Goal: Task Accomplishment & Management: Manage account settings

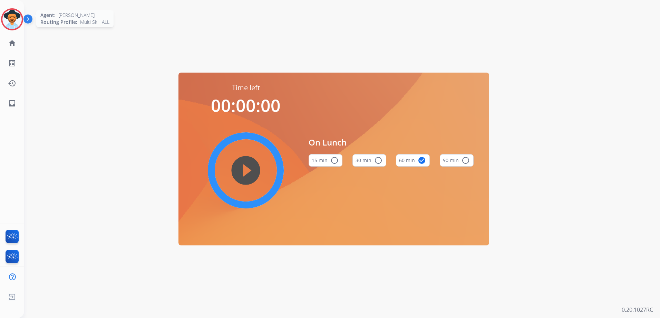
click at [12, 15] on img at bounding box center [11, 19] width 19 height 19
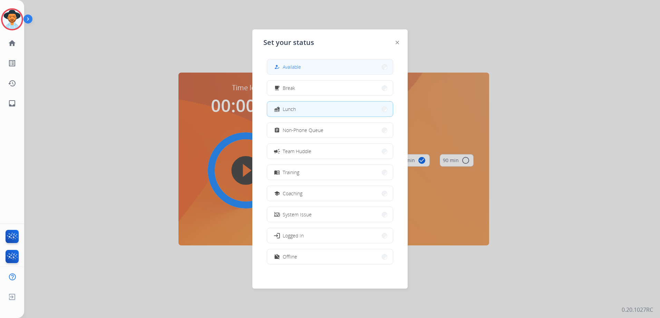
click at [308, 68] on button "how_to_reg Available" at bounding box center [330, 66] width 126 height 15
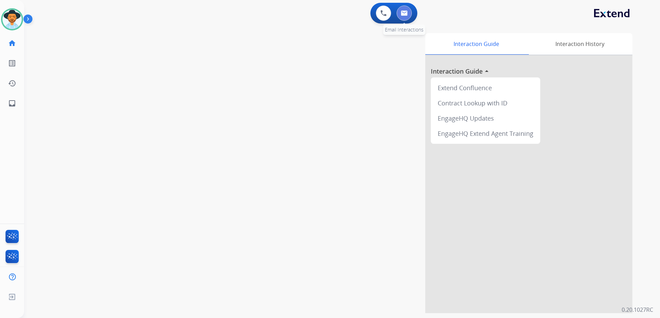
click at [407, 12] on img at bounding box center [404, 13] width 7 height 6
select select "**********"
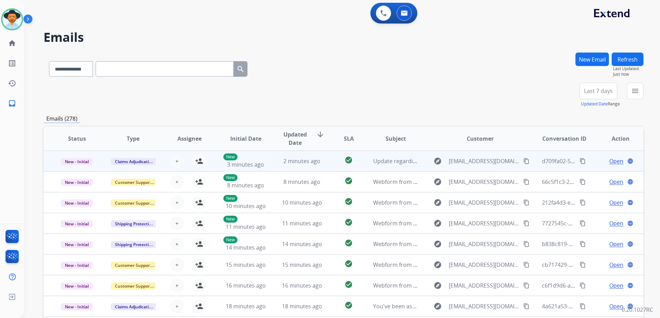
scroll to position [1, 0]
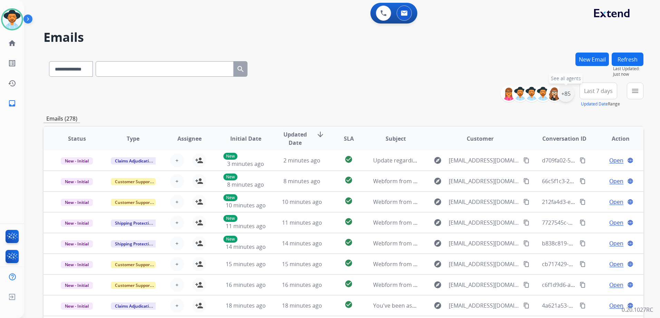
click at [566, 94] on div "+85" at bounding box center [566, 93] width 17 height 17
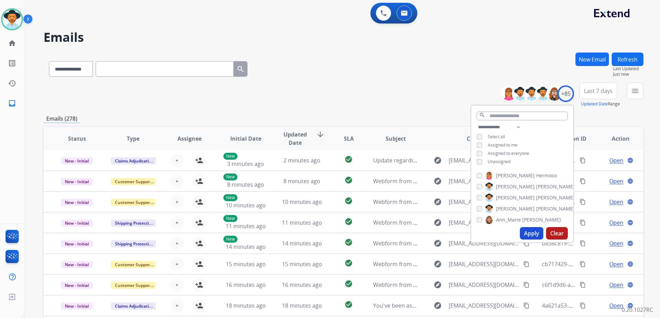
click at [495, 161] on span "Unassigned" at bounding box center [499, 161] width 23 height 6
click at [527, 231] on button "Apply" at bounding box center [531, 233] width 23 height 12
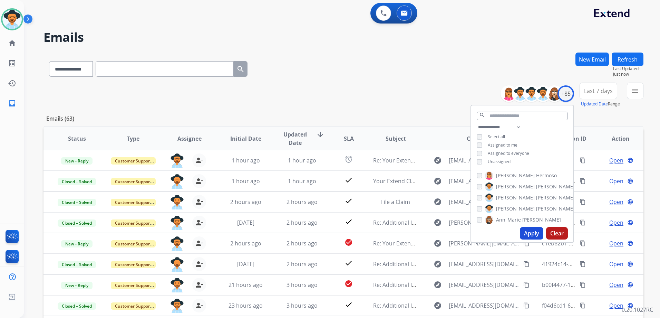
click at [394, 96] on div "**********" at bounding box center [344, 95] width 600 height 25
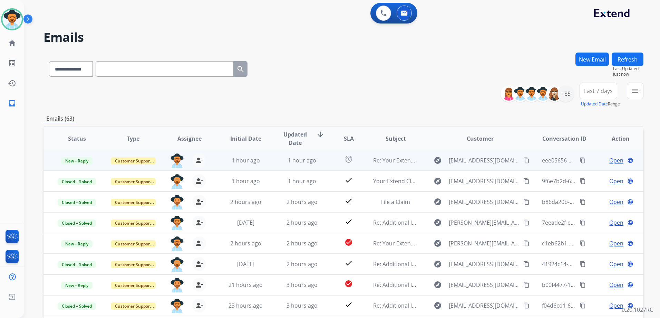
click at [610, 160] on span "Open" at bounding box center [616, 160] width 14 height 8
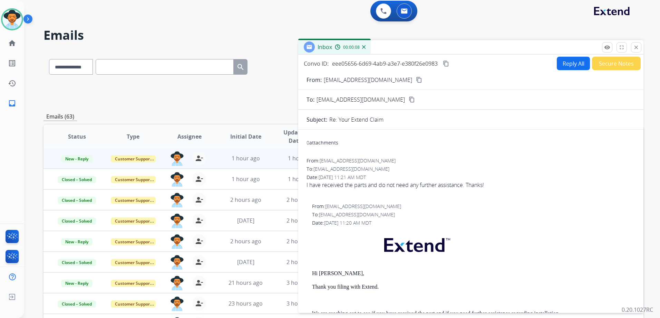
scroll to position [0, 0]
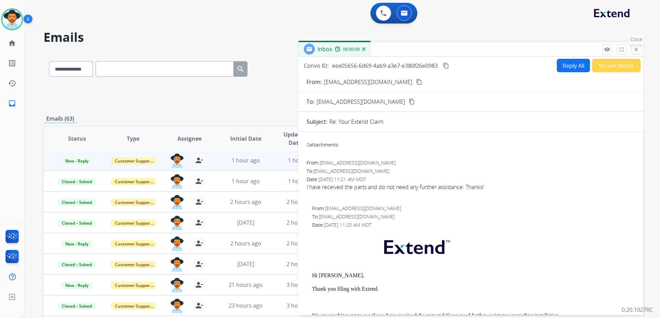
click at [637, 48] on mat-icon "close" at bounding box center [636, 49] width 6 height 6
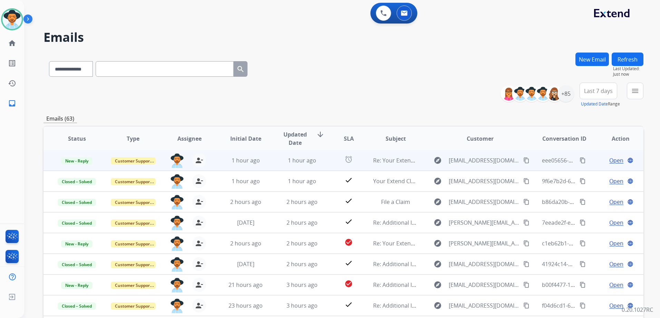
click at [523, 160] on mat-icon "content_copy" at bounding box center [526, 160] width 6 height 6
click at [609, 157] on span "Open" at bounding box center [616, 160] width 14 height 8
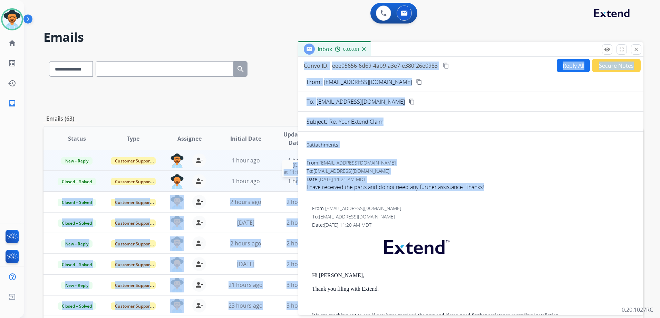
drag, startPoint x: 491, startPoint y: 186, endPoint x: 295, endPoint y: 185, distance: 196.5
click at [295, 185] on div "**********" at bounding box center [344, 222] width 600 height 340
drag, startPoint x: 295, startPoint y: 185, endPoint x: 343, endPoint y: 188, distance: 47.7
click at [342, 189] on div "I have received the parts and do not need any further assistance. Thanks!" at bounding box center [471, 187] width 329 height 8
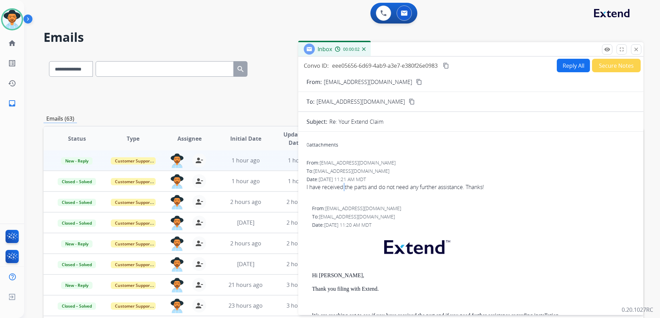
click at [343, 188] on div "I have received the parts and do not need any further assistance. Thanks!" at bounding box center [471, 187] width 329 height 8
click at [617, 65] on button "Secure Notes" at bounding box center [616, 65] width 49 height 13
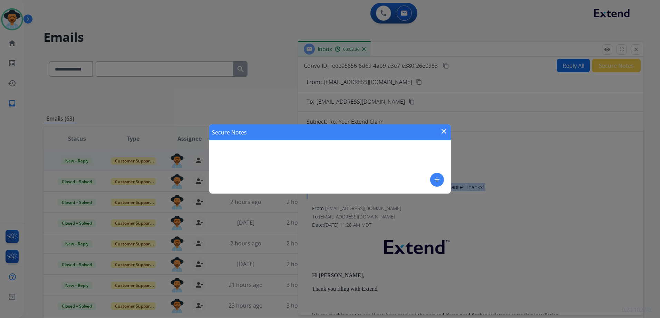
click at [433, 177] on mat-icon "add" at bounding box center [437, 179] width 8 height 8
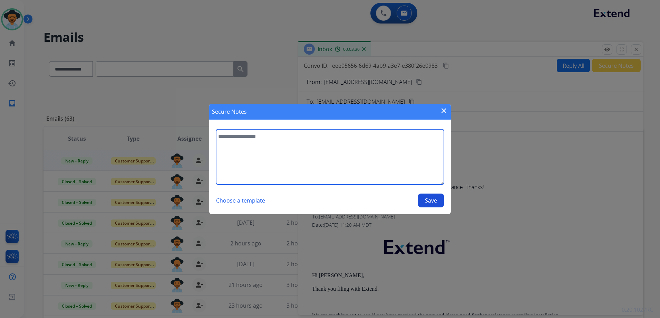
click at [409, 171] on textarea at bounding box center [330, 156] width 228 height 55
drag, startPoint x: 324, startPoint y: 137, endPoint x: 318, endPoint y: 136, distance: 6.0
click at [318, 136] on textarea "**********" at bounding box center [330, 156] width 228 height 55
click at [357, 138] on textarea "**********" at bounding box center [330, 156] width 228 height 55
drag, startPoint x: 358, startPoint y: 138, endPoint x: 352, endPoint y: 135, distance: 6.9
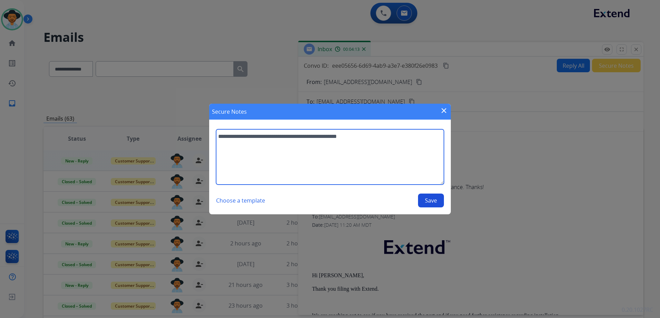
click at [352, 135] on textarea "**********" at bounding box center [330, 156] width 228 height 55
paste textarea "**********"
type textarea "**********"
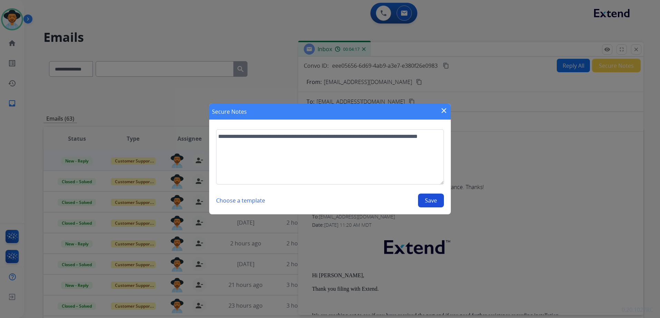
click at [439, 200] on button "Save" at bounding box center [431, 200] width 26 height 14
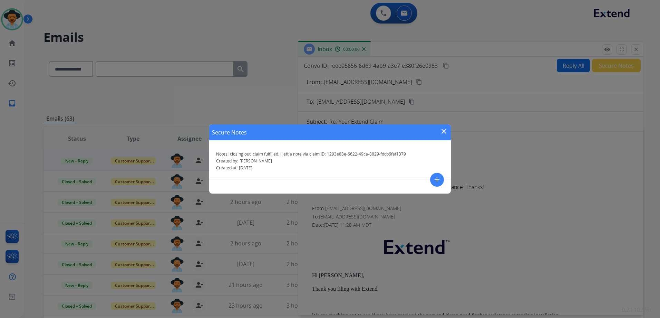
click at [444, 131] on mat-icon "close" at bounding box center [444, 131] width 8 height 8
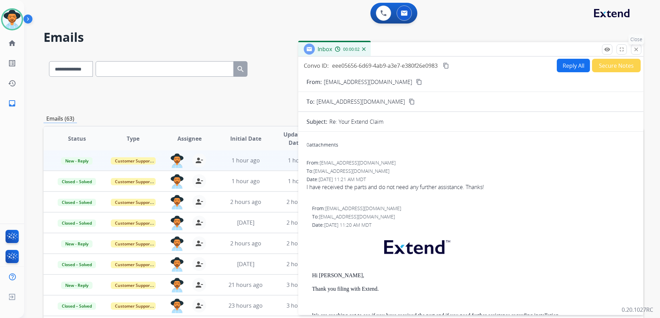
click at [636, 50] on mat-icon "close" at bounding box center [636, 49] width 6 height 6
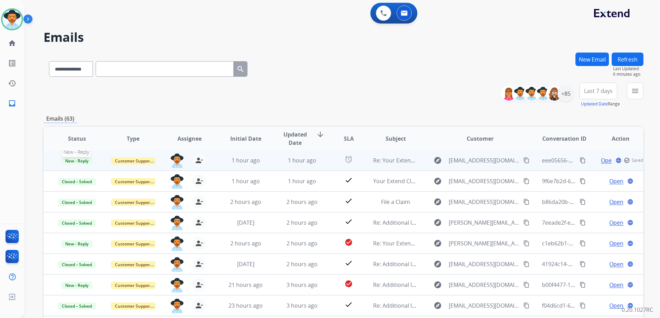
click at [74, 158] on span "New - Reply" at bounding box center [76, 160] width 31 height 7
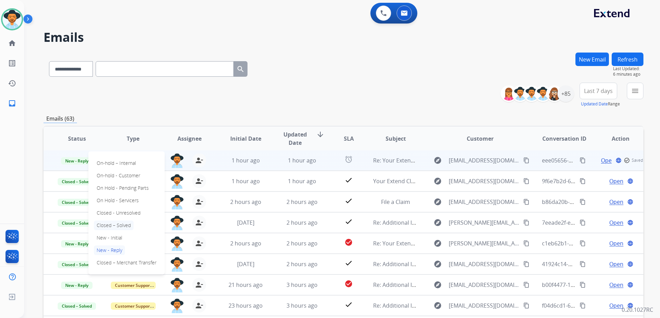
click at [109, 222] on p "Closed – Solved" at bounding box center [114, 225] width 40 height 10
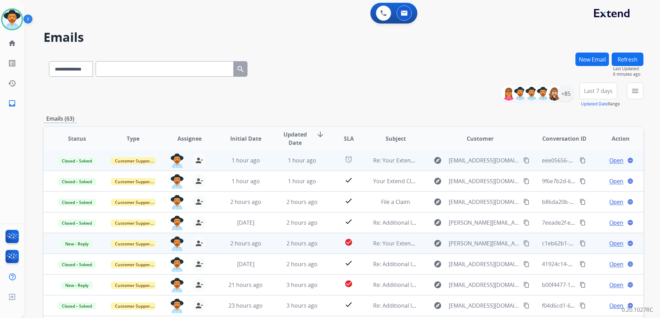
scroll to position [75, 0]
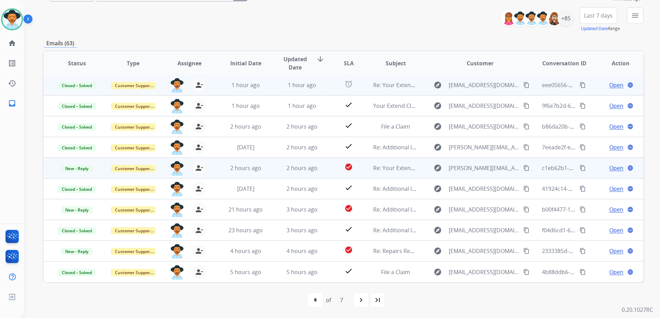
click at [523, 166] on mat-icon "content_copy" at bounding box center [526, 168] width 6 height 6
click at [611, 167] on span "Open" at bounding box center [616, 168] width 14 height 8
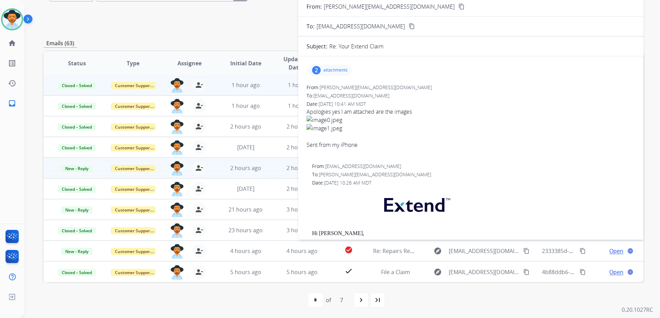
click at [331, 69] on p "attachments" at bounding box center [336, 70] width 24 height 6
click at [361, 88] on p "image0.jpeg" at bounding box center [363, 88] width 31 height 8
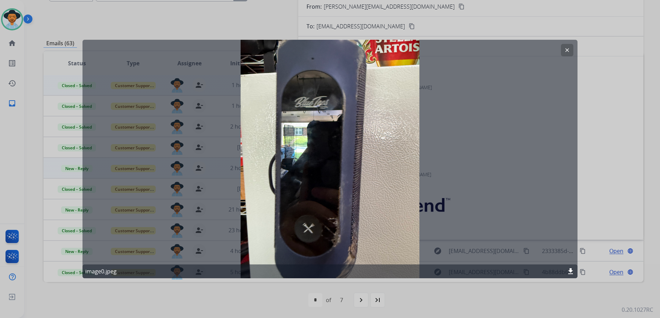
click at [570, 270] on mat-icon "download" at bounding box center [571, 271] width 8 height 8
click at [565, 49] on mat-icon "clear" at bounding box center [567, 50] width 6 height 6
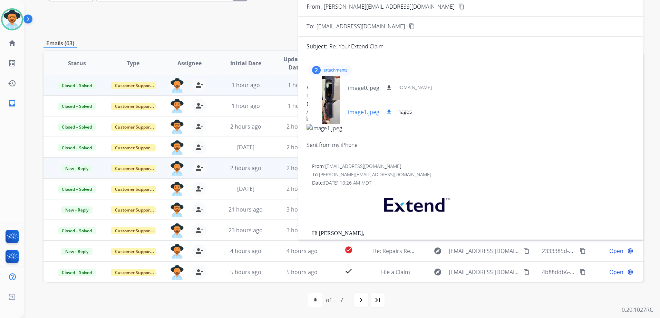
click at [386, 112] on mat-icon "download" at bounding box center [389, 112] width 6 height 6
click at [344, 83] on div at bounding box center [331, 88] width 35 height 24
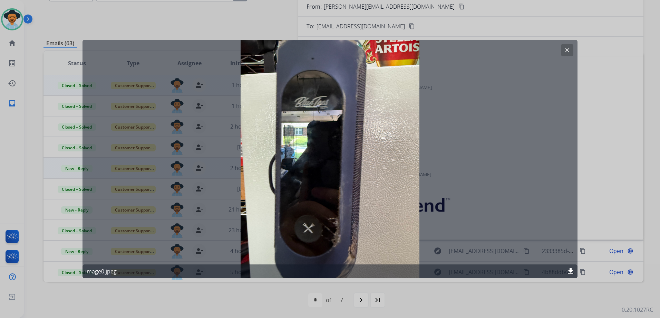
click at [569, 46] on button "clear" at bounding box center [567, 50] width 12 height 12
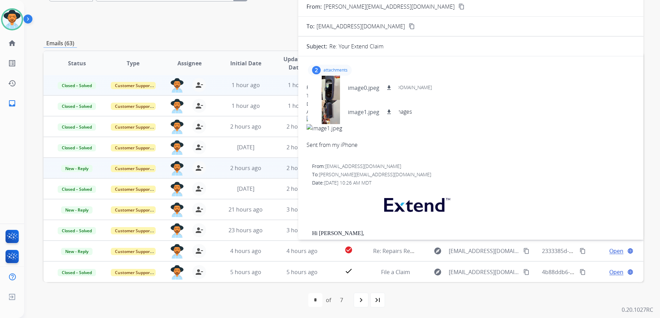
click at [334, 68] on p "attachments" at bounding box center [336, 70] width 24 height 6
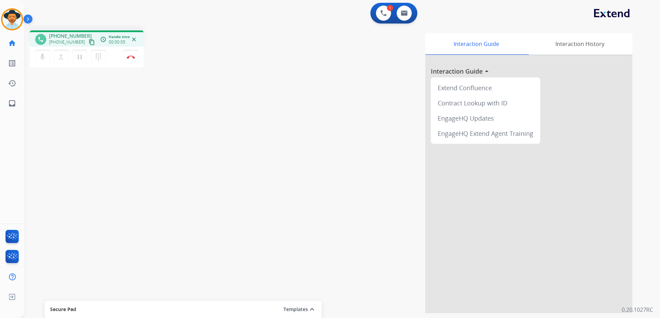
click at [89, 43] on mat-icon "content_copy" at bounding box center [92, 42] width 6 height 6
click at [89, 41] on mat-icon "content_copy" at bounding box center [92, 42] width 6 height 6
click at [129, 59] on button "Disconnect" at bounding box center [131, 57] width 15 height 15
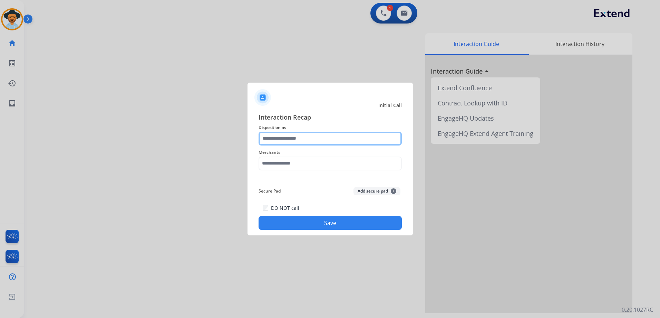
click at [314, 134] on input "text" at bounding box center [330, 139] width 143 height 14
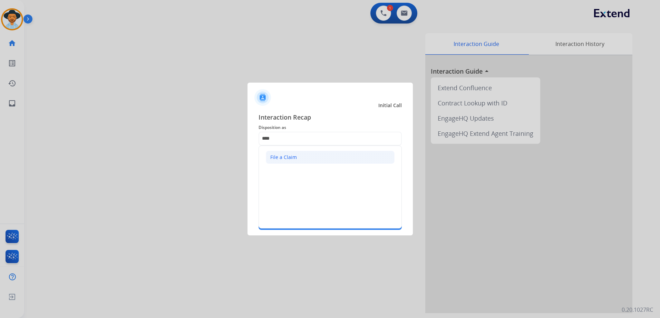
click at [283, 154] on div "File a Claim" at bounding box center [283, 157] width 27 height 7
type input "**********"
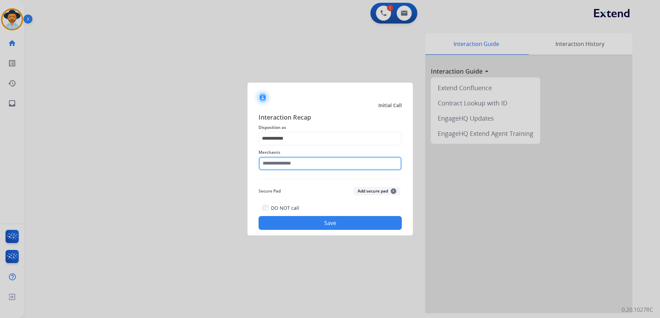
click at [286, 163] on input "text" at bounding box center [330, 163] width 143 height 14
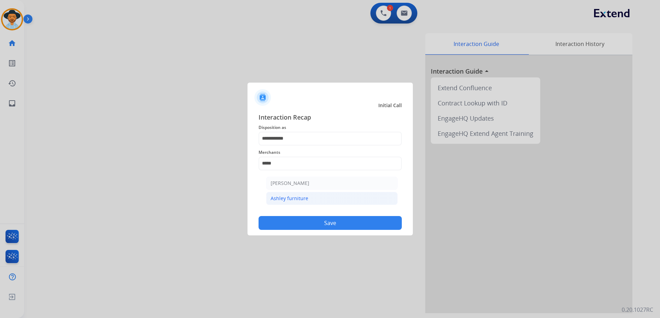
click at [309, 201] on li "Ashley furniture" at bounding box center [332, 198] width 132 height 13
type input "**********"
click at [322, 223] on button "Save" at bounding box center [330, 223] width 143 height 14
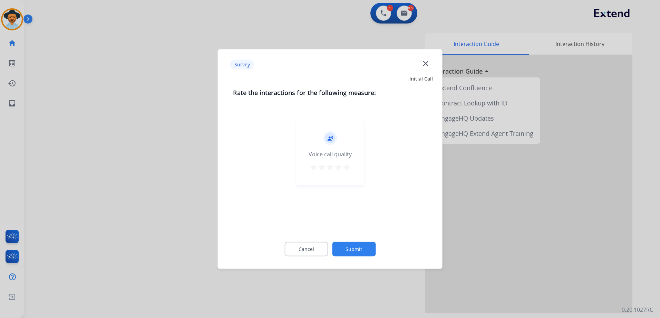
click at [345, 165] on mat-icon "star" at bounding box center [347, 167] width 8 height 8
click at [364, 248] on button "Submit" at bounding box center [354, 249] width 44 height 15
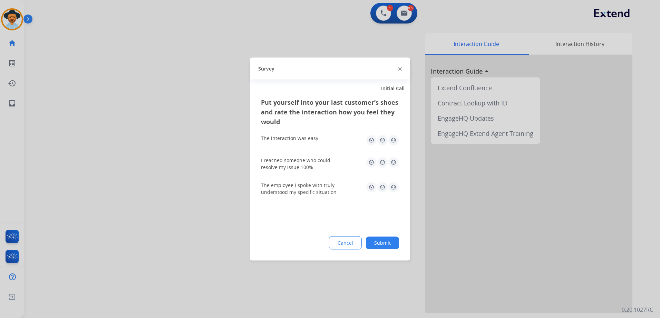
click at [394, 139] on img at bounding box center [393, 140] width 11 height 11
click at [397, 163] on img at bounding box center [393, 162] width 11 height 11
click at [396, 191] on img at bounding box center [393, 187] width 11 height 11
click at [382, 244] on button "Submit" at bounding box center [382, 243] width 33 height 12
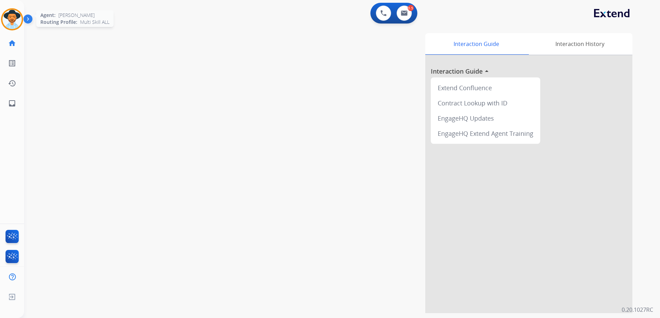
click at [7, 16] on img at bounding box center [11, 19] width 19 height 19
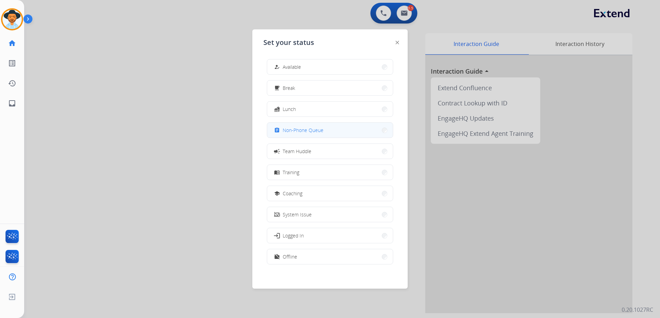
click at [308, 128] on span "Non-Phone Queue" at bounding box center [303, 129] width 41 height 7
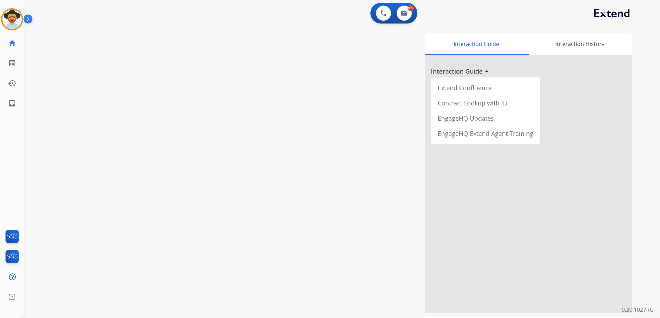
click at [160, 127] on div "swap_horiz Break voice bridge close_fullscreen Connect 3-Way Call merge_type Se…" at bounding box center [333, 169] width 619 height 288
click at [17, 23] on img at bounding box center [11, 19] width 19 height 19
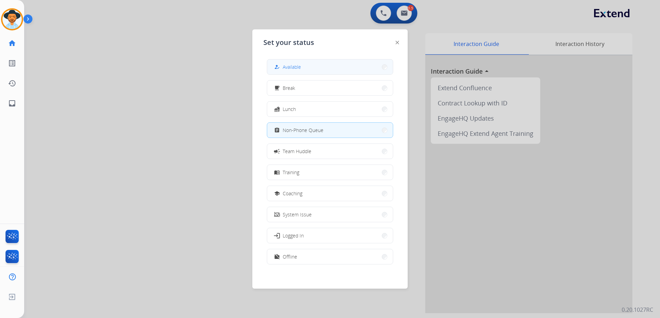
click at [287, 66] on span "Available" at bounding box center [292, 66] width 18 height 7
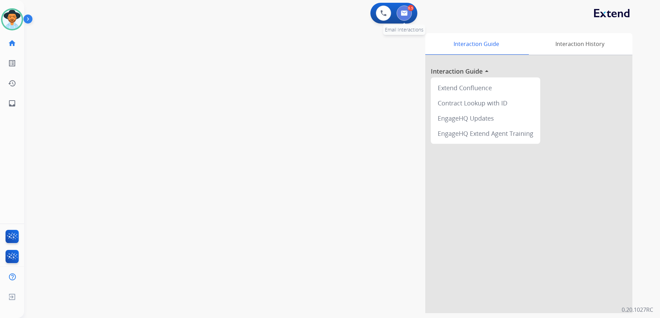
click at [408, 15] on button at bounding box center [404, 13] width 15 height 15
select select "**********"
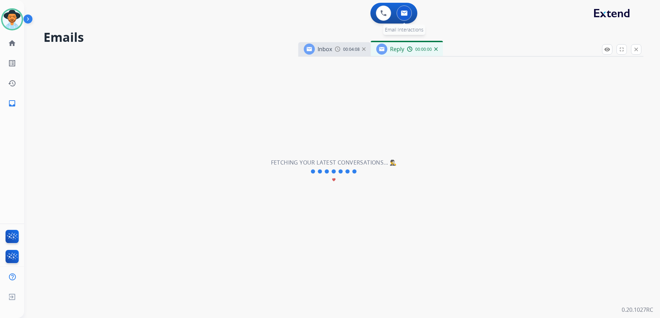
select select "**********"
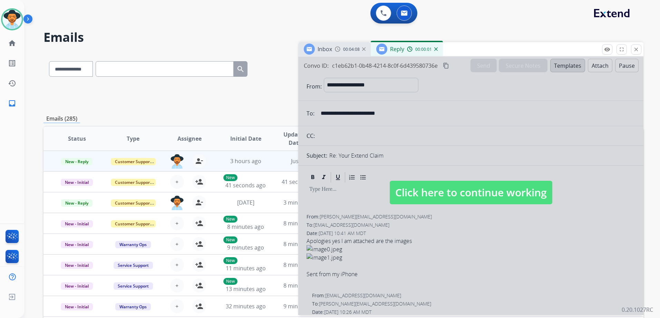
click at [468, 196] on span "Click here to continue working" at bounding box center [471, 192] width 163 height 23
select select
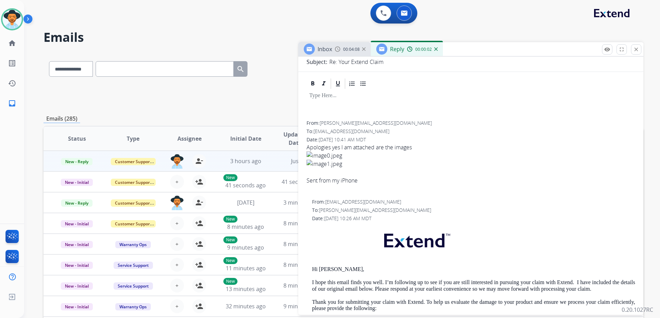
scroll to position [104, 0]
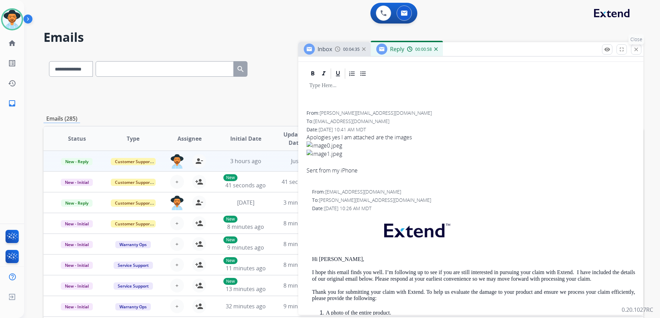
click at [639, 47] on mat-icon "close" at bounding box center [636, 49] width 6 height 6
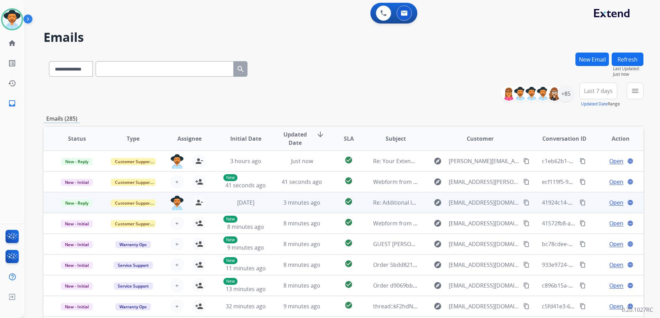
click at [590, 201] on td "Open language" at bounding box center [615, 202] width 56 height 21
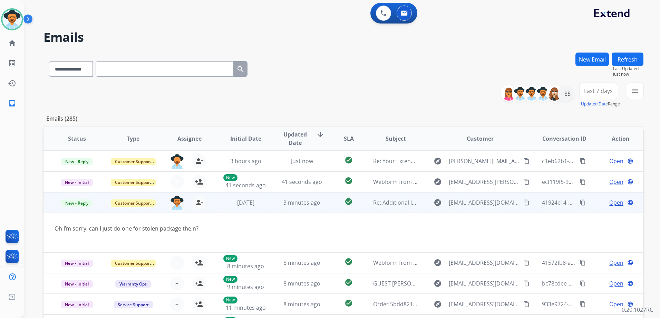
scroll to position [40, 0]
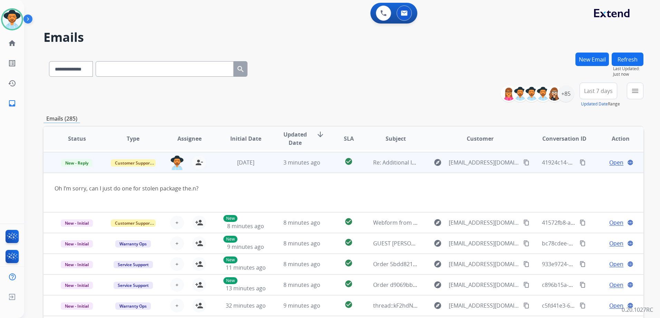
click at [609, 163] on span "Open" at bounding box center [616, 162] width 14 height 8
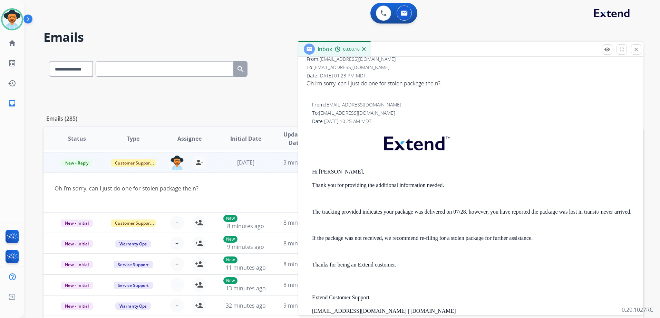
scroll to position [69, 0]
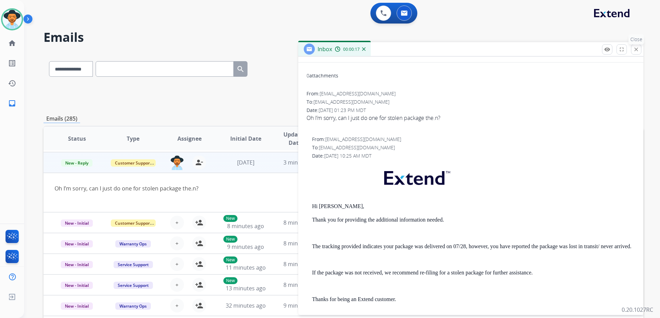
click at [639, 51] on mat-icon "close" at bounding box center [636, 49] width 6 height 6
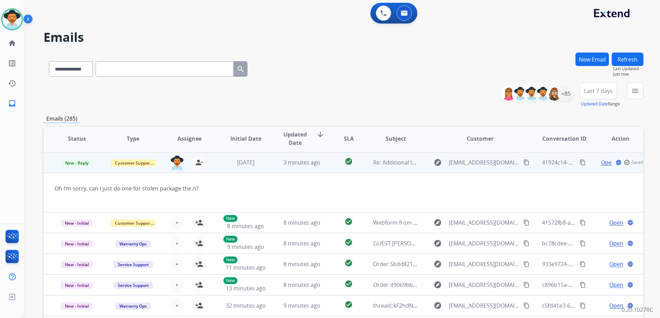
click at [587, 164] on td "Open language check_circle_outline Saved" at bounding box center [615, 162] width 56 height 21
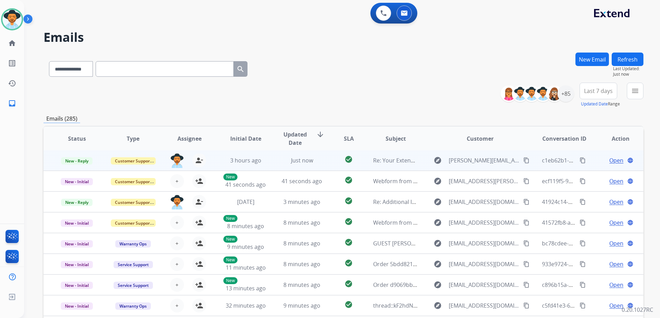
click at [594, 164] on td "Open language" at bounding box center [615, 160] width 56 height 21
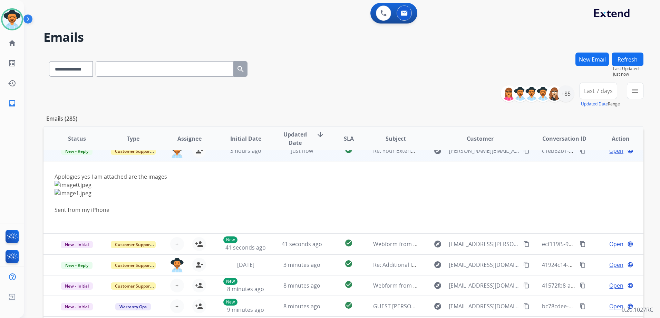
scroll to position [0, 0]
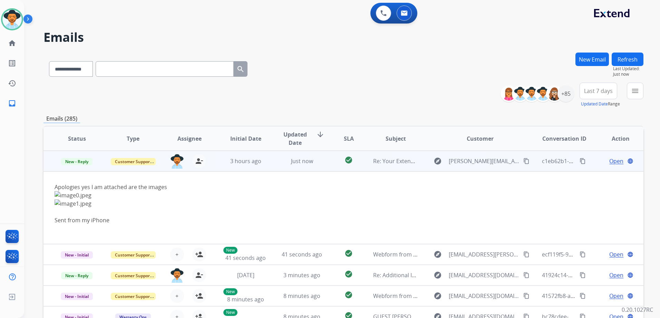
click at [588, 165] on td "Open language" at bounding box center [615, 161] width 56 height 21
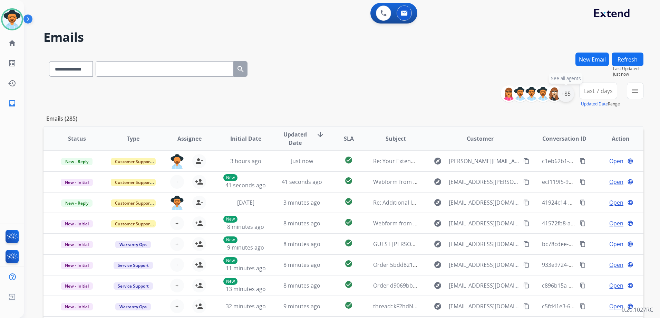
click at [567, 97] on div "+85" at bounding box center [566, 93] width 17 height 17
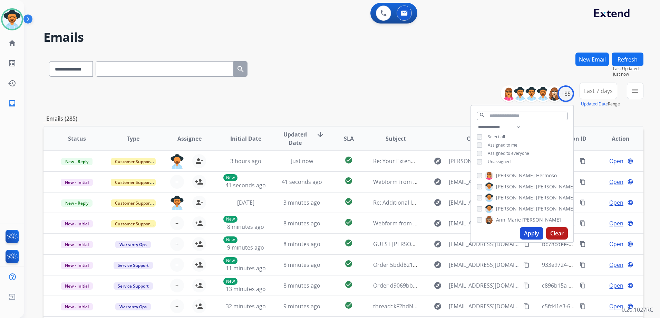
click at [494, 161] on span "Unassigned" at bounding box center [499, 161] width 23 height 6
click at [534, 234] on button "Apply" at bounding box center [531, 233] width 23 height 12
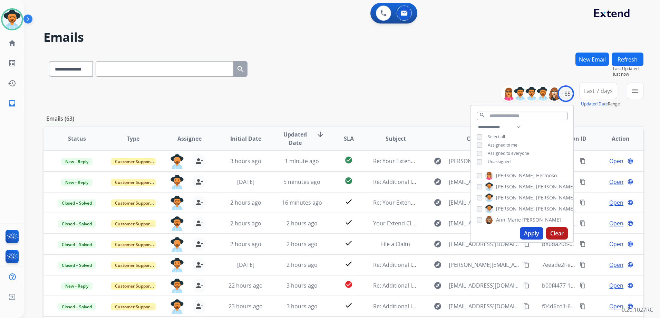
click at [371, 87] on div "**********" at bounding box center [344, 95] width 600 height 25
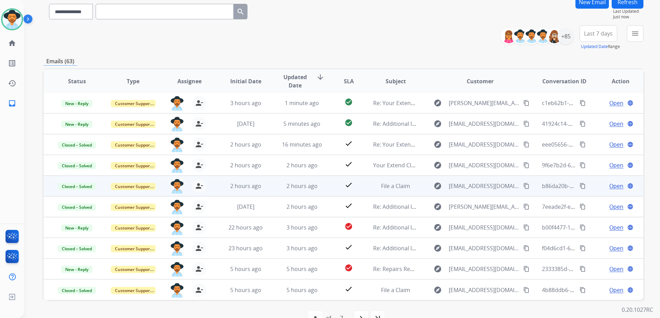
scroll to position [69, 0]
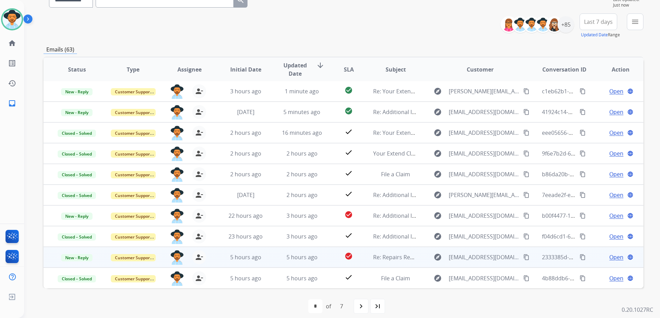
click at [587, 260] on td "Open language" at bounding box center [615, 257] width 56 height 21
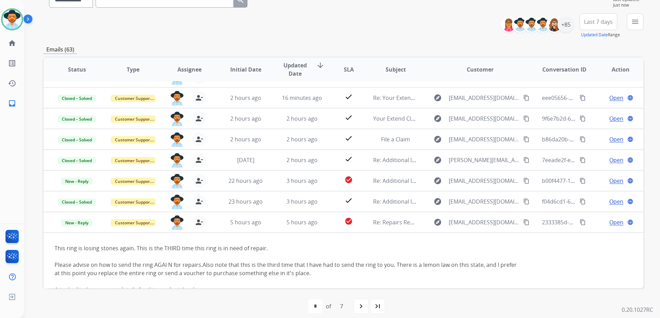
scroll to position [33, 0]
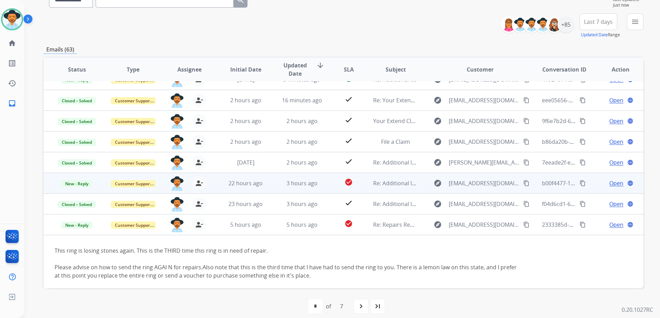
click at [590, 189] on td "Open language" at bounding box center [615, 183] width 56 height 21
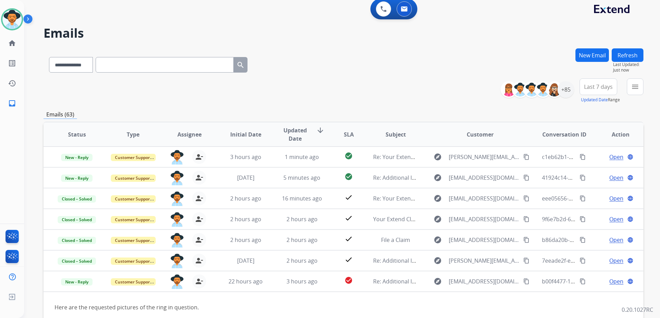
scroll to position [0, 0]
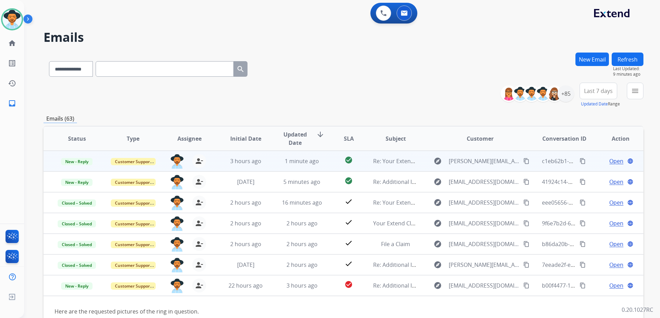
click at [617, 160] on span "Open" at bounding box center [616, 161] width 14 height 8
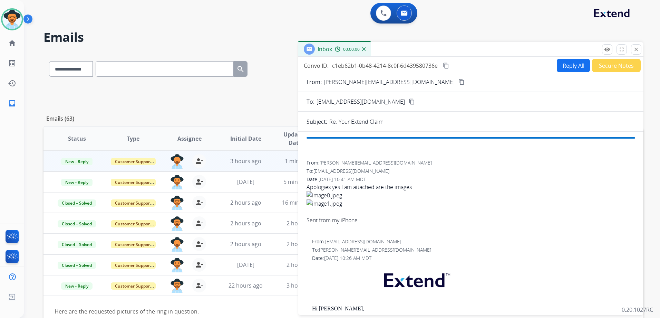
click at [564, 64] on button "Reply All" at bounding box center [573, 65] width 33 height 13
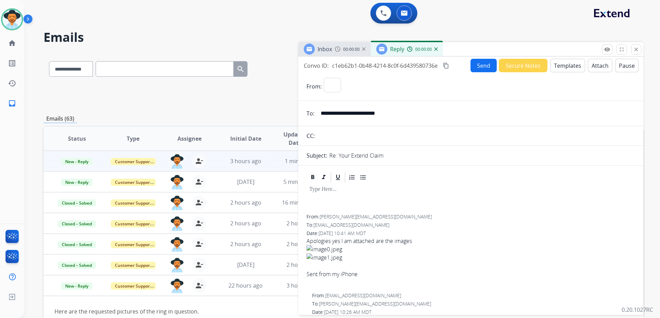
click at [565, 64] on button "Templates" at bounding box center [567, 65] width 35 height 13
select select "**********"
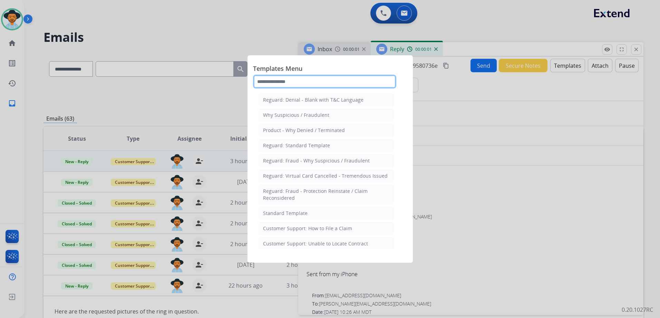
click at [325, 82] on input "text" at bounding box center [324, 82] width 143 height 14
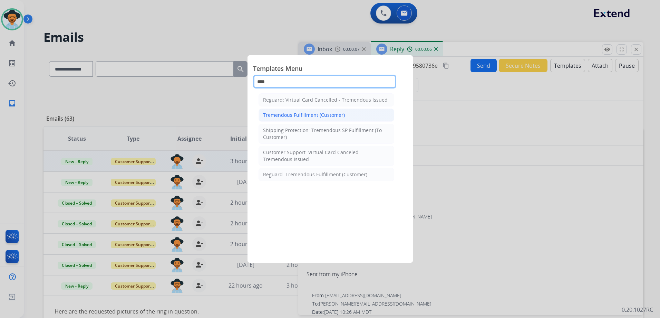
type input "****"
click at [336, 113] on div "Tremendous Fulfillment (Customer)" at bounding box center [304, 115] width 82 height 7
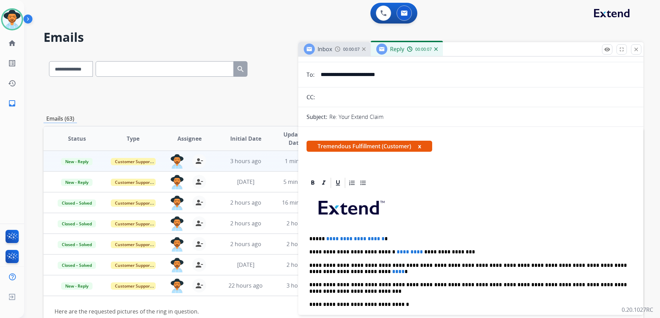
scroll to position [69, 0]
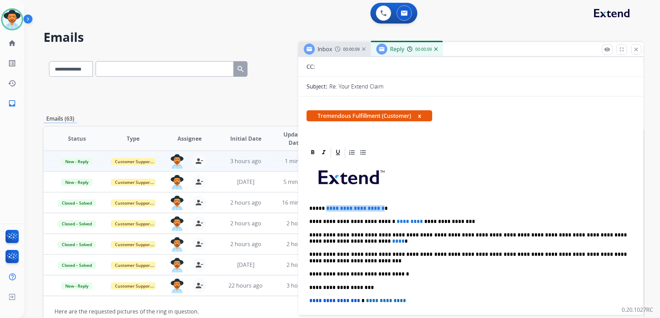
drag, startPoint x: 390, startPoint y: 209, endPoint x: 323, endPoint y: 206, distance: 67.0
click at [326, 206] on span "**********" at bounding box center [355, 207] width 58 height 5
drag, startPoint x: 403, startPoint y: 220, endPoint x: 364, endPoint y: 219, distance: 39.4
click at [364, 219] on p "**********" at bounding box center [468, 221] width 318 height 6
click at [392, 240] on span "****" at bounding box center [398, 240] width 12 height 5
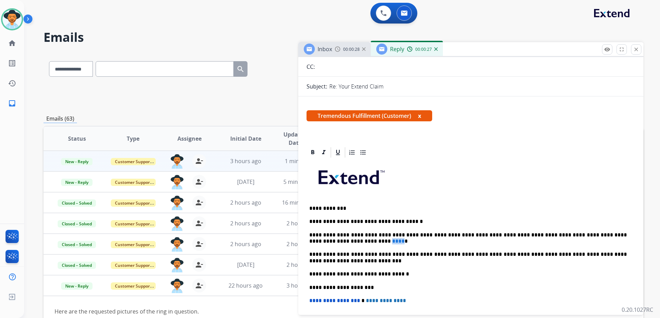
drag, startPoint x: 323, startPoint y: 242, endPoint x: 316, endPoint y: 241, distance: 7.3
click at [392, 241] on span "****" at bounding box center [398, 240] width 12 height 5
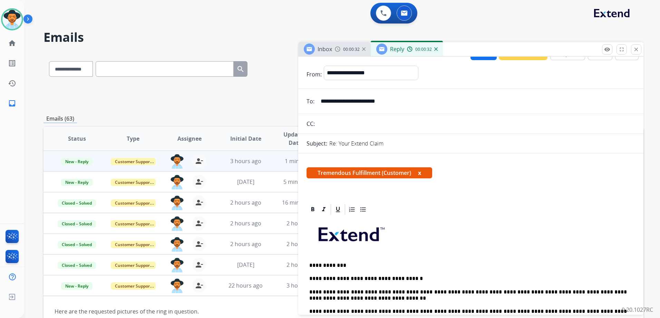
scroll to position [0, 0]
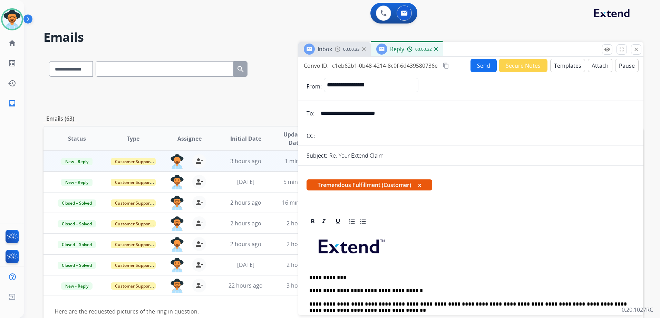
click at [482, 67] on button "Send" at bounding box center [484, 65] width 26 height 13
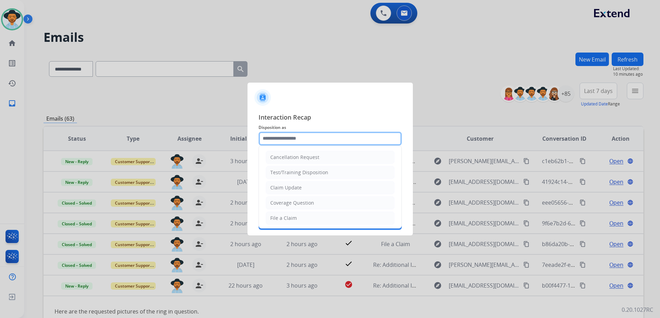
click at [330, 139] on input "text" at bounding box center [330, 139] width 143 height 14
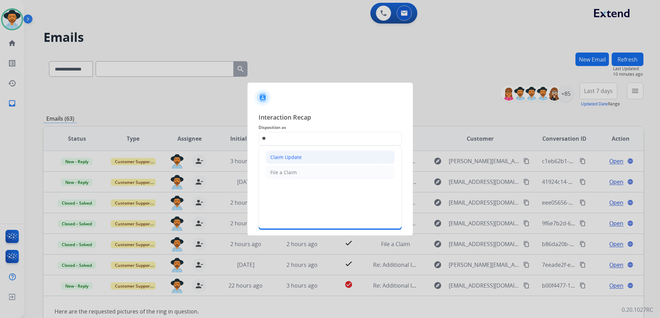
click at [318, 156] on li "Claim Update" at bounding box center [330, 157] width 129 height 13
type input "**********"
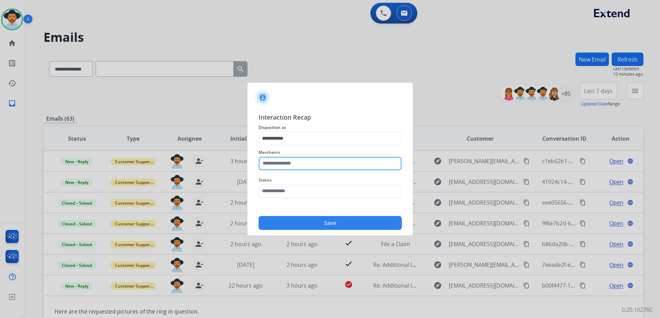
click at [307, 167] on input "text" at bounding box center [330, 163] width 143 height 14
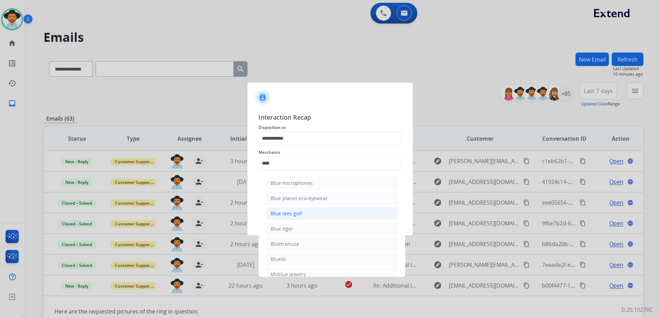
click at [312, 210] on li "Blue tees golf" at bounding box center [332, 213] width 132 height 13
type input "**********"
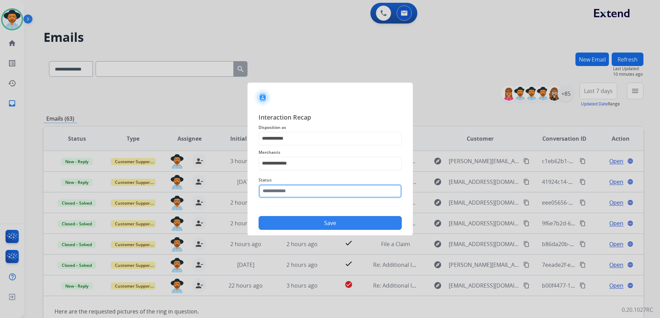
click at [294, 192] on input "text" at bounding box center [330, 191] width 143 height 14
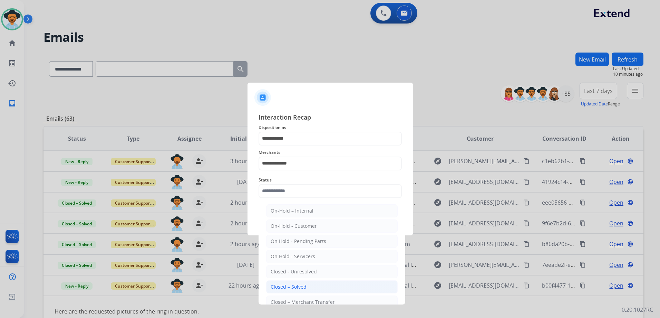
click at [324, 292] on li "Closed – Solved" at bounding box center [332, 286] width 132 height 13
type input "**********"
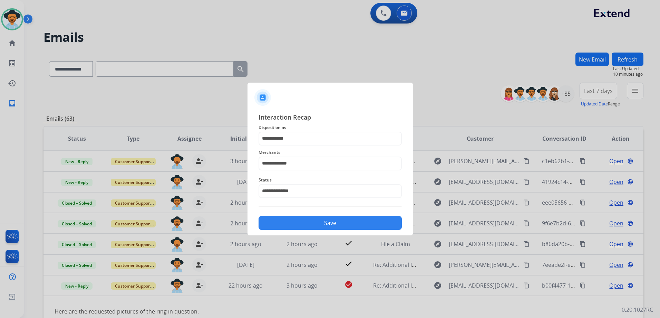
click at [341, 230] on div "Save" at bounding box center [330, 221] width 143 height 18
click at [360, 221] on button "Save" at bounding box center [330, 223] width 143 height 14
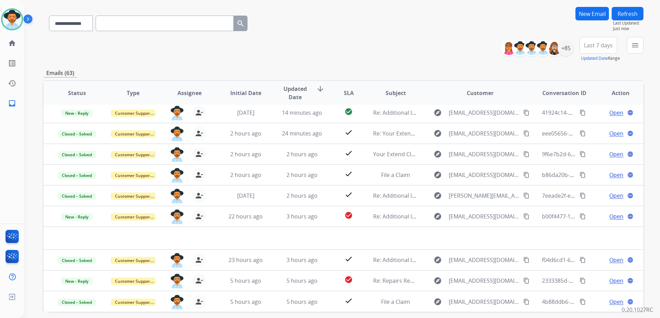
scroll to position [69, 0]
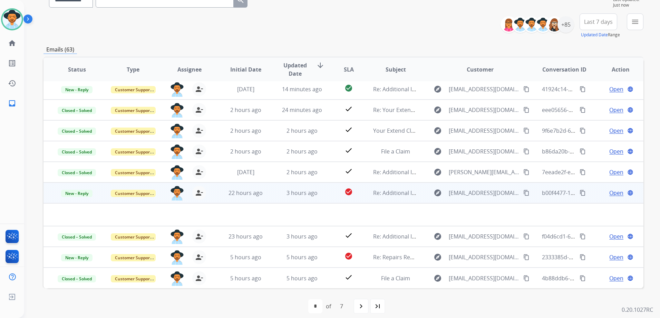
click at [611, 191] on span "Open" at bounding box center [616, 193] width 14 height 8
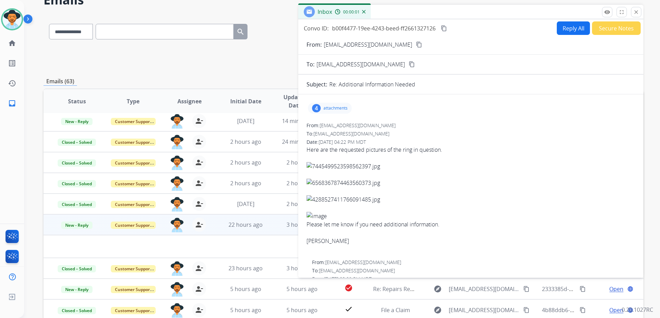
scroll to position [0, 0]
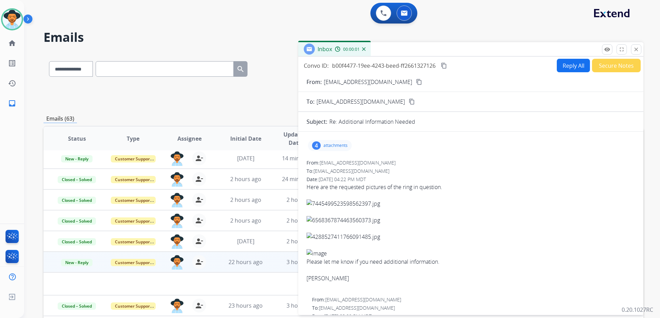
click at [333, 142] on div "4 attachments" at bounding box center [330, 145] width 44 height 11
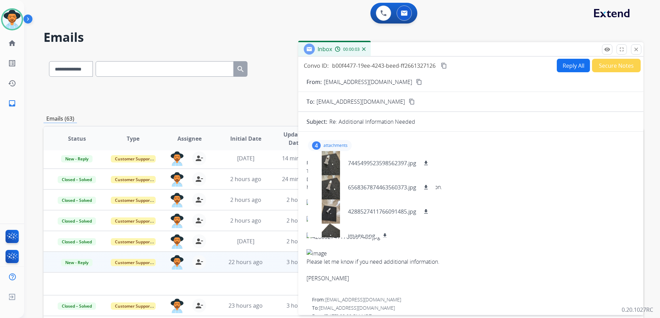
click at [416, 83] on mat-icon "content_copy" at bounding box center [419, 82] width 6 height 6
click at [637, 52] on mat-icon "close" at bounding box center [636, 49] width 6 height 6
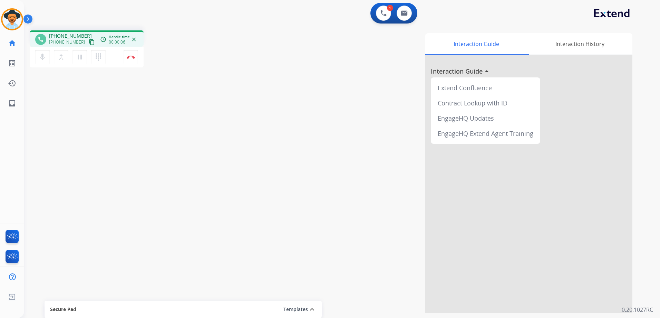
drag, startPoint x: 82, startPoint y: 39, endPoint x: 125, endPoint y: 34, distance: 43.4
click at [88, 39] on button "content_copy" at bounding box center [92, 42] width 8 height 8
click at [78, 55] on mat-icon "pause" at bounding box center [80, 57] width 8 height 8
click at [80, 57] on mat-icon "play_arrow" at bounding box center [80, 57] width 8 height 8
click at [96, 58] on mat-icon "dialpad" at bounding box center [98, 57] width 8 height 8
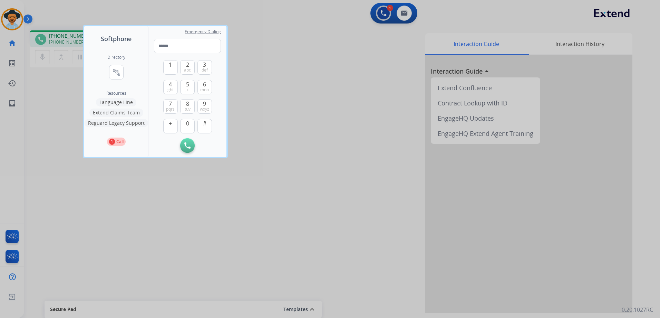
click at [293, 66] on div at bounding box center [330, 159] width 660 height 318
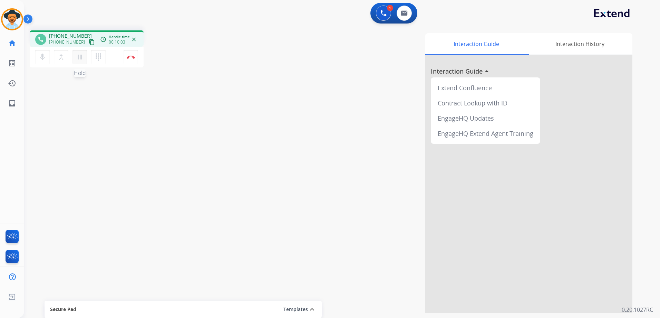
click at [81, 60] on mat-icon "pause" at bounding box center [80, 57] width 8 height 8
click at [102, 59] on mat-icon "dialpad" at bounding box center [98, 57] width 8 height 8
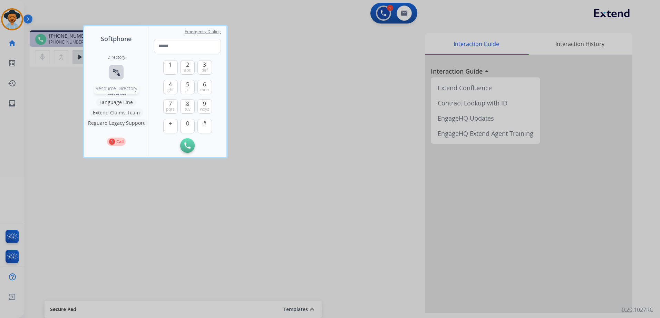
click at [117, 73] on mat-icon "connect_without_contact" at bounding box center [116, 72] width 8 height 8
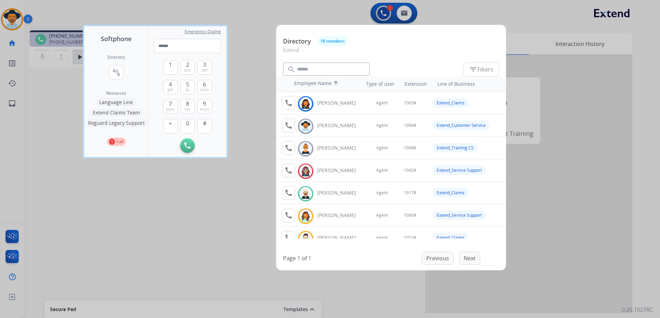
click at [235, 198] on div at bounding box center [330, 159] width 660 height 318
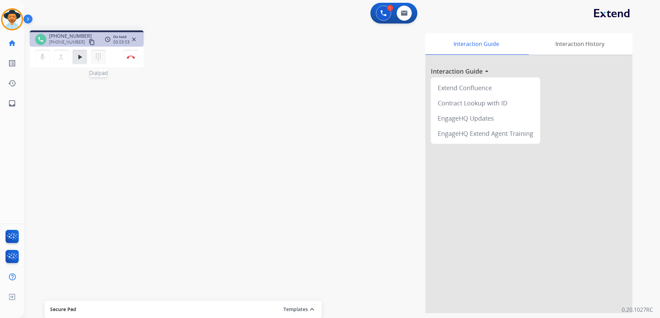
click at [96, 58] on mat-icon "dialpad" at bounding box center [98, 57] width 8 height 8
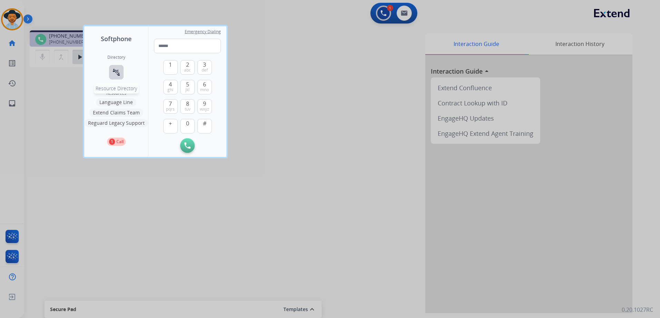
click at [118, 70] on mat-icon "connect_without_contact" at bounding box center [116, 72] width 8 height 8
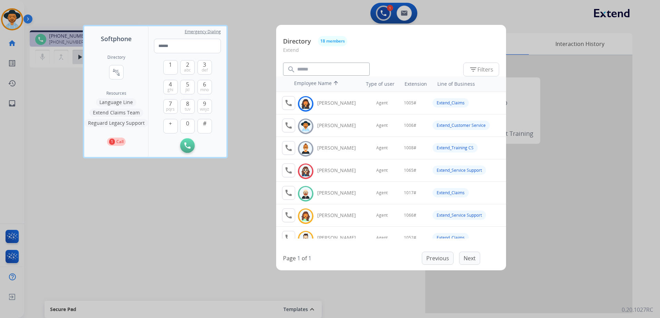
click at [212, 212] on div at bounding box center [330, 159] width 660 height 318
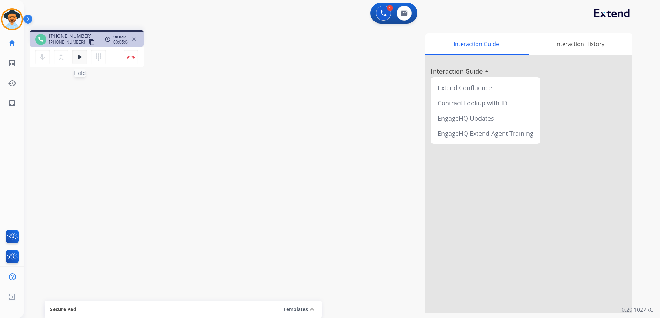
click at [83, 56] on mat-icon "play_arrow" at bounding box center [80, 57] width 8 height 8
click at [136, 61] on button "Disconnect" at bounding box center [131, 57] width 15 height 15
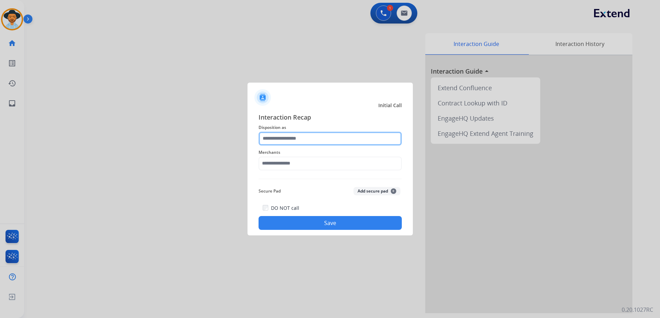
click at [323, 134] on input "text" at bounding box center [330, 139] width 143 height 14
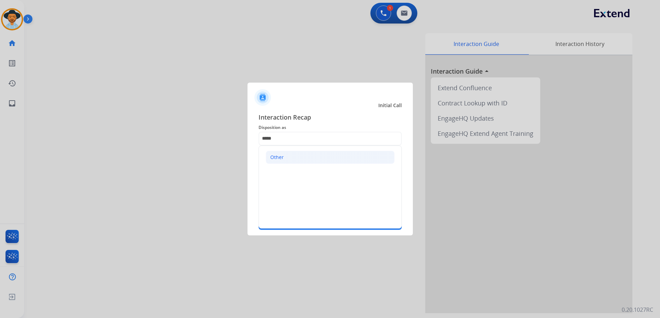
click at [290, 157] on li "Other" at bounding box center [330, 157] width 129 height 13
type input "*****"
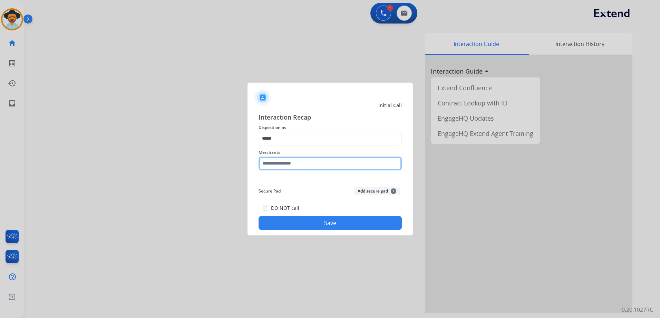
click at [293, 165] on input "text" at bounding box center [330, 163] width 143 height 14
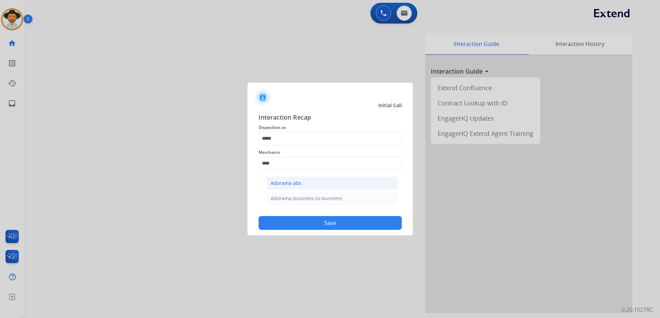
click at [315, 183] on li "Adorama abs" at bounding box center [332, 182] width 132 height 13
type input "**********"
click at [324, 219] on button "Save" at bounding box center [330, 223] width 143 height 14
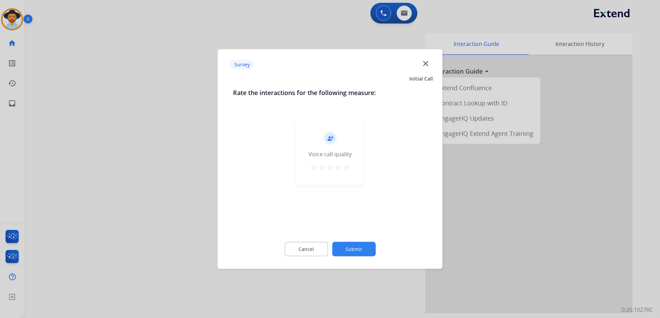
click at [348, 170] on mat-icon "star" at bounding box center [347, 167] width 8 height 8
click at [356, 245] on button "Submit" at bounding box center [354, 249] width 44 height 15
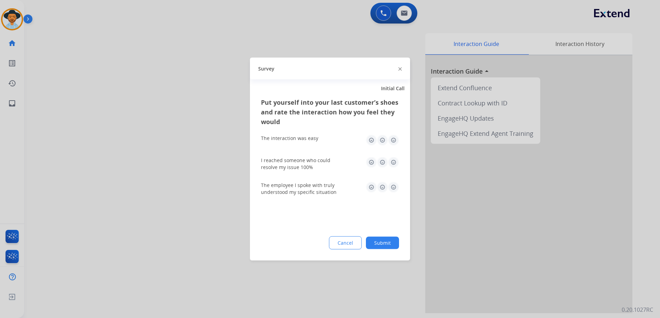
click at [393, 141] on img at bounding box center [393, 140] width 11 height 11
click at [394, 156] on div "I reached someone who could resolve my issue 100%" at bounding box center [330, 163] width 138 height 25
click at [394, 165] on img at bounding box center [393, 162] width 11 height 11
click at [395, 189] on img at bounding box center [393, 187] width 11 height 11
click at [385, 242] on button "Submit" at bounding box center [382, 243] width 33 height 12
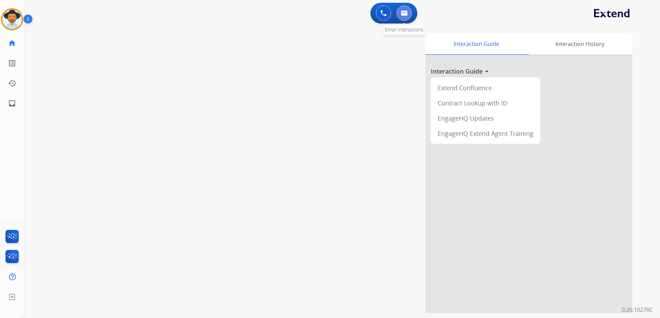
click at [401, 11] on img at bounding box center [404, 13] width 7 height 6
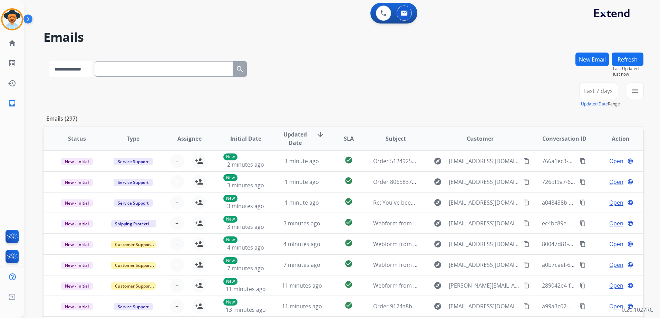
click at [87, 70] on select "**********" at bounding box center [70, 69] width 43 height 16
select select "**********"
click at [49, 61] on select "**********" at bounding box center [70, 69] width 43 height 16
click at [149, 62] on input "text" at bounding box center [165, 69] width 138 height 16
paste input "**********"
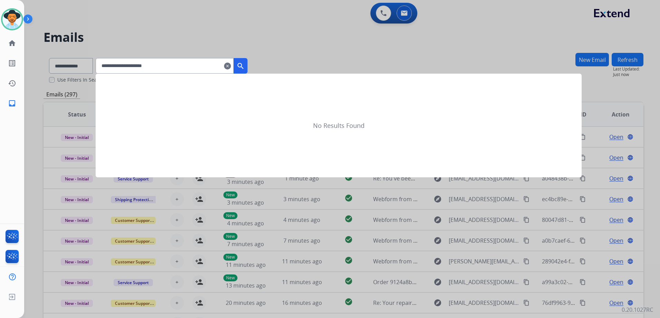
type input "**********"
click at [248, 69] on button "search" at bounding box center [241, 66] width 14 height 16
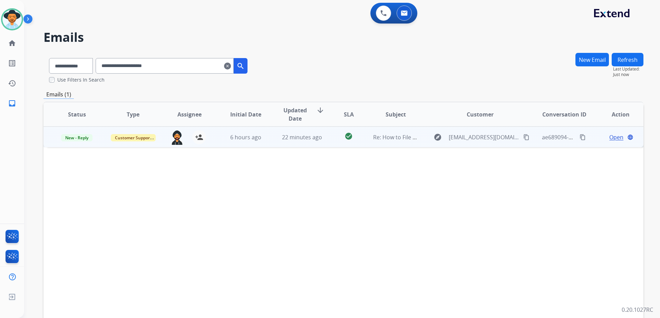
click at [587, 141] on td "Open language" at bounding box center [615, 136] width 56 height 21
click at [615, 137] on span "Open" at bounding box center [616, 137] width 14 height 8
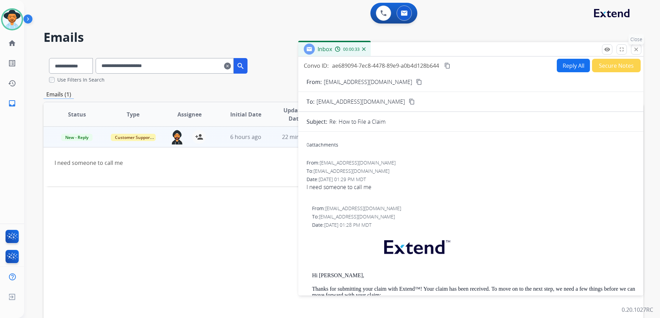
click at [638, 52] on mat-icon "close" at bounding box center [636, 49] width 6 height 6
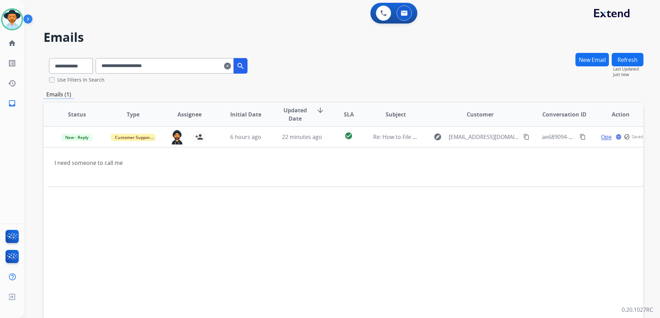
click at [231, 67] on mat-icon "clear" at bounding box center [227, 66] width 7 height 8
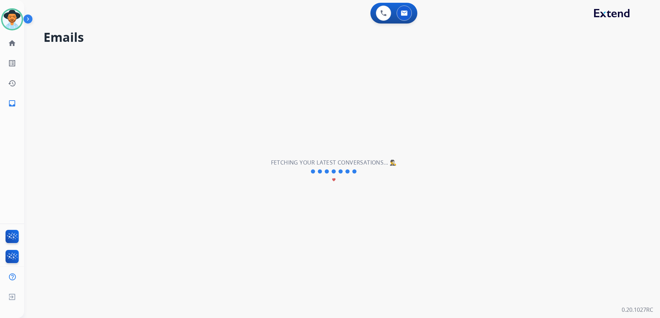
select select "**********"
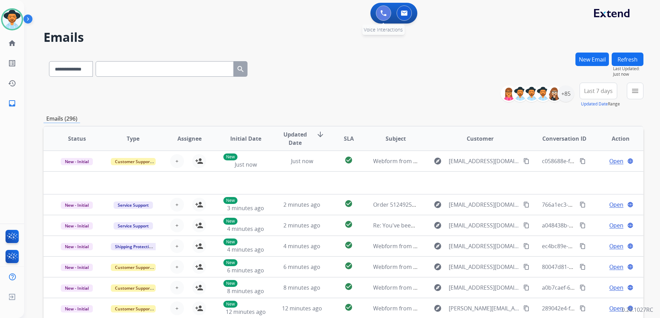
click at [384, 15] on img at bounding box center [383, 13] width 6 height 6
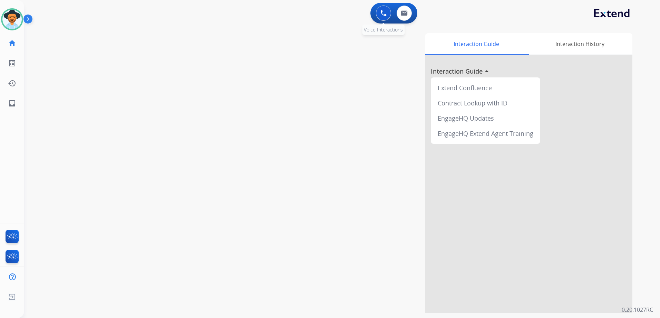
click at [385, 17] on button at bounding box center [383, 13] width 15 height 15
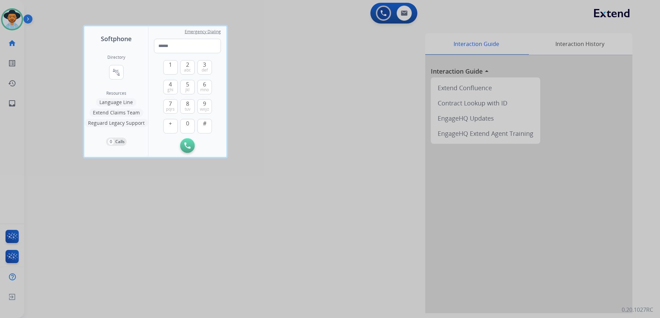
click at [108, 72] on div "Directory connect_without_contact Resource Directory" at bounding box center [116, 73] width 18 height 36
click at [112, 72] on mat-icon "connect_without_contact" at bounding box center [116, 72] width 8 height 8
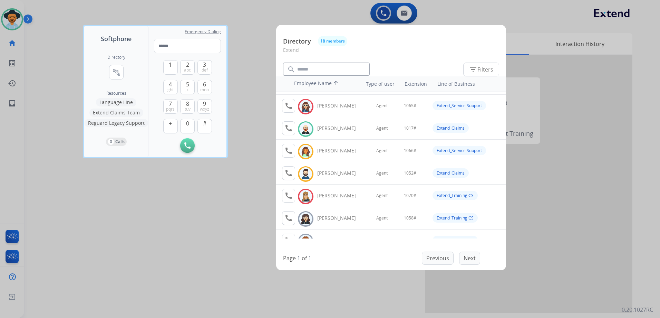
scroll to position [69, 0]
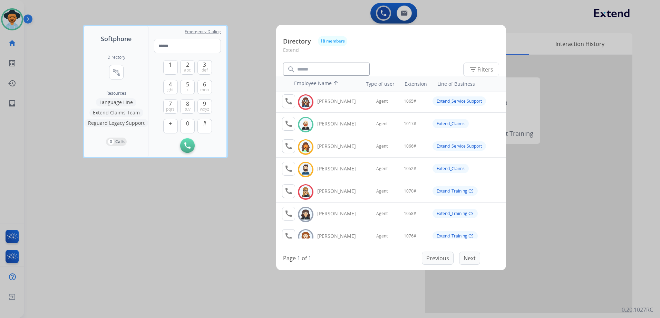
click at [223, 191] on div at bounding box center [330, 159] width 660 height 318
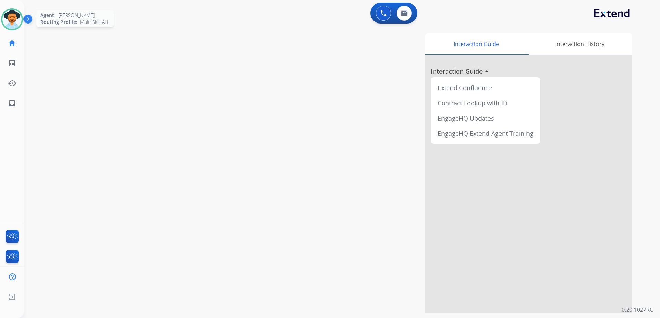
click at [16, 18] on img at bounding box center [11, 19] width 19 height 19
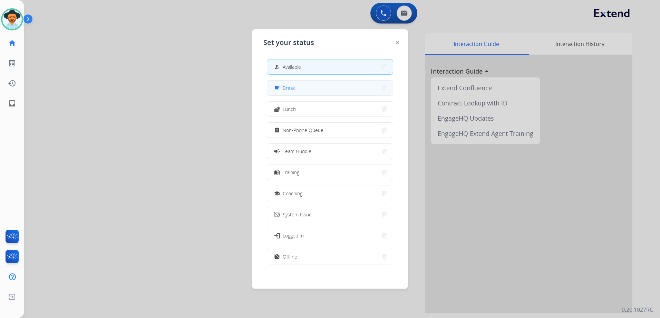
click at [352, 88] on button "free_breakfast Break" at bounding box center [330, 87] width 126 height 15
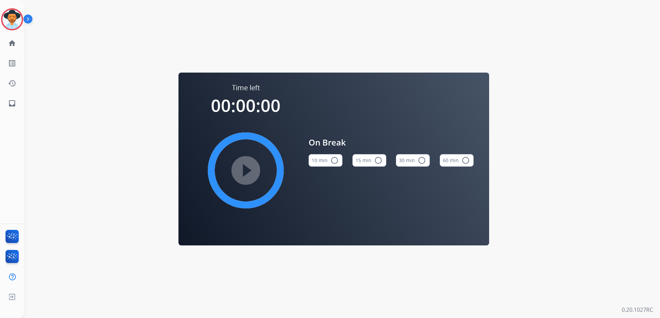
click at [380, 163] on mat-icon "radio_button_unchecked" at bounding box center [378, 160] width 8 height 8
click at [250, 170] on mat-icon "play_circle_filled" at bounding box center [246, 170] width 8 height 8
click at [14, 10] on img at bounding box center [11, 19] width 19 height 19
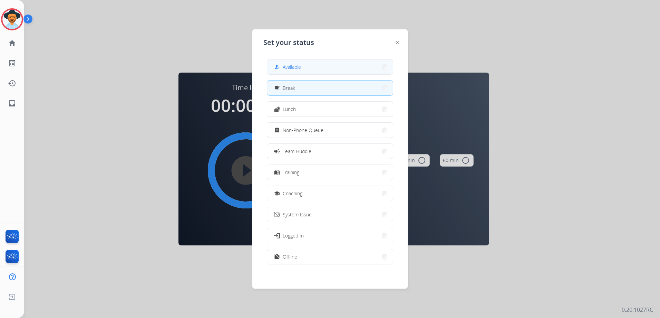
click at [279, 72] on button "how_to_reg Available" at bounding box center [330, 66] width 126 height 15
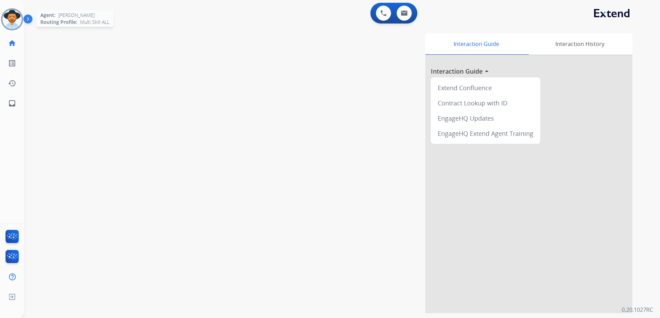
click at [16, 21] on img at bounding box center [11, 19] width 19 height 19
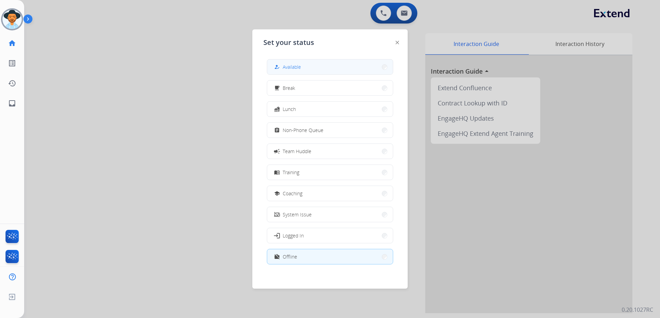
click at [307, 73] on button "how_to_reg Available" at bounding box center [330, 66] width 126 height 15
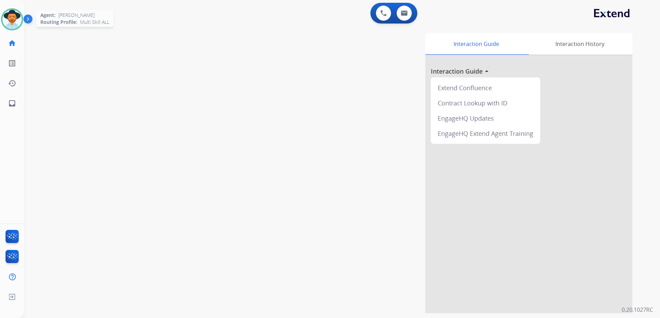
click at [8, 21] on img at bounding box center [11, 19] width 19 height 19
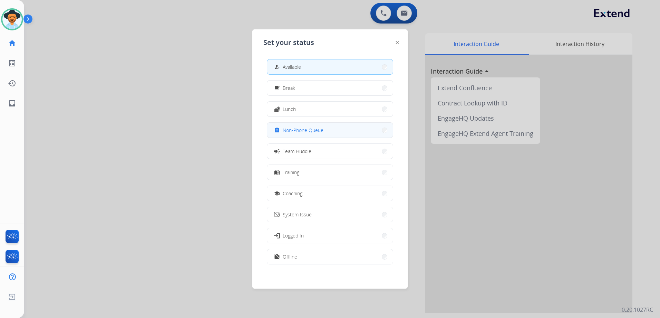
click at [325, 132] on button "assignment Non-Phone Queue" at bounding box center [330, 130] width 126 height 15
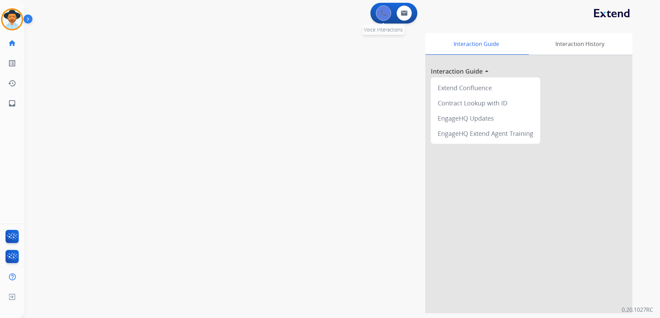
click at [382, 19] on button at bounding box center [383, 13] width 15 height 15
click at [387, 14] on button at bounding box center [383, 13] width 15 height 15
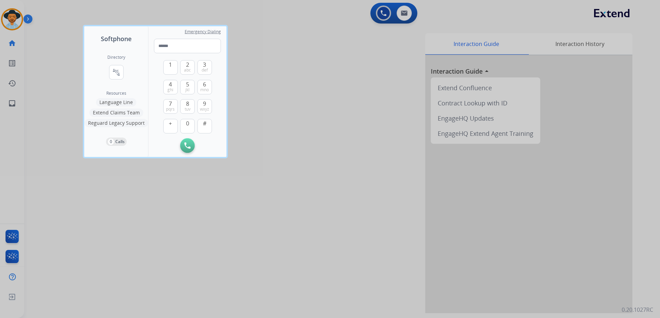
drag, startPoint x: 331, startPoint y: 110, endPoint x: 334, endPoint y: 104, distance: 6.8
click at [331, 110] on div at bounding box center [330, 159] width 660 height 318
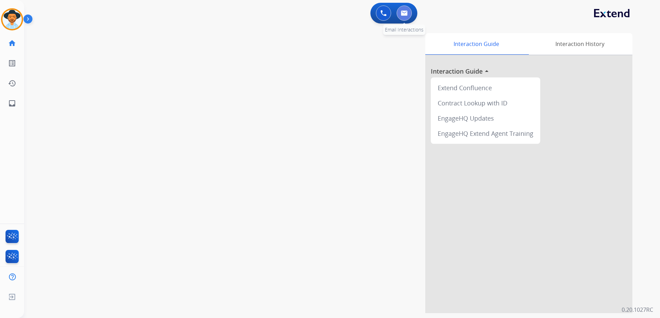
click at [406, 8] on button at bounding box center [404, 13] width 15 height 15
select select "**********"
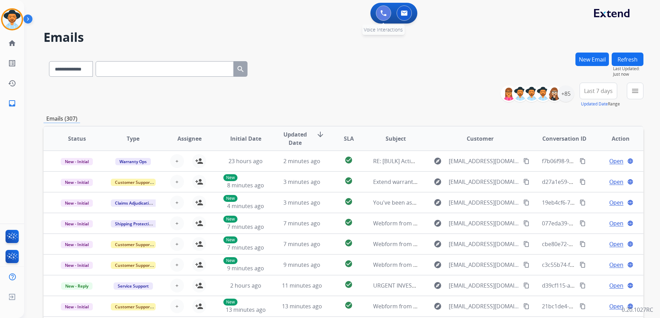
click at [383, 16] on img at bounding box center [383, 13] width 6 height 6
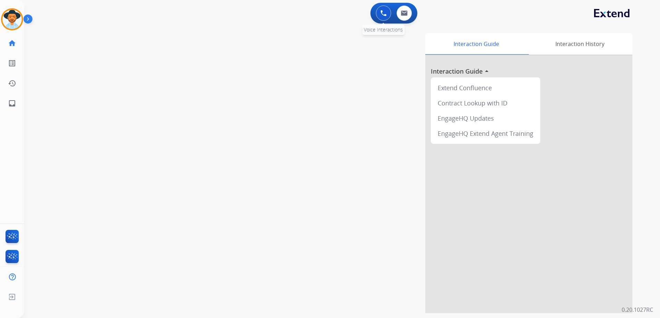
click at [387, 17] on button at bounding box center [383, 13] width 15 height 15
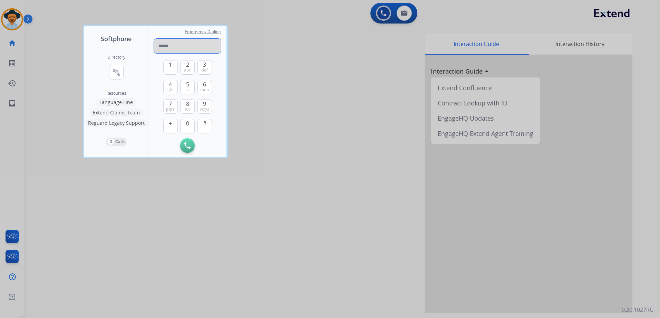
paste input "**********"
type input "**********"
click at [186, 145] on img at bounding box center [187, 145] width 6 height 6
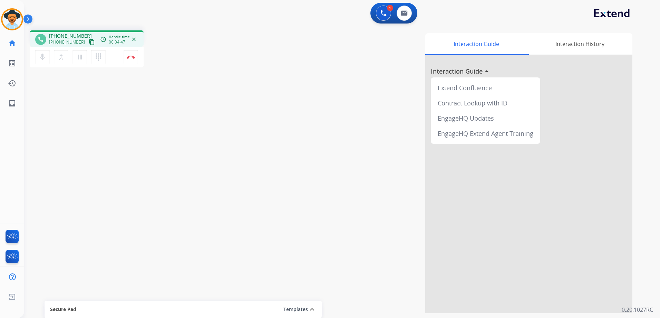
drag, startPoint x: 129, startPoint y: 59, endPoint x: 165, endPoint y: 67, distance: 36.5
click at [129, 59] on button "Disconnect" at bounding box center [131, 57] width 15 height 15
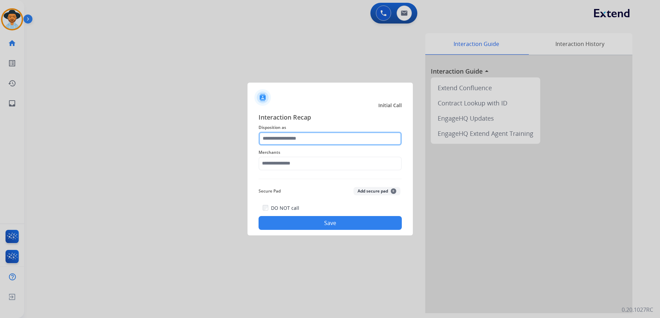
click at [324, 145] on input "text" at bounding box center [330, 139] width 143 height 14
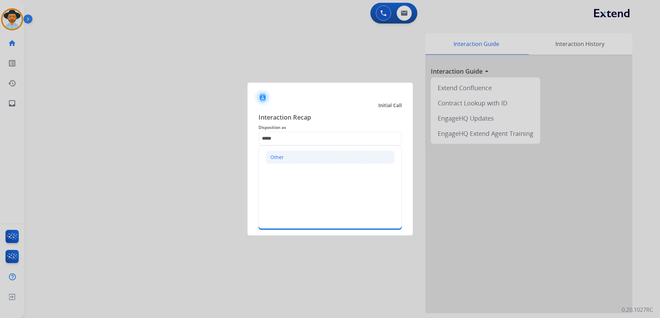
click at [308, 158] on li "Other" at bounding box center [330, 157] width 129 height 13
type input "*****"
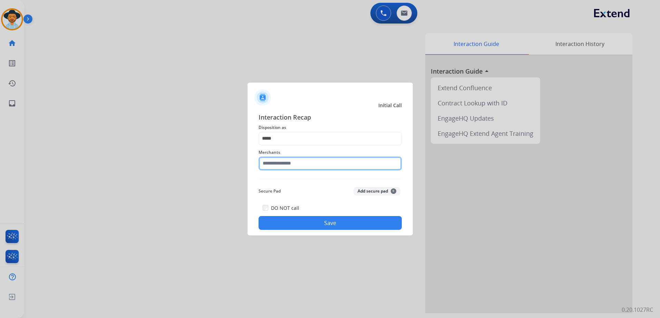
click at [303, 164] on input "text" at bounding box center [330, 163] width 143 height 14
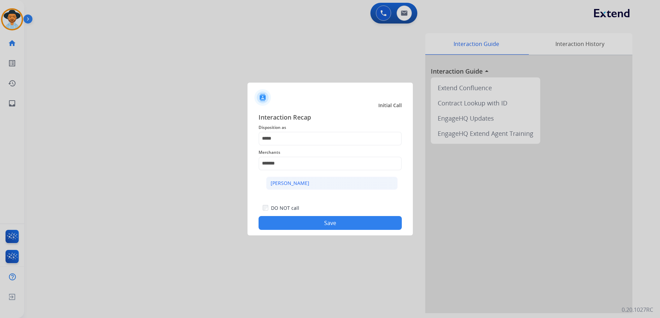
click at [300, 186] on div "[PERSON_NAME]" at bounding box center [290, 183] width 39 height 7
type input "**********"
click at [322, 224] on button "Save" at bounding box center [330, 223] width 143 height 14
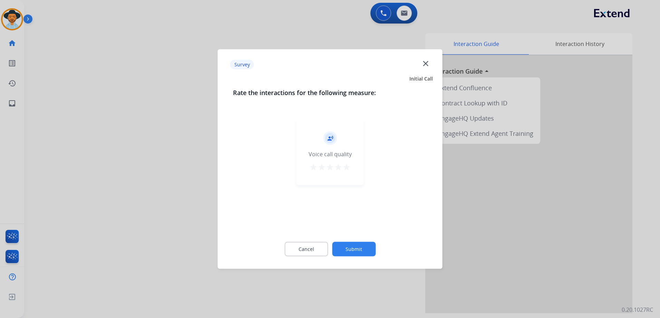
click at [344, 170] on mat-icon "star" at bounding box center [347, 167] width 8 height 8
click at [352, 254] on button "Submit" at bounding box center [354, 249] width 44 height 15
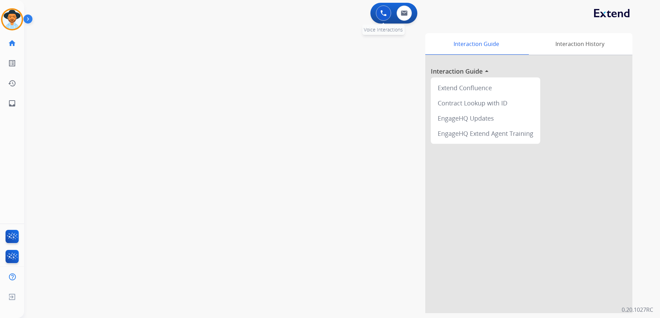
click at [386, 14] on img at bounding box center [383, 13] width 6 height 6
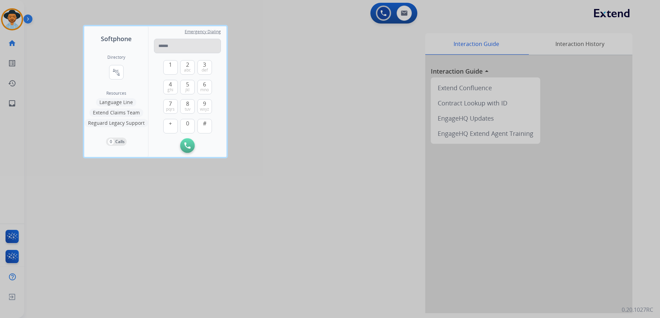
click at [176, 46] on input "tel" at bounding box center [187, 46] width 67 height 15
paste input "**********"
type input "**********"
click at [189, 145] on img at bounding box center [187, 145] width 6 height 6
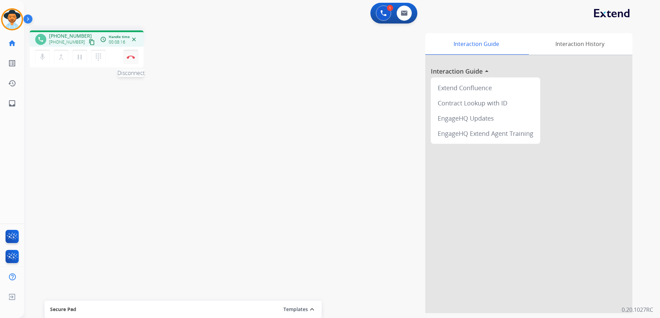
drag, startPoint x: 131, startPoint y: 61, endPoint x: 136, endPoint y: 64, distance: 5.7
click at [131, 61] on button "Disconnect" at bounding box center [131, 57] width 15 height 15
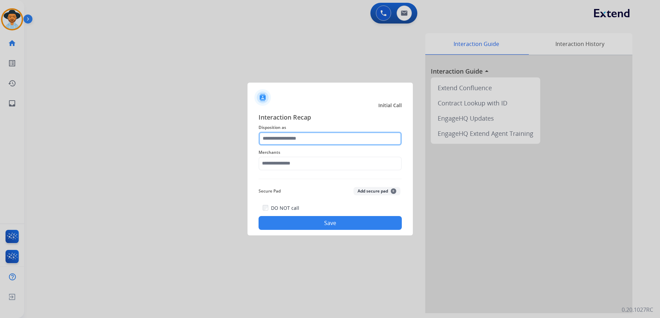
click at [305, 134] on input "text" at bounding box center [330, 139] width 143 height 14
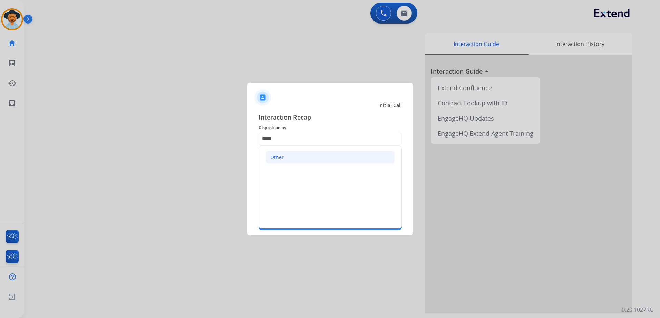
click at [287, 162] on li "Other" at bounding box center [330, 157] width 129 height 13
type input "*****"
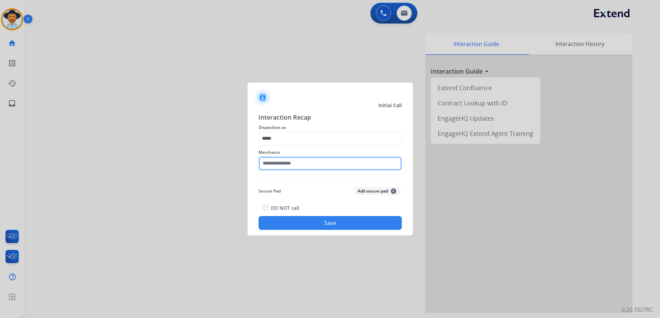
click at [304, 165] on input "text" at bounding box center [330, 163] width 143 height 14
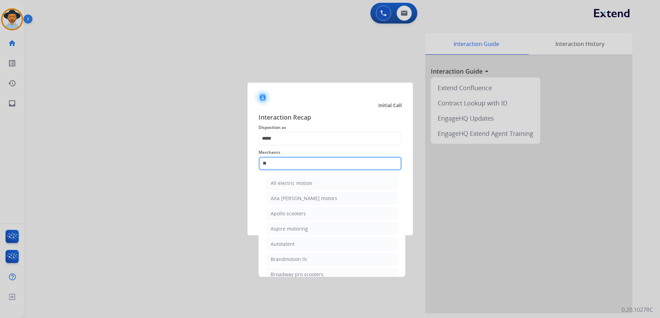
type input "*"
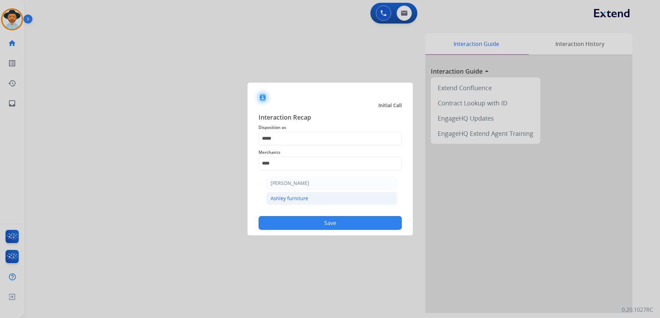
click at [293, 200] on div "Ashley furniture" at bounding box center [290, 198] width 38 height 7
type input "**********"
click at [331, 225] on button "Save" at bounding box center [330, 223] width 143 height 14
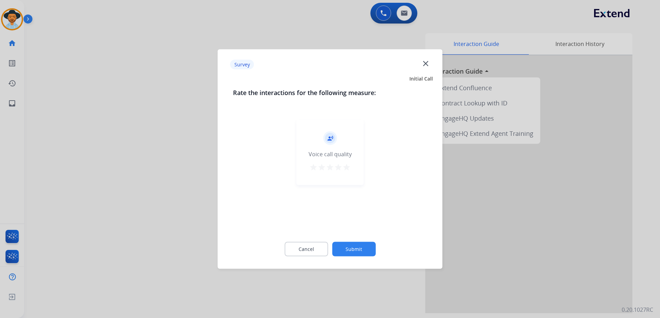
click at [350, 170] on mat-icon "star" at bounding box center [347, 167] width 8 height 8
click at [365, 247] on button "Submit" at bounding box center [354, 249] width 44 height 15
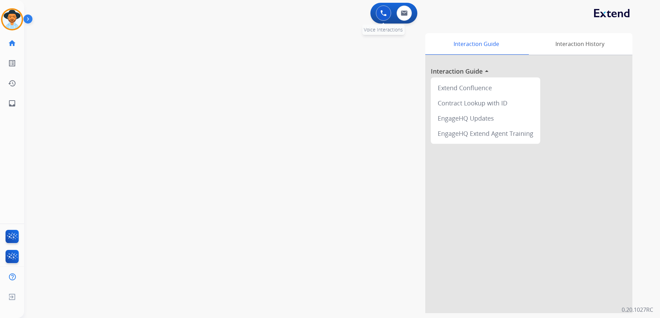
drag, startPoint x: 380, startPoint y: 8, endPoint x: 377, endPoint y: 6, distance: 4.2
click at [380, 8] on button at bounding box center [383, 13] width 15 height 15
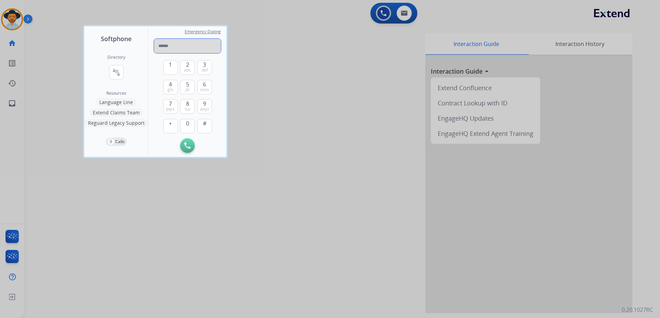
paste input "**********"
type input "**********"
click at [190, 143] on img at bounding box center [187, 145] width 6 height 6
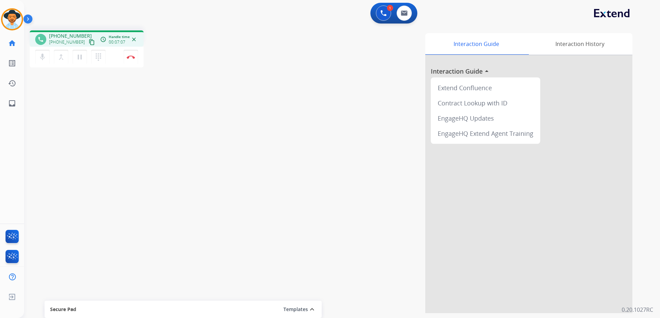
drag, startPoint x: 132, startPoint y: 57, endPoint x: 142, endPoint y: 68, distance: 15.1
click at [132, 57] on img at bounding box center [131, 56] width 8 height 3
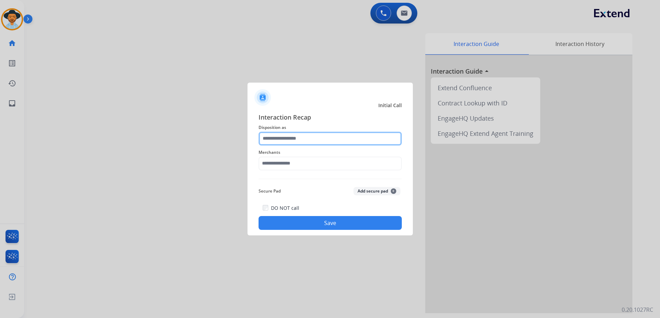
click at [318, 137] on input "text" at bounding box center [330, 139] width 143 height 14
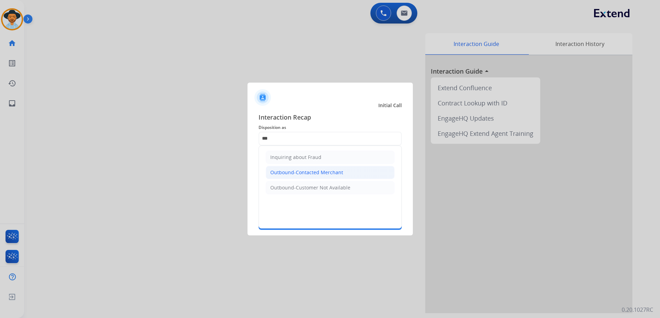
click at [322, 173] on div "Outbound-Contacted Merchant" at bounding box center [306, 172] width 73 height 7
type input "**********"
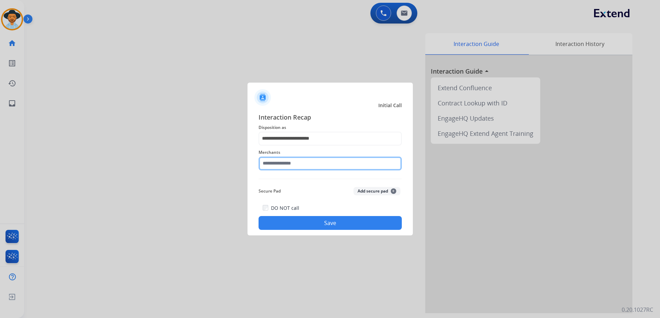
click at [317, 162] on input "text" at bounding box center [330, 163] width 143 height 14
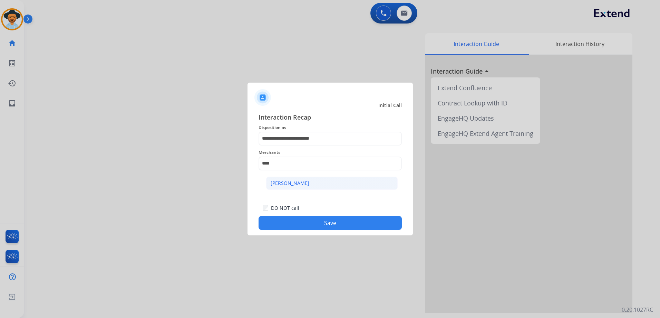
click at [316, 182] on li "[PERSON_NAME]" at bounding box center [332, 182] width 132 height 13
type input "**********"
click at [338, 224] on button "Save" at bounding box center [330, 223] width 143 height 14
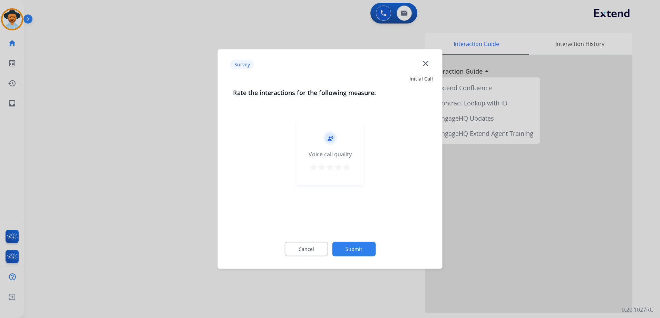
click at [347, 169] on mat-icon "star" at bounding box center [347, 167] width 8 height 8
click at [362, 249] on button "Submit" at bounding box center [354, 249] width 44 height 15
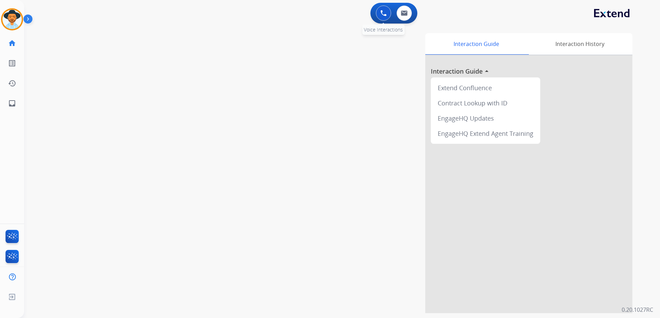
click at [381, 16] on img at bounding box center [383, 13] width 6 height 6
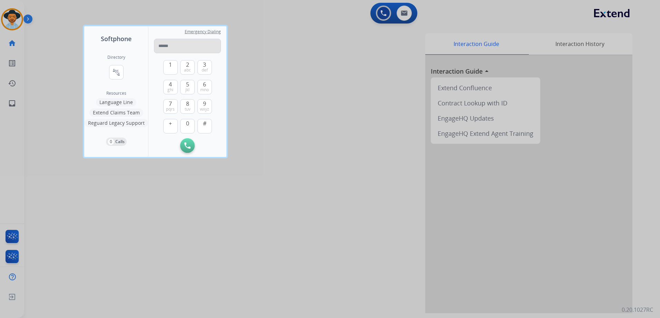
click at [178, 46] on input "tel" at bounding box center [187, 46] width 67 height 15
paste input "**********"
type input "**********"
click at [192, 145] on button "Initiate Call" at bounding box center [187, 145] width 15 height 15
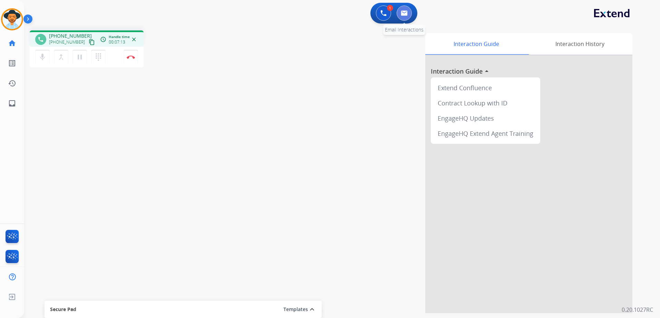
click at [409, 15] on button at bounding box center [404, 13] width 15 height 15
select select "**********"
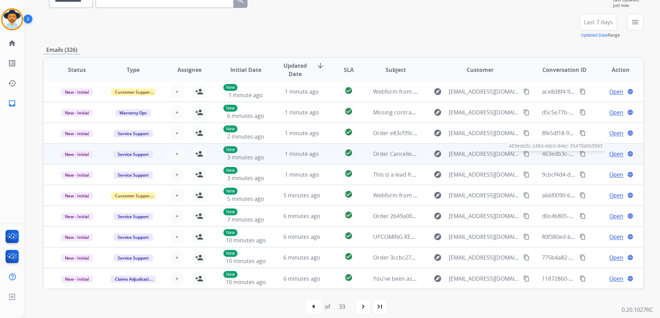
scroll to position [69, 0]
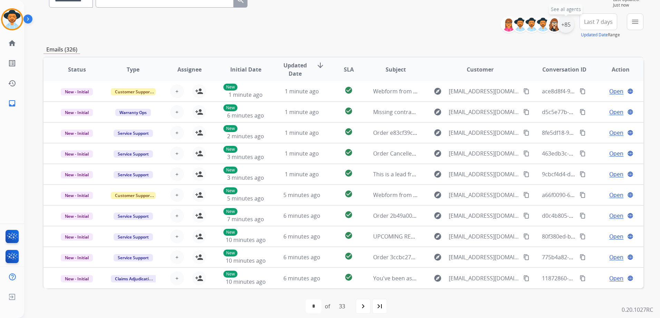
click at [570, 26] on div "+85" at bounding box center [566, 24] width 17 height 17
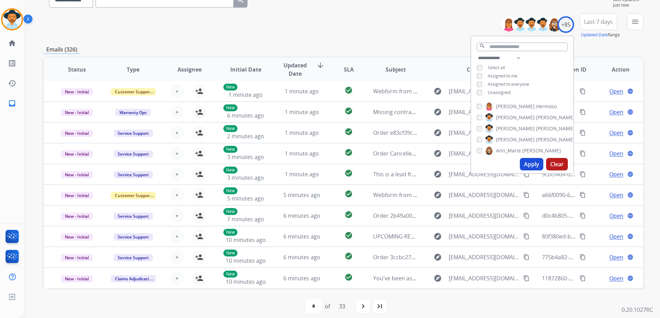
click at [484, 33] on div "**********" at bounding box center [344, 25] width 600 height 25
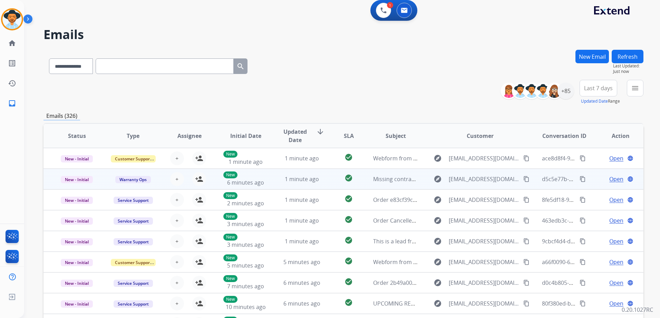
scroll to position [0, 0]
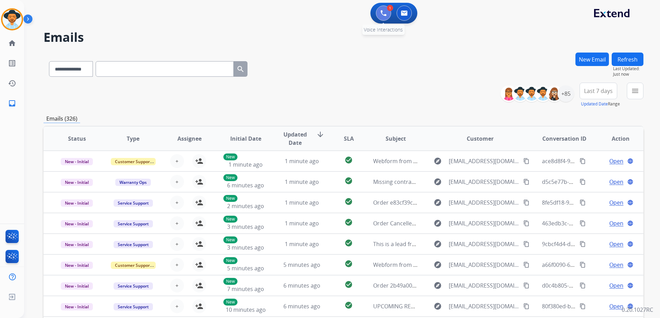
click at [385, 16] on img at bounding box center [383, 13] width 6 height 6
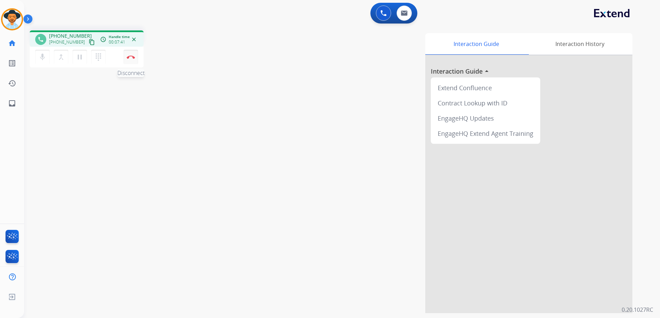
click at [134, 59] on button "Disconnect" at bounding box center [131, 57] width 15 height 15
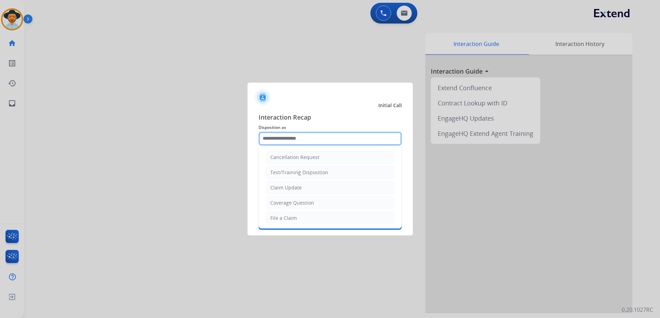
click at [293, 135] on input "text" at bounding box center [330, 139] width 143 height 14
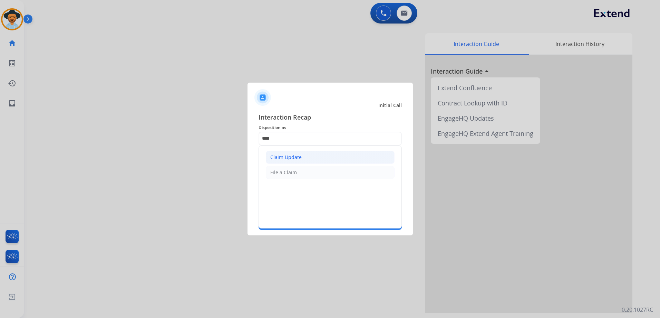
click at [317, 156] on li "Claim Update" at bounding box center [330, 157] width 129 height 13
type input "**********"
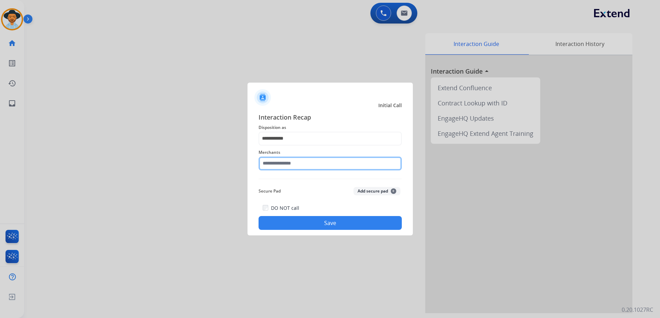
click at [293, 164] on input "text" at bounding box center [330, 163] width 143 height 14
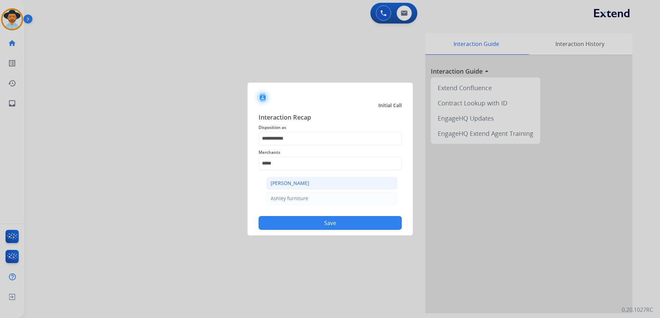
click at [307, 181] on div "[PERSON_NAME]" at bounding box center [290, 183] width 39 height 7
type input "**********"
click at [338, 221] on button "Save" at bounding box center [330, 223] width 143 height 14
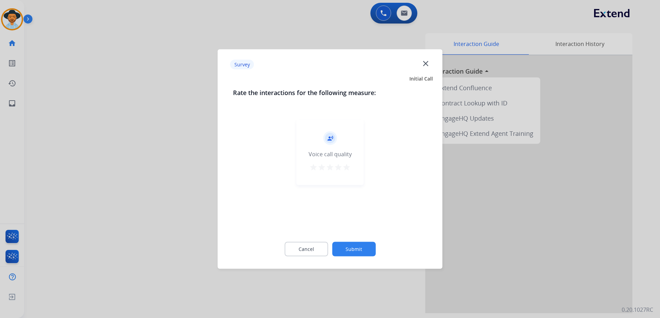
click at [346, 167] on mat-icon "star" at bounding box center [347, 167] width 8 height 8
click at [366, 249] on button "Submit" at bounding box center [354, 249] width 44 height 15
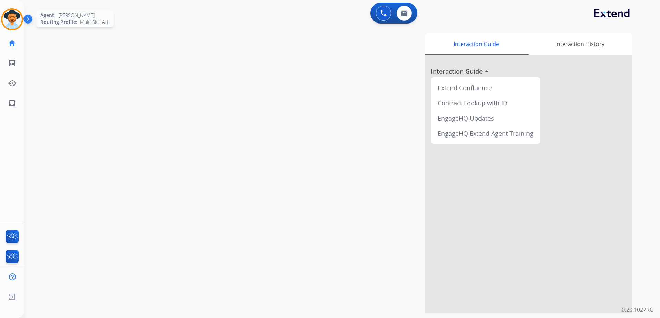
click at [10, 22] on img at bounding box center [11, 19] width 19 height 19
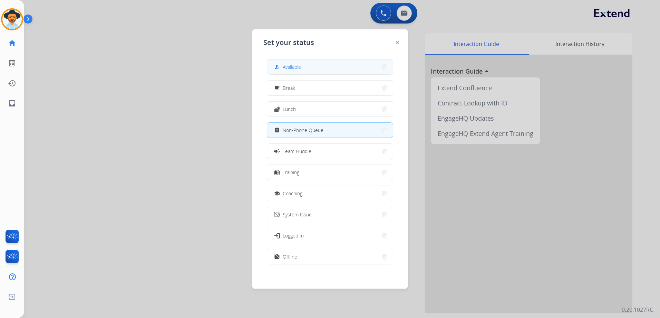
click at [293, 67] on span "Available" at bounding box center [292, 66] width 18 height 7
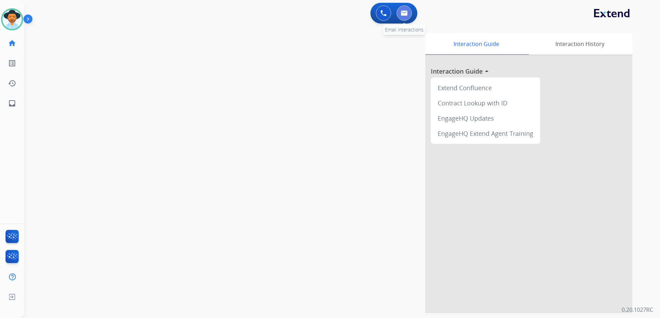
click at [402, 17] on button at bounding box center [404, 13] width 15 height 15
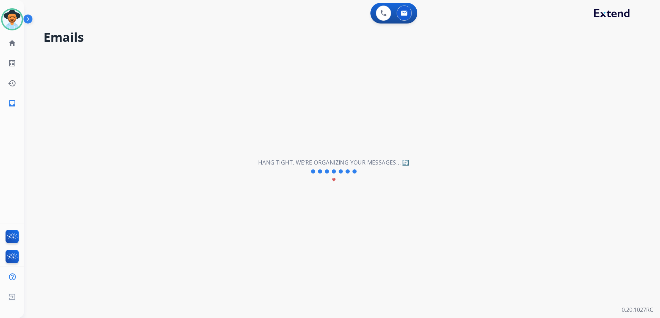
select select "**********"
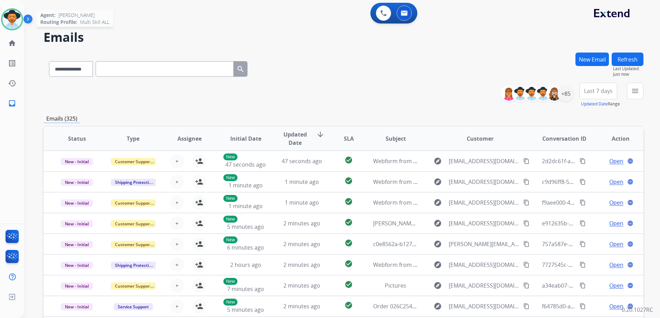
click at [14, 21] on img at bounding box center [11, 19] width 19 height 19
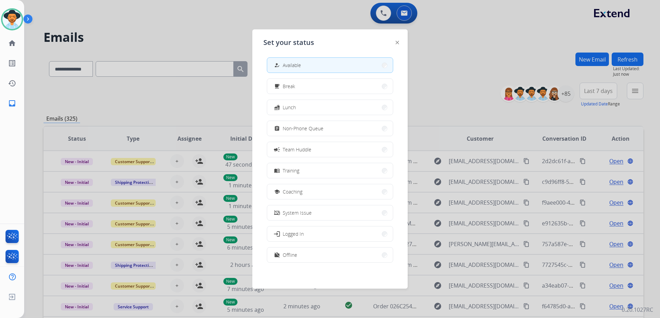
scroll to position [2, 0]
click at [341, 249] on button "work_off Offline" at bounding box center [330, 254] width 126 height 15
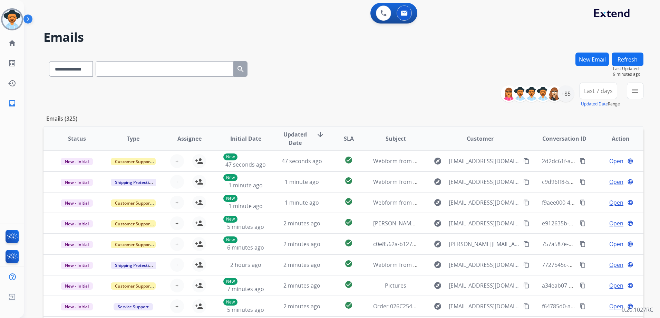
click at [455, 67] on div "**********" at bounding box center [344, 67] width 600 height 30
click at [16, 20] on img at bounding box center [11, 19] width 19 height 19
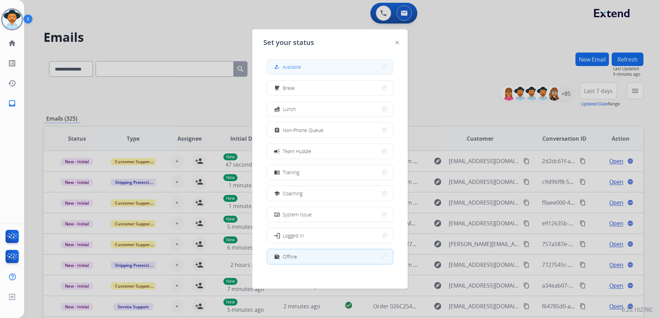
click at [293, 63] on div "how_to_reg Available" at bounding box center [287, 67] width 28 height 8
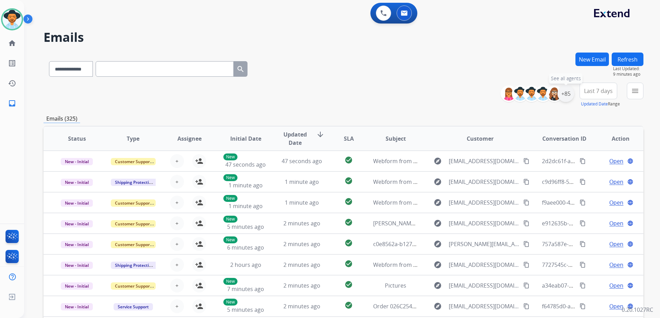
click at [568, 96] on div "+85" at bounding box center [566, 93] width 17 height 17
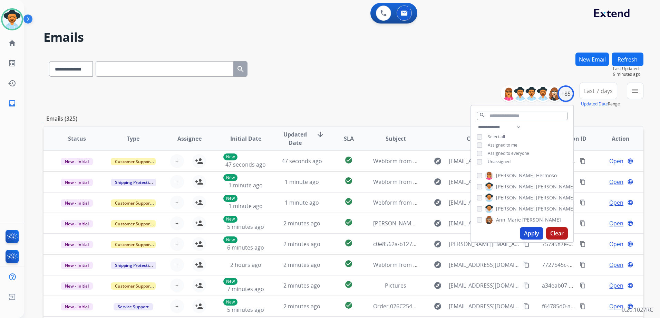
click at [496, 159] on span "Unassigned" at bounding box center [499, 161] width 23 height 6
click at [530, 232] on button "Apply" at bounding box center [531, 233] width 23 height 12
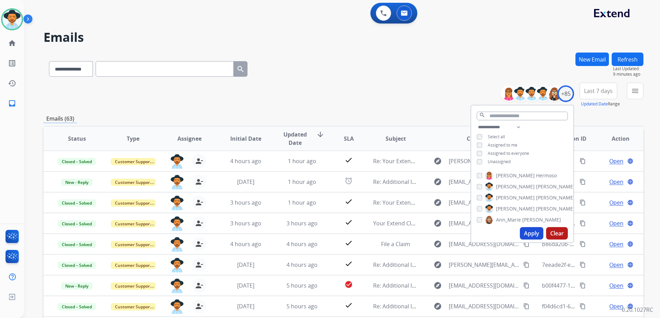
click at [402, 83] on div "**********" at bounding box center [344, 95] width 600 height 25
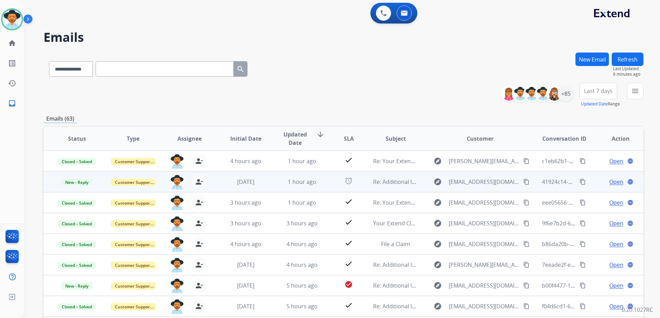
click at [587, 183] on td "Open language" at bounding box center [615, 181] width 56 height 21
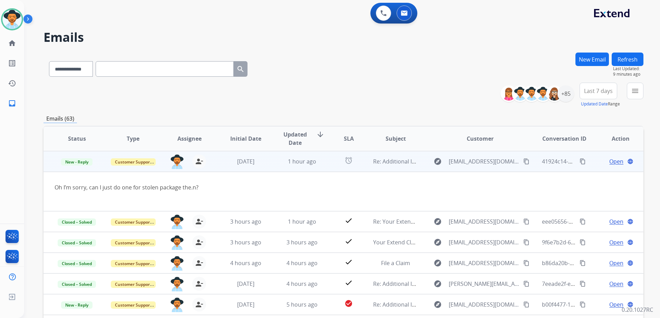
scroll to position [21, 0]
click at [612, 161] on span "Open" at bounding box center [616, 161] width 14 height 8
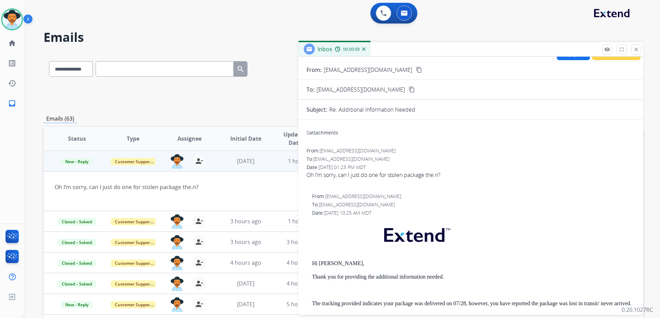
scroll to position [0, 0]
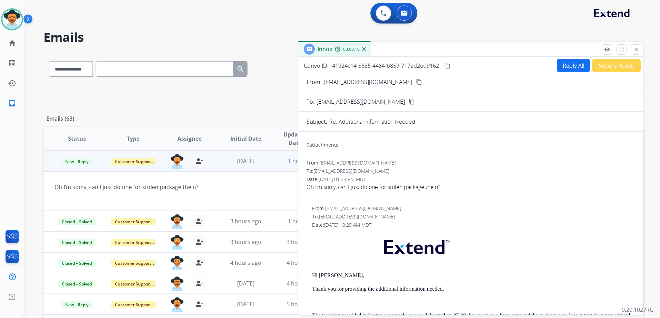
click at [565, 61] on button "Reply All" at bounding box center [573, 65] width 33 height 13
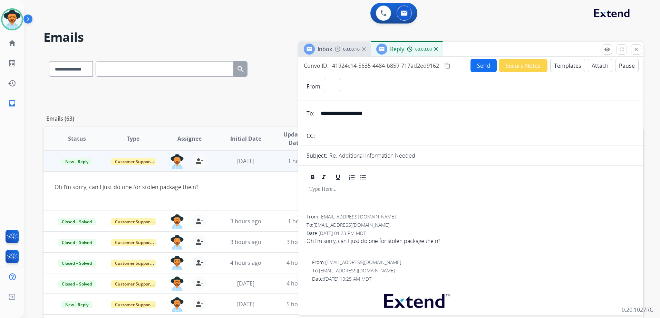
select select "**********"
click at [565, 63] on button "Templates" at bounding box center [567, 65] width 35 height 13
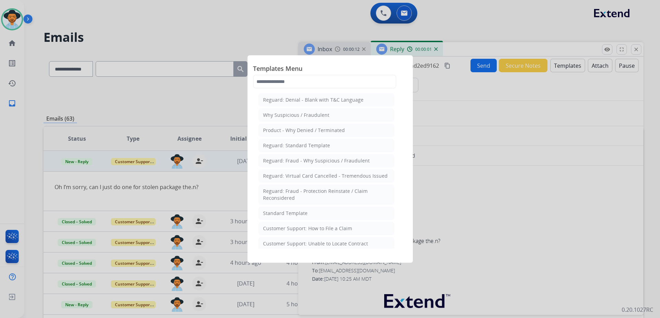
click at [348, 228] on div "Customer Support: How to File a Claim" at bounding box center [307, 228] width 89 height 7
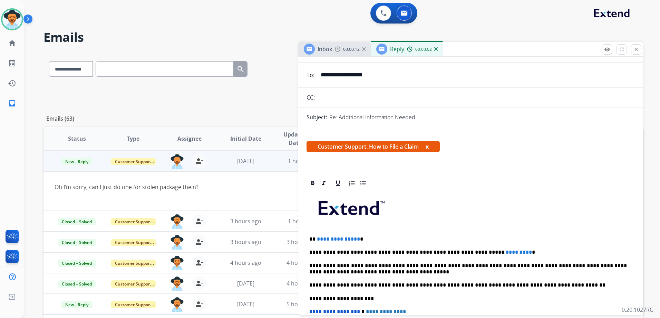
scroll to position [104, 0]
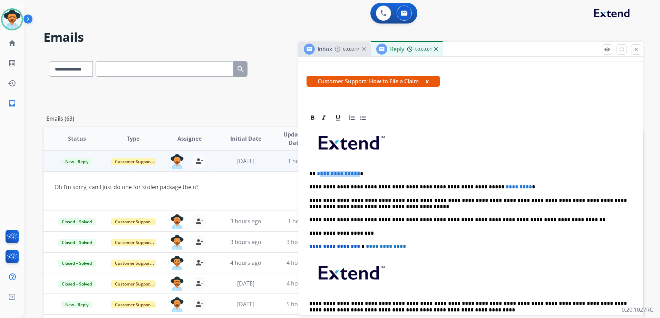
drag, startPoint x: 356, startPoint y: 172, endPoint x: 317, endPoint y: 170, distance: 38.4
click at [317, 171] on span "**********" at bounding box center [338, 173] width 43 height 5
drag, startPoint x: 490, startPoint y: 187, endPoint x: 448, endPoint y: 190, distance: 42.6
click at [448, 190] on div "**********" at bounding box center [471, 229] width 329 height 211
click at [452, 184] on p "**********" at bounding box center [468, 187] width 318 height 6
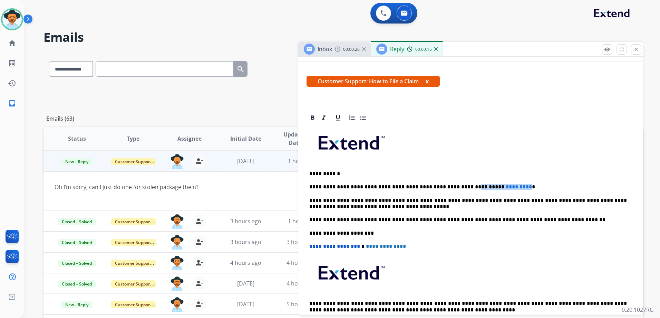
drag, startPoint x: 498, startPoint y: 188, endPoint x: 448, endPoint y: 187, distance: 49.4
click at [448, 187] on p "**********" at bounding box center [468, 187] width 318 height 6
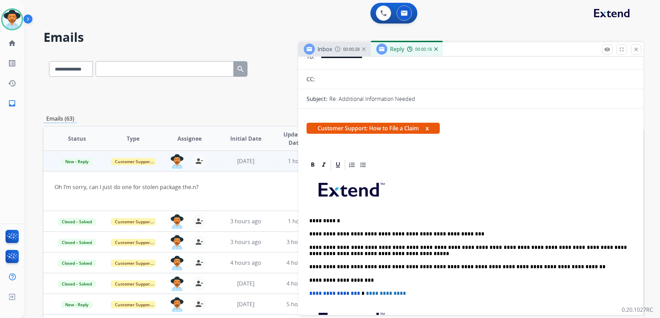
scroll to position [0, 0]
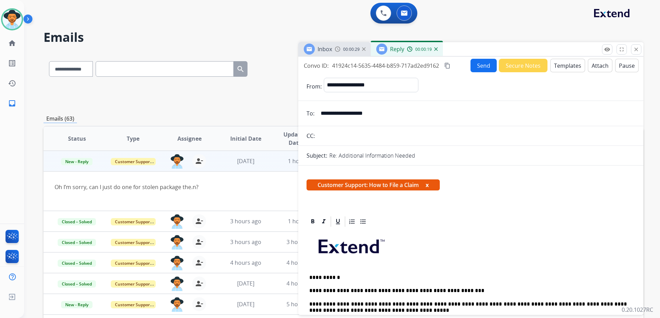
click at [478, 66] on button "Send" at bounding box center [484, 65] width 26 height 13
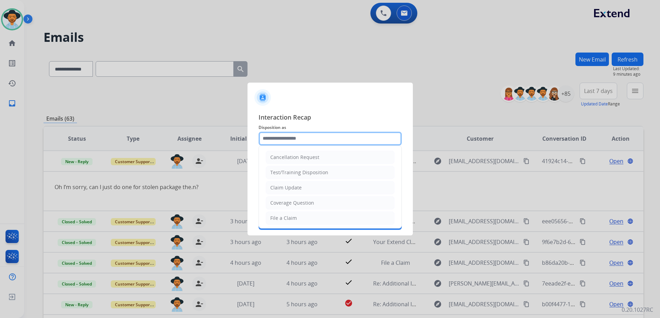
click at [317, 139] on input "text" at bounding box center [330, 139] width 143 height 14
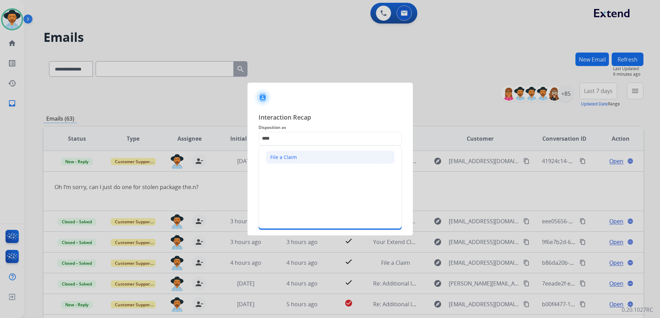
click at [312, 161] on li "File a Claim" at bounding box center [330, 157] width 129 height 13
type input "**********"
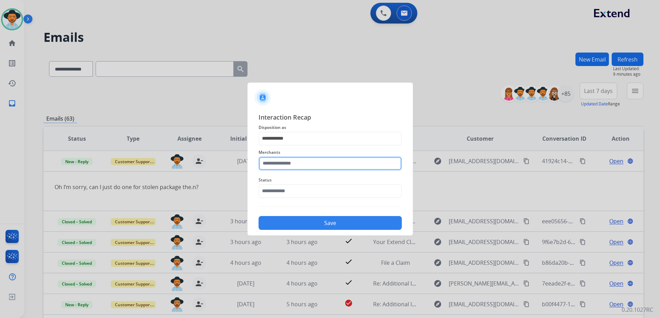
click at [311, 163] on input "text" at bounding box center [330, 163] width 143 height 14
click at [308, 185] on li "Costway" at bounding box center [332, 182] width 132 height 13
type input "*******"
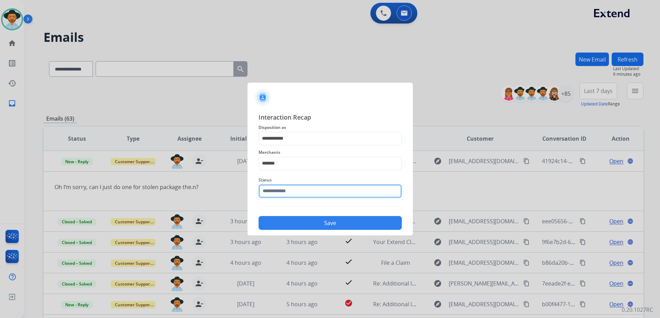
click at [288, 194] on input "text" at bounding box center [330, 191] width 143 height 14
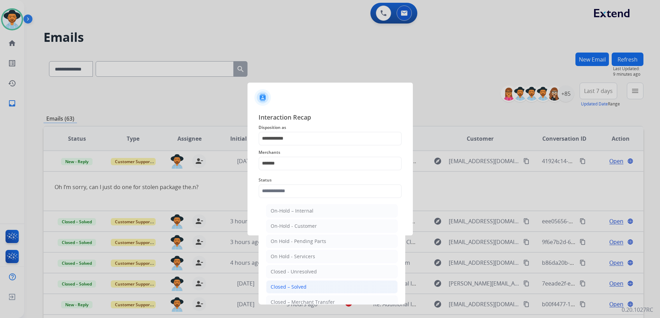
click at [321, 286] on li "Closed – Solved" at bounding box center [332, 286] width 132 height 13
type input "**********"
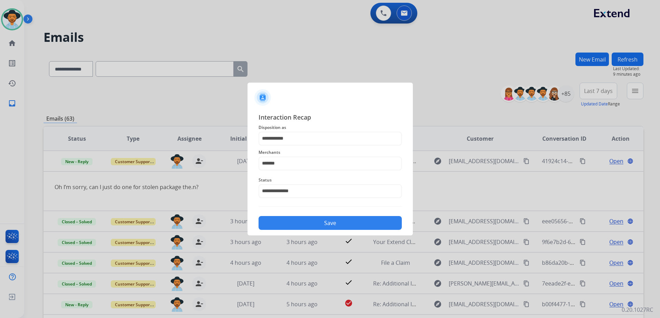
click at [340, 226] on button "Save" at bounding box center [330, 223] width 143 height 14
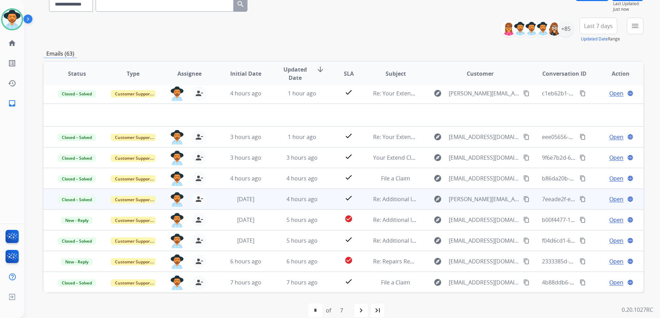
scroll to position [75, 0]
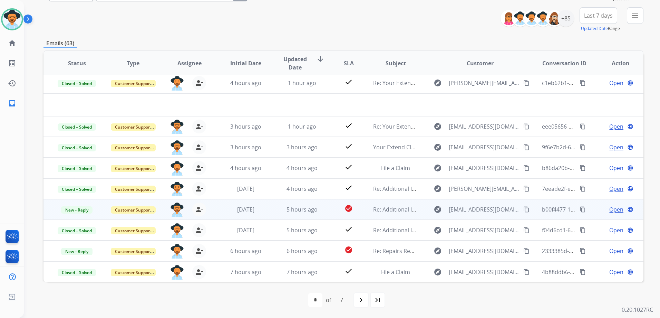
click at [609, 206] on span "Open" at bounding box center [616, 209] width 14 height 8
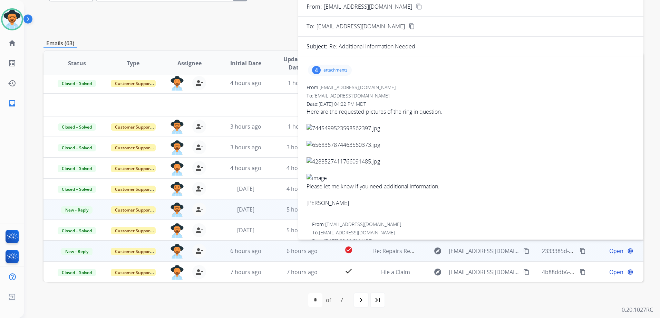
click at [587, 255] on td "Open language" at bounding box center [615, 250] width 56 height 21
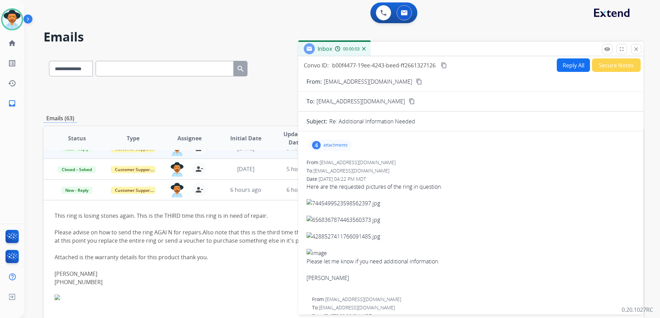
scroll to position [0, 0]
click at [638, 49] on mat-icon "close" at bounding box center [636, 49] width 6 height 6
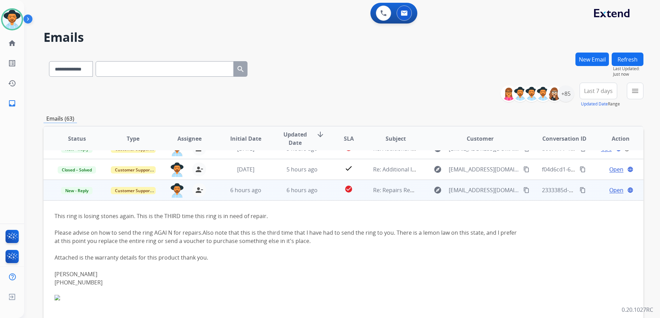
click at [614, 190] on span "Open" at bounding box center [616, 190] width 14 height 8
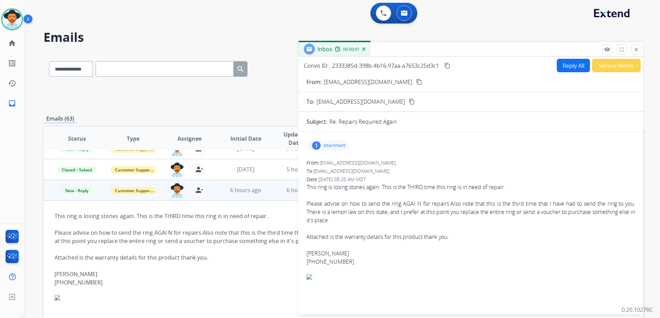
click at [416, 81] on mat-icon "content_copy" at bounding box center [419, 82] width 6 height 6
click at [338, 147] on p "attachment" at bounding box center [335, 146] width 22 height 6
click at [331, 162] on div at bounding box center [331, 163] width 35 height 24
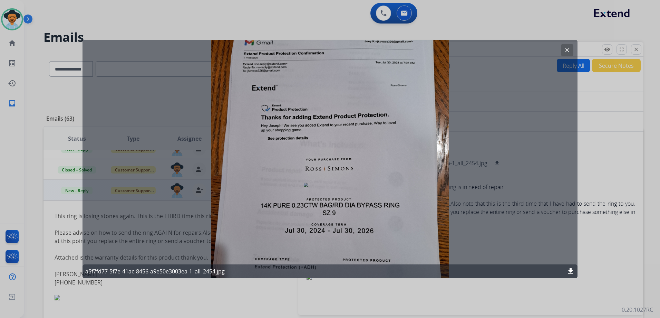
click at [569, 50] on mat-icon "clear" at bounding box center [567, 50] width 6 height 6
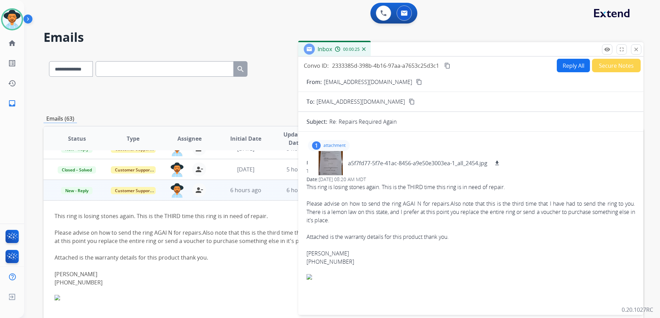
click at [416, 80] on mat-icon "content_copy" at bounding box center [419, 82] width 6 height 6
click at [344, 144] on p "attachment" at bounding box center [335, 146] width 22 height 6
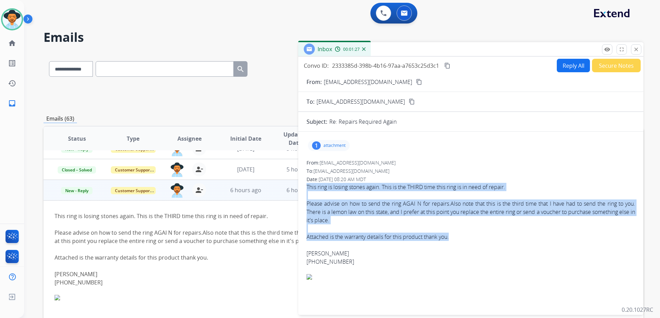
drag, startPoint x: 305, startPoint y: 186, endPoint x: 451, endPoint y: 237, distance: 154.9
click at [451, 237] on div "1 attachment From: jkovacs326@gmail.com To: support@extend.com Date: 08/21/2025…" at bounding box center [470, 223] width 345 height 173
drag, startPoint x: 451, startPoint y: 237, endPoint x: 437, endPoint y: 239, distance: 14.0
copy div "This ring is losing stones again. This is the THIRD time this ring is in need o…"
drag, startPoint x: 445, startPoint y: 67, endPoint x: 509, endPoint y: 68, distance: 63.5
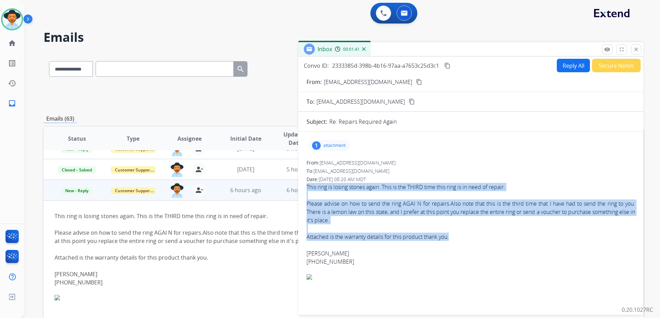
click at [445, 67] on mat-icon "content_copy" at bounding box center [447, 65] width 6 height 6
click at [568, 65] on button "Reply All" at bounding box center [573, 65] width 33 height 13
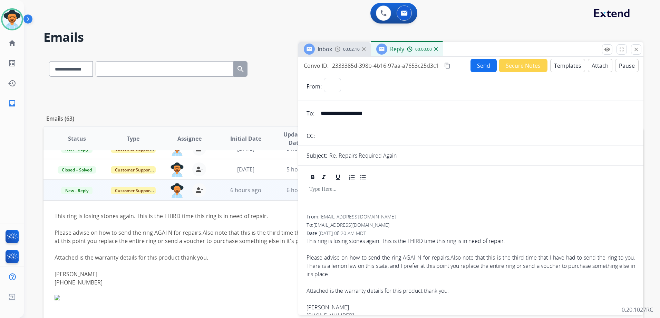
click at [563, 65] on button "Templates" at bounding box center [567, 65] width 35 height 13
select select "**********"
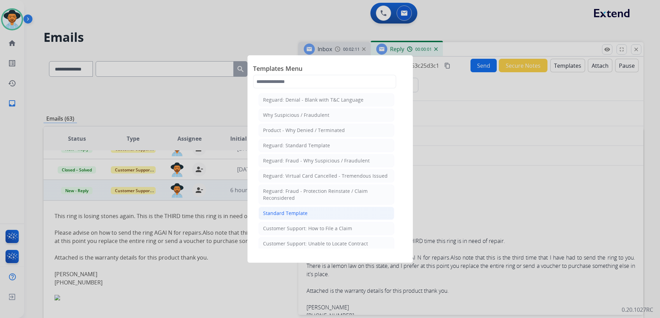
click at [302, 214] on div "Standard Template" at bounding box center [285, 213] width 45 height 7
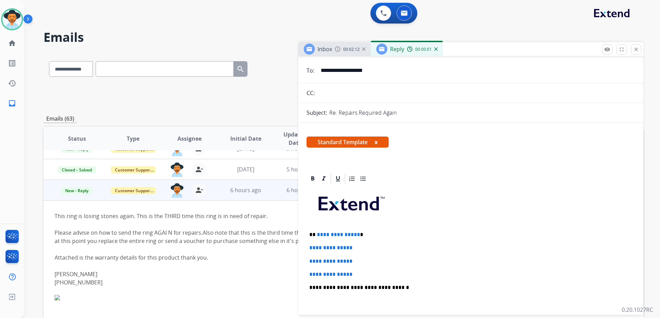
scroll to position [104, 0]
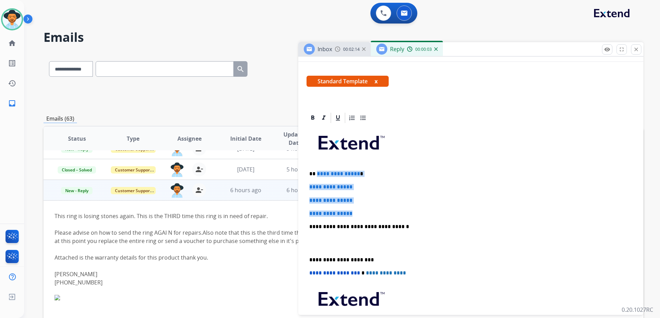
drag, startPoint x: 316, startPoint y: 173, endPoint x: 381, endPoint y: 209, distance: 74.0
click at [378, 209] on div "**********" at bounding box center [471, 243] width 329 height 238
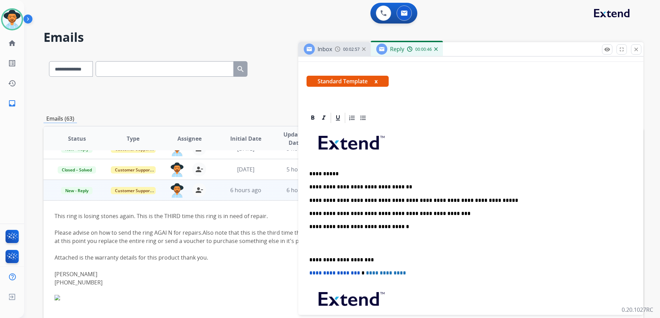
click at [417, 182] on div "**********" at bounding box center [471, 243] width 329 height 238
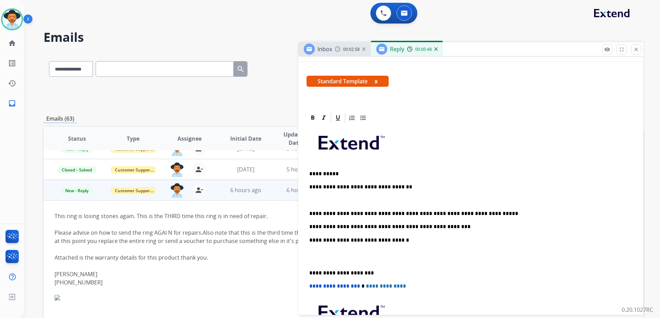
click at [494, 212] on p "**********" at bounding box center [468, 213] width 318 height 6
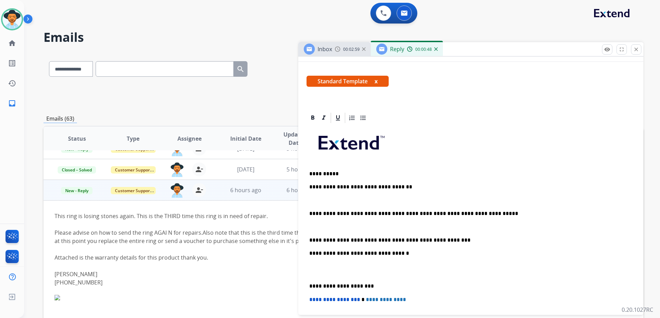
drag, startPoint x: 449, startPoint y: 240, endPoint x: 465, endPoint y: 248, distance: 17.8
click at [449, 241] on p "**********" at bounding box center [468, 240] width 318 height 6
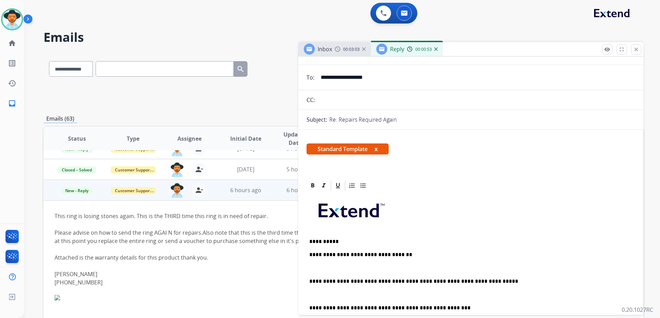
scroll to position [0, 0]
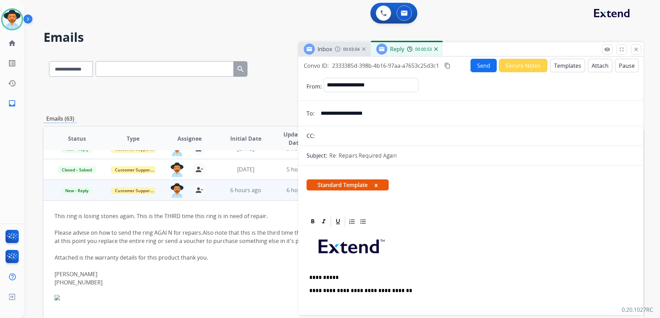
click at [479, 64] on button "Send" at bounding box center [484, 65] width 26 height 13
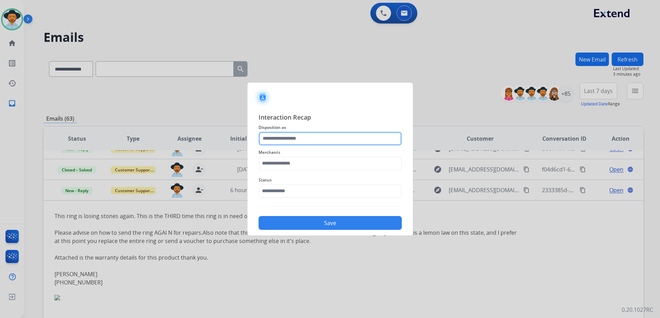
drag, startPoint x: 311, startPoint y: 136, endPoint x: 310, endPoint y: 129, distance: 7.7
click at [311, 136] on input "text" at bounding box center [330, 139] width 143 height 14
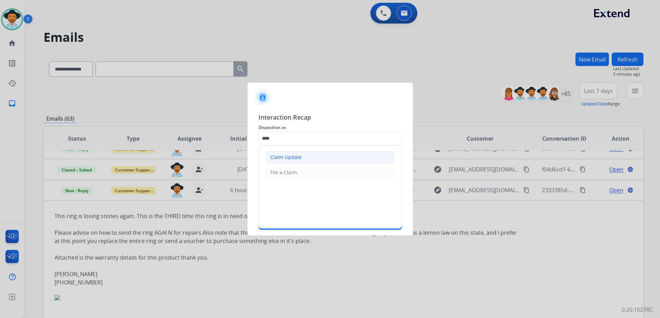
click at [296, 157] on div "Claim Update" at bounding box center [285, 157] width 31 height 7
type input "**********"
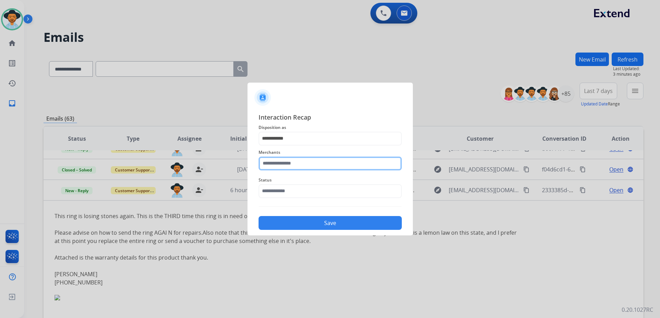
click at [297, 160] on input "text" at bounding box center [330, 163] width 143 height 14
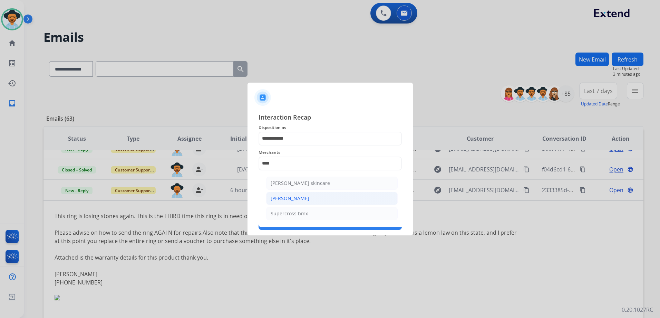
click at [288, 198] on div "[PERSON_NAME]" at bounding box center [290, 198] width 39 height 7
type input "**********"
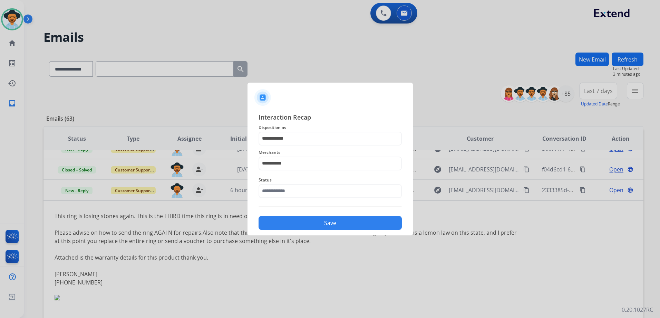
click at [303, 198] on div "Status" at bounding box center [330, 187] width 143 height 28
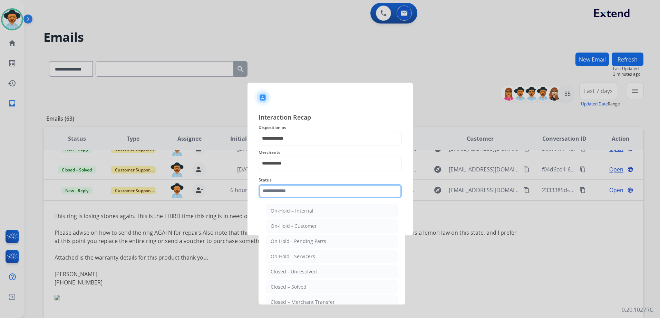
click at [306, 192] on input "text" at bounding box center [330, 191] width 143 height 14
click at [319, 283] on li "Closed – Solved" at bounding box center [332, 286] width 132 height 13
type input "**********"
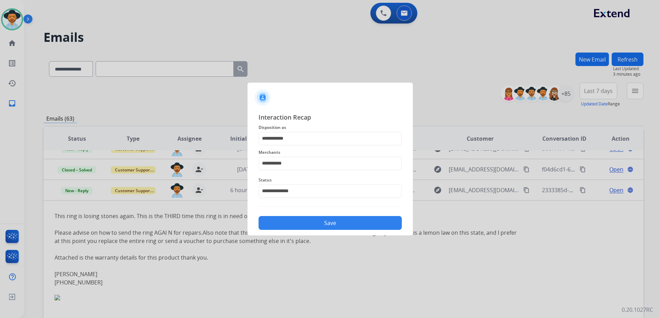
click at [330, 223] on button "Save" at bounding box center [330, 223] width 143 height 14
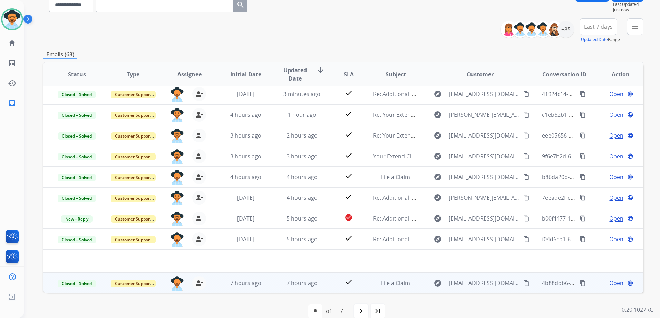
scroll to position [75, 0]
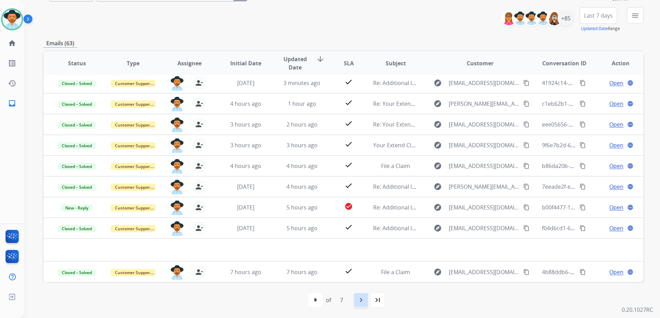
click at [361, 300] on mat-icon "navigate_next" at bounding box center [361, 300] width 8 height 8
click at [295, 295] on div "first_page" at bounding box center [294, 299] width 15 height 15
select select "*"
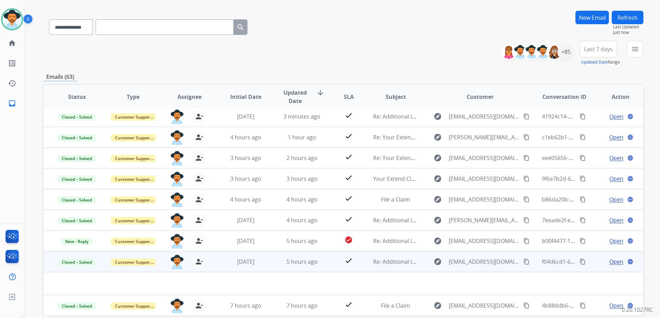
scroll to position [69, 0]
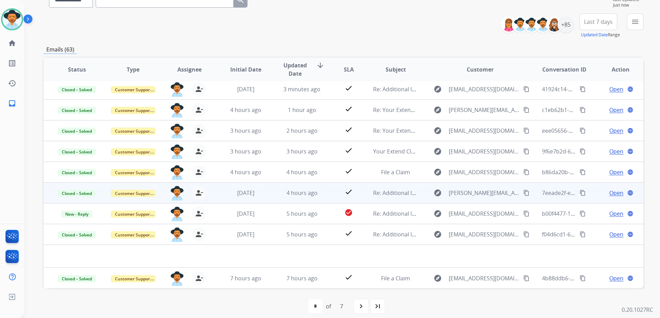
click at [523, 193] on mat-icon "content_copy" at bounding box center [526, 193] width 6 height 6
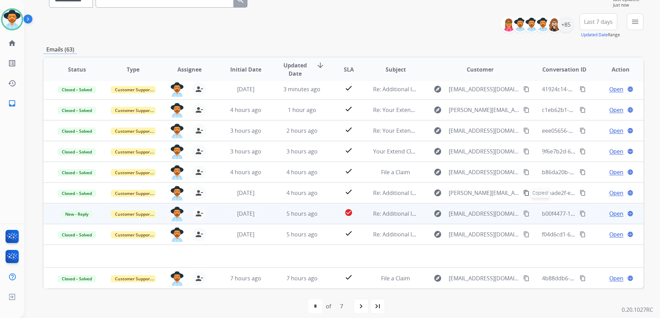
click at [523, 214] on mat-icon "content_copy" at bounding box center [526, 213] width 6 height 6
click at [82, 214] on span "New - Reply" at bounding box center [76, 213] width 31 height 7
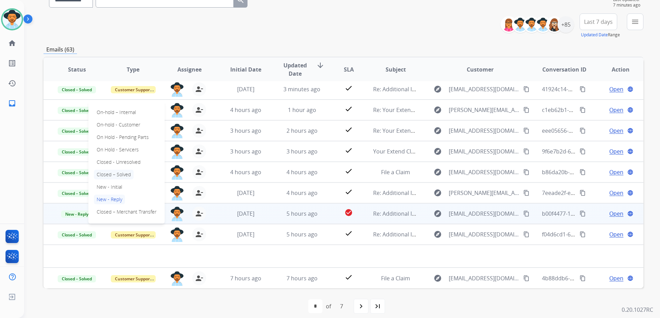
click at [118, 174] on p "Closed – Solved" at bounding box center [114, 175] width 40 height 10
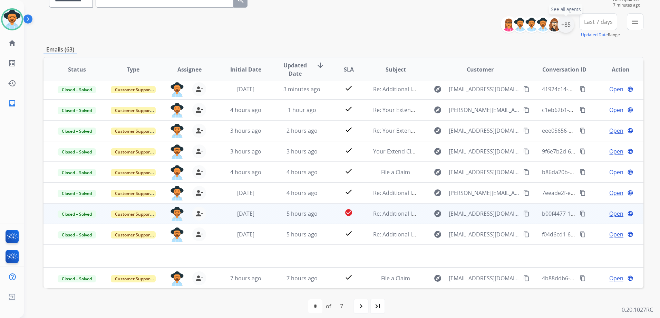
click at [562, 23] on div "+85" at bounding box center [566, 24] width 17 height 17
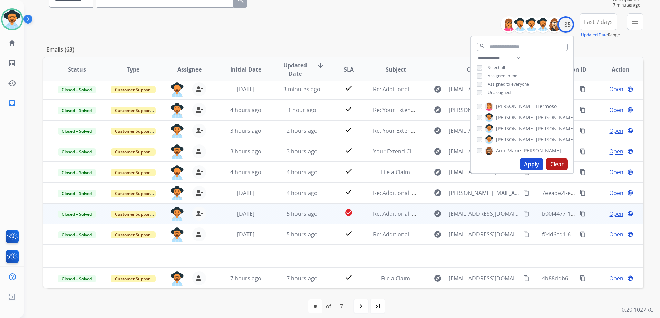
click at [454, 23] on div "**********" at bounding box center [344, 25] width 600 height 25
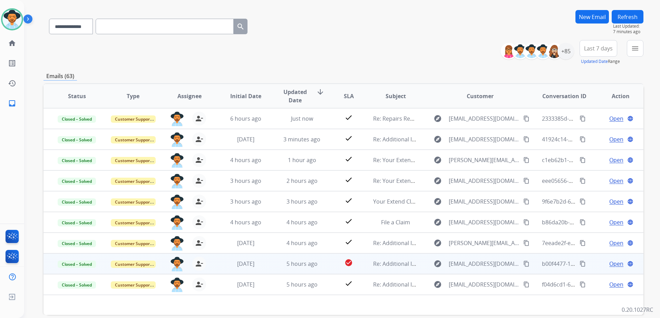
scroll to position [0, 0]
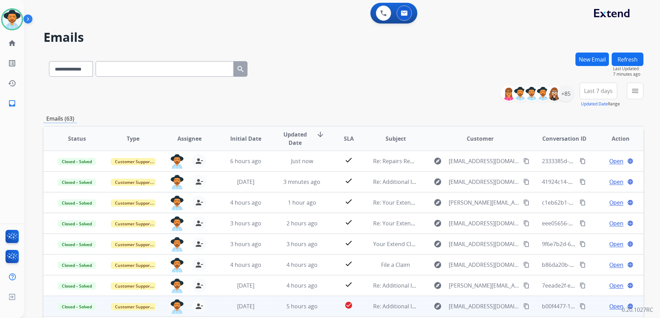
click at [627, 59] on button "Refresh" at bounding box center [628, 58] width 32 height 13
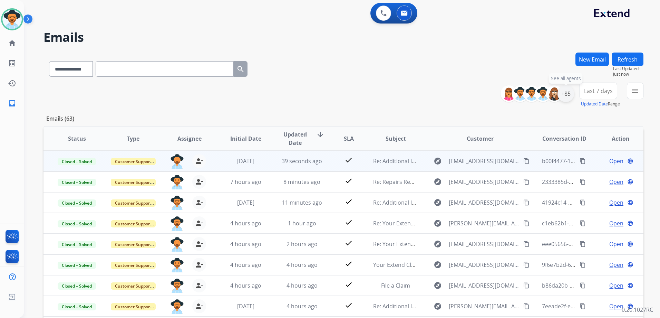
click at [568, 92] on div "+85" at bounding box center [566, 93] width 17 height 17
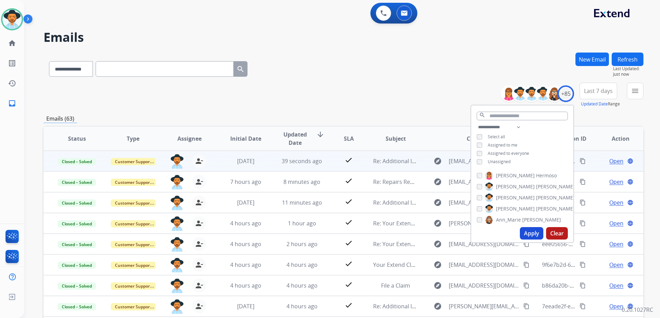
click at [493, 158] on span "Unassigned" at bounding box center [499, 161] width 23 height 6
click at [498, 145] on span "Assigned to me" at bounding box center [503, 145] width 30 height 6
click at [535, 230] on button "Apply" at bounding box center [531, 233] width 23 height 12
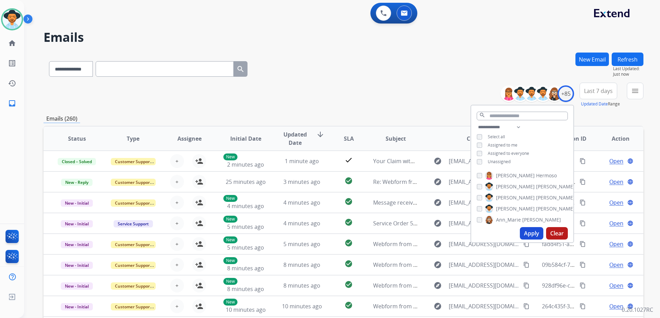
click at [338, 88] on div "**********" at bounding box center [344, 95] width 600 height 25
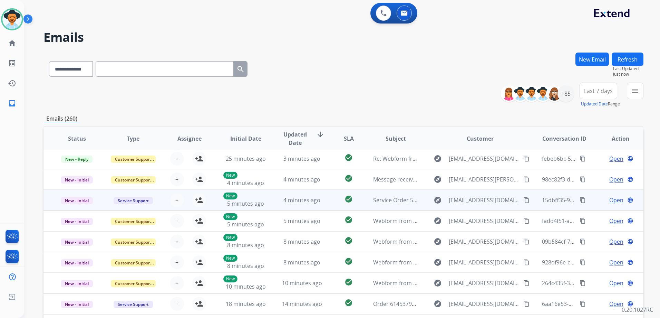
scroll to position [23, 0]
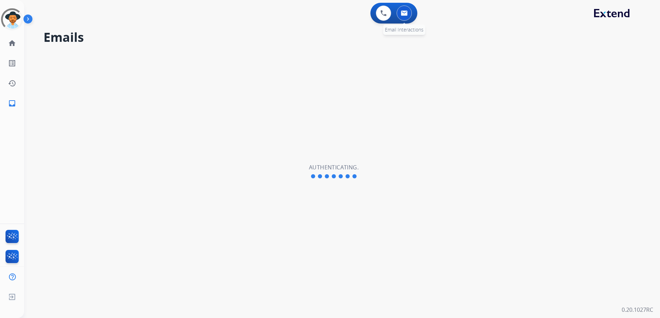
click at [406, 12] on img at bounding box center [404, 13] width 7 height 6
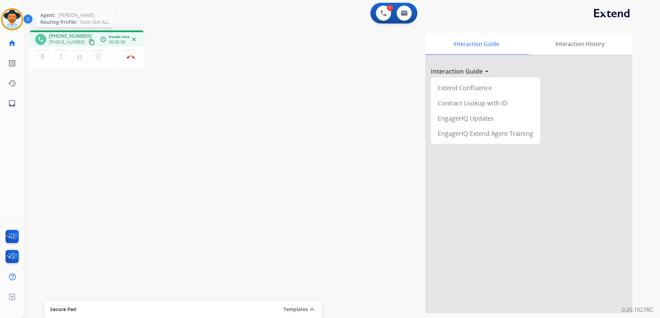
click at [15, 22] on img at bounding box center [11, 19] width 19 height 19
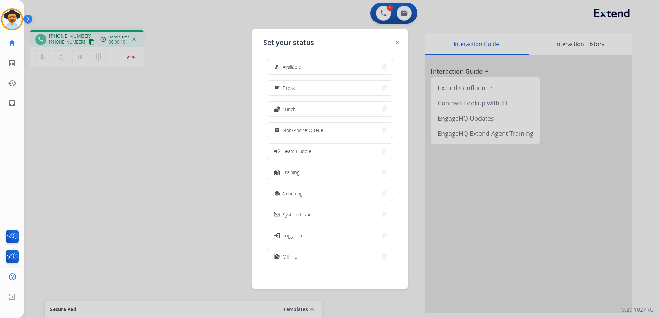
click at [139, 126] on div at bounding box center [330, 159] width 660 height 318
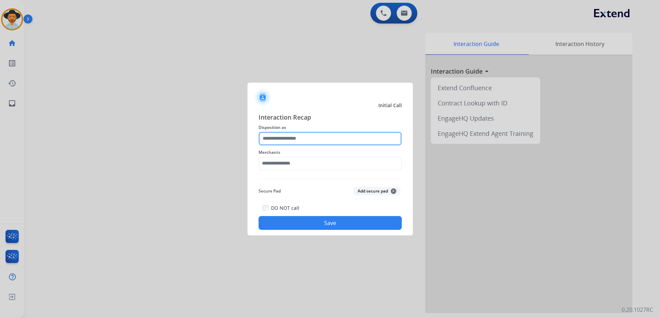
click at [327, 138] on input "text" at bounding box center [330, 139] width 143 height 14
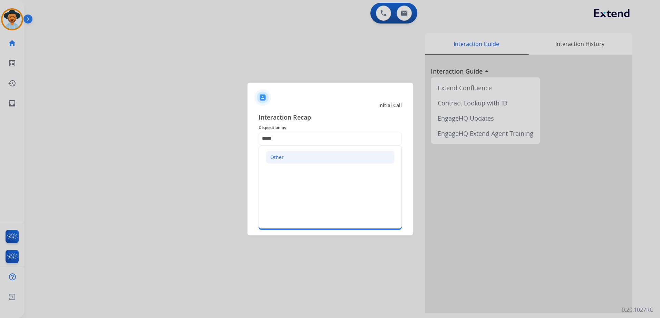
click at [306, 158] on li "Other" at bounding box center [330, 157] width 129 height 13
type input "*****"
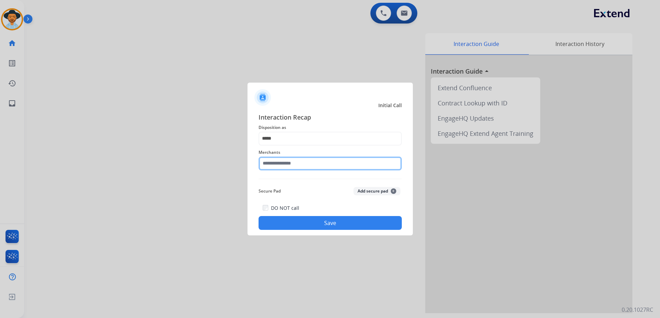
click at [298, 162] on input "text" at bounding box center [330, 163] width 143 height 14
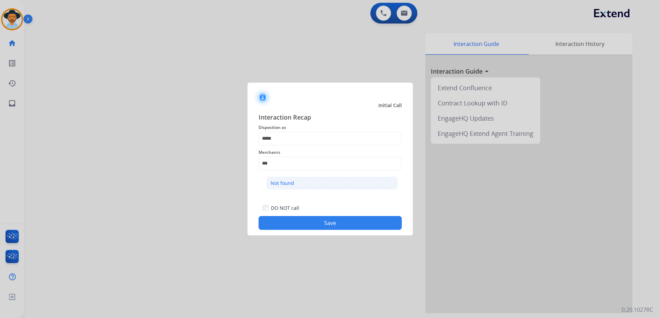
click at [303, 183] on li "Not found" at bounding box center [332, 182] width 132 height 13
type input "*********"
click at [343, 223] on button "Save" at bounding box center [330, 223] width 143 height 14
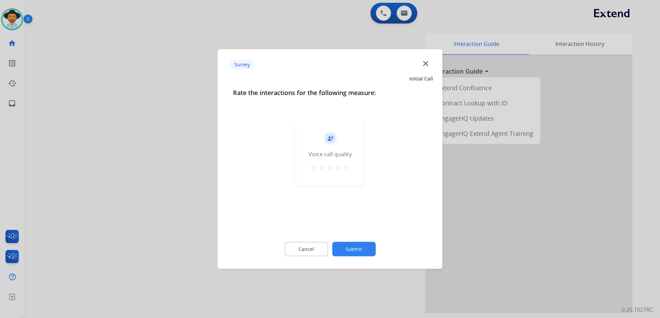
click at [348, 169] on mat-icon "star" at bounding box center [347, 167] width 8 height 8
click at [366, 251] on button "Submit" at bounding box center [354, 249] width 44 height 15
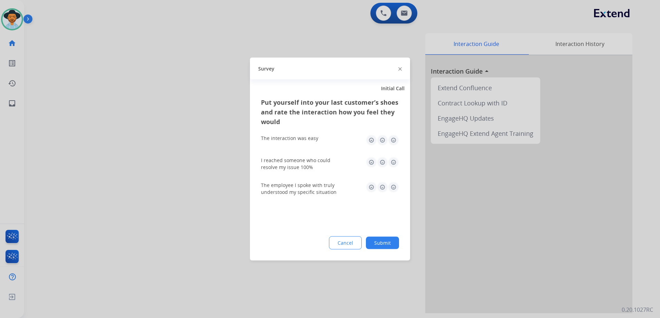
click at [394, 140] on img at bounding box center [393, 140] width 11 height 11
click at [395, 161] on img at bounding box center [393, 162] width 11 height 11
click at [395, 190] on img at bounding box center [393, 187] width 11 height 11
click at [395, 240] on button "Submit" at bounding box center [382, 243] width 33 height 12
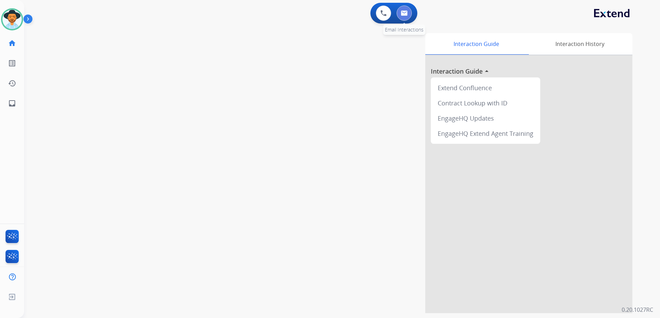
click at [407, 12] on img at bounding box center [404, 13] width 7 height 6
select select "**********"
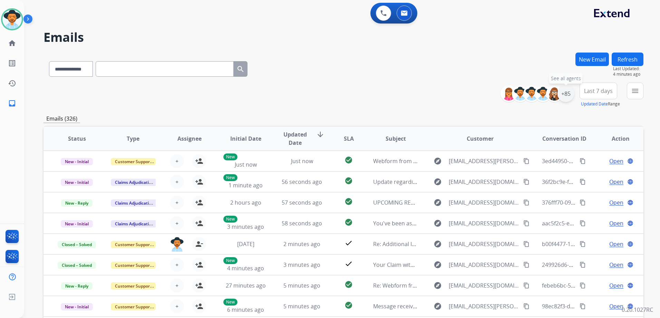
click at [565, 98] on div "+85" at bounding box center [566, 93] width 17 height 17
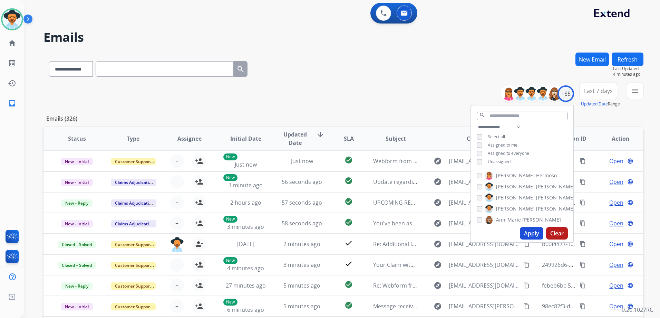
click at [493, 161] on span "Unassigned" at bounding box center [499, 161] width 23 height 6
click at [529, 231] on button "Apply" at bounding box center [531, 233] width 23 height 12
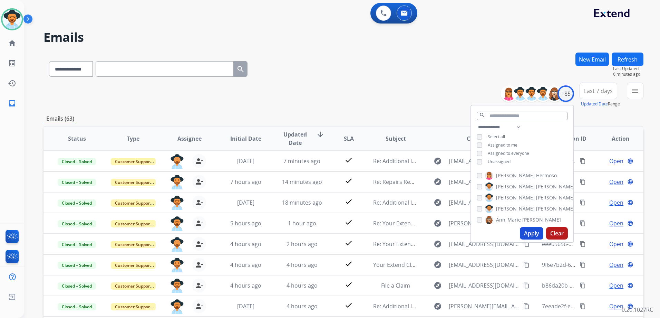
click at [309, 64] on div "**********" at bounding box center [344, 67] width 600 height 30
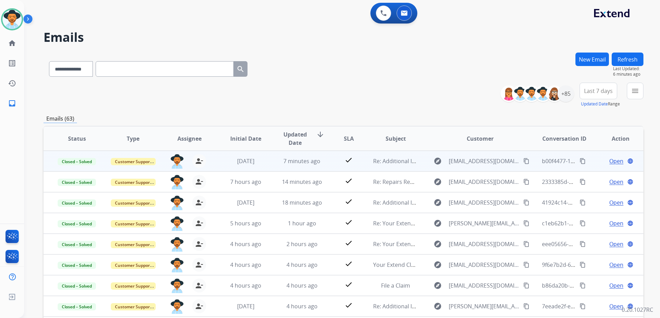
click at [617, 160] on span "Open" at bounding box center [616, 161] width 14 height 8
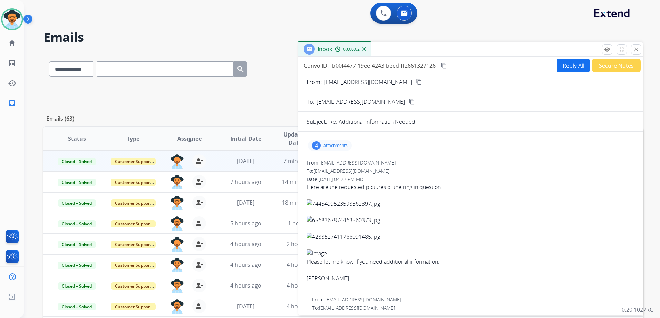
click at [326, 144] on p "attachments" at bounding box center [336, 146] width 24 height 6
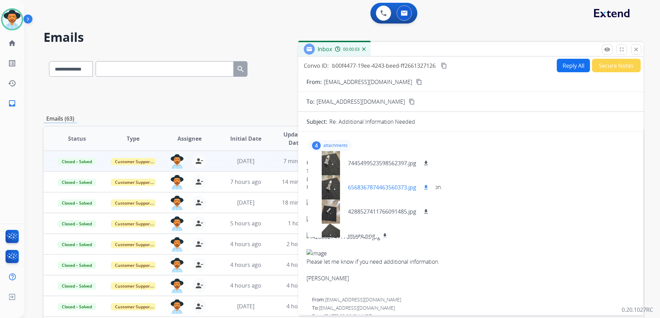
click at [427, 185] on mat-icon "download" at bounding box center [426, 187] width 6 height 6
click at [427, 186] on mat-icon "download" at bounding box center [426, 187] width 6 height 6
click at [427, 185] on mat-icon "download" at bounding box center [426, 187] width 6 height 6
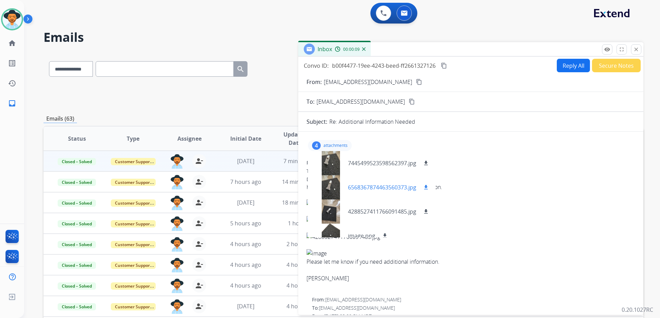
click at [427, 185] on mat-icon "download" at bounding box center [426, 187] width 6 height 6
click at [425, 162] on mat-icon "download" at bounding box center [426, 163] width 6 height 6
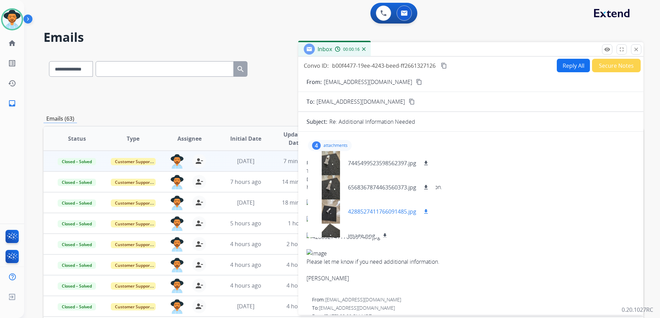
click at [425, 210] on mat-icon "download" at bounding box center [426, 211] width 6 height 6
click at [426, 210] on mat-icon "download" at bounding box center [426, 211] width 6 height 6
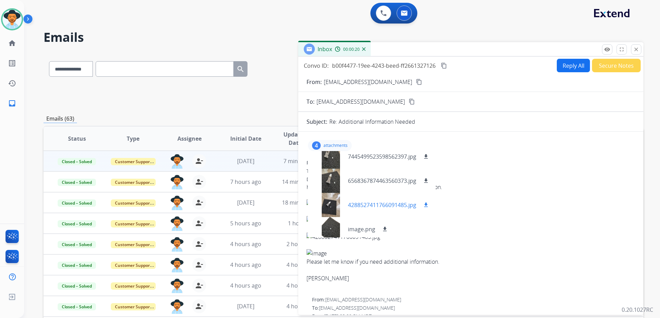
scroll to position [10, 0]
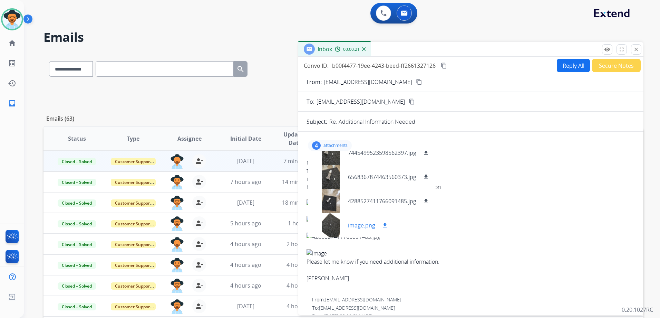
click at [383, 226] on mat-icon "download" at bounding box center [385, 225] width 6 height 6
click at [427, 177] on mat-icon "download" at bounding box center [426, 177] width 6 height 6
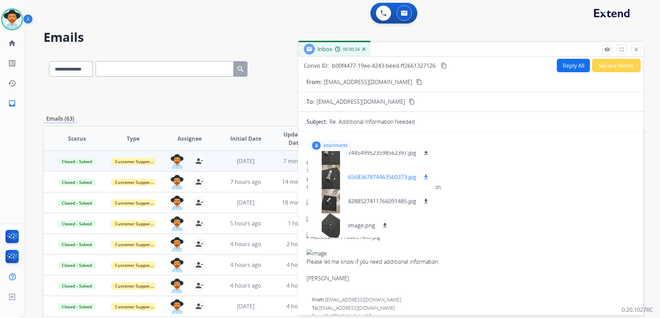
click at [427, 177] on mat-icon "download" at bounding box center [426, 177] width 6 height 6
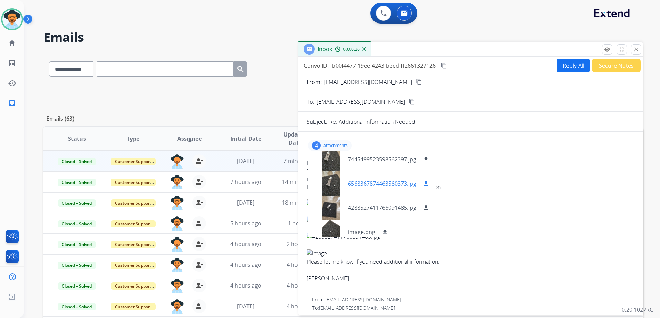
scroll to position [0, 0]
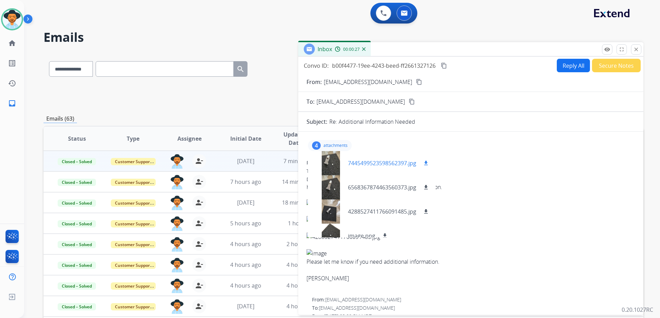
click at [426, 161] on mat-icon "download" at bounding box center [426, 163] width 6 height 6
click at [425, 188] on mat-icon "download" at bounding box center [426, 187] width 6 height 6
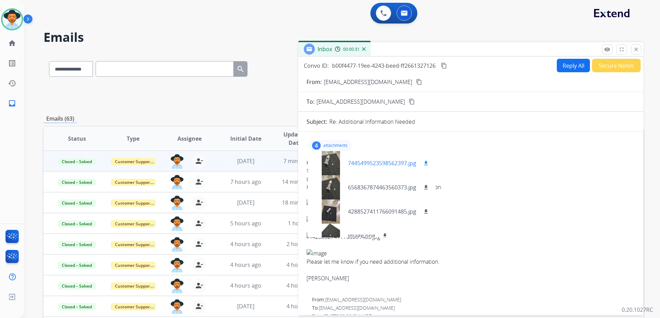
click at [428, 162] on mat-icon "download" at bounding box center [426, 163] width 6 height 6
click at [427, 209] on mat-icon "download" at bounding box center [426, 211] width 6 height 6
click at [423, 190] on div "6568367874463560373.jpg download" at bounding box center [389, 187] width 82 height 8
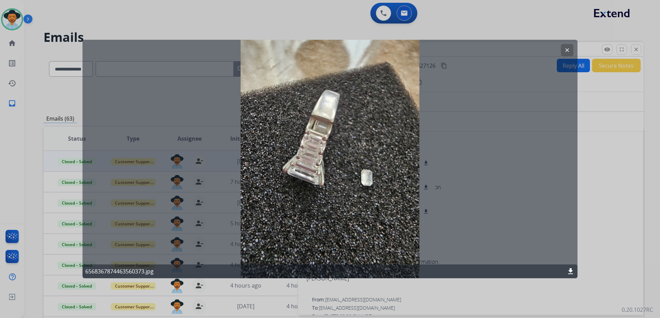
drag, startPoint x: 567, startPoint y: 47, endPoint x: 571, endPoint y: 47, distance: 3.9
click at [567, 47] on button "clear" at bounding box center [567, 50] width 12 height 12
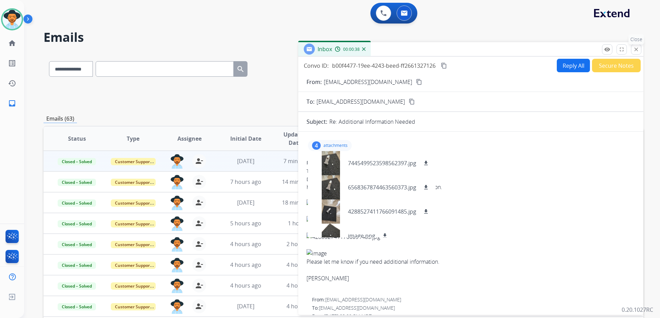
drag, startPoint x: 636, startPoint y: 50, endPoint x: 606, endPoint y: 81, distance: 43.5
click at [635, 50] on mat-icon "close" at bounding box center [636, 49] width 6 height 6
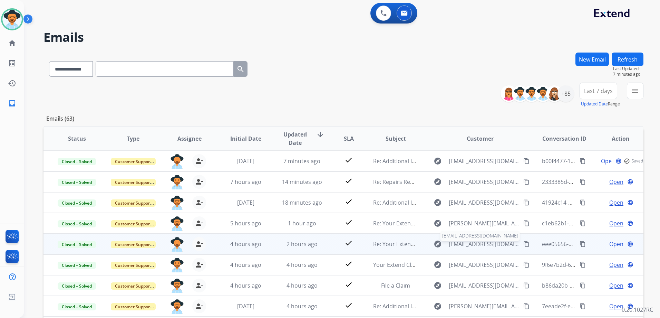
scroll to position [1, 0]
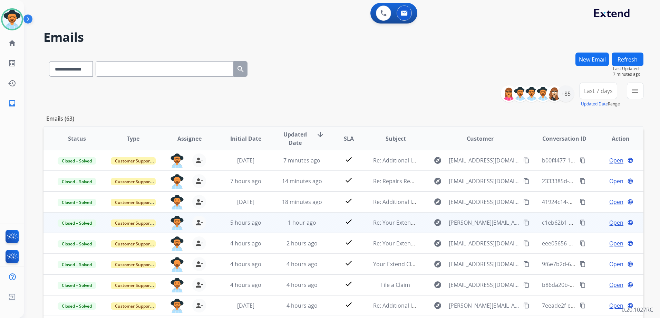
click at [590, 229] on td "Open language" at bounding box center [615, 222] width 56 height 21
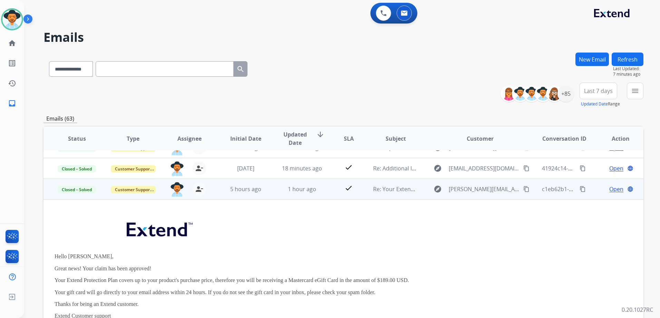
scroll to position [62, 0]
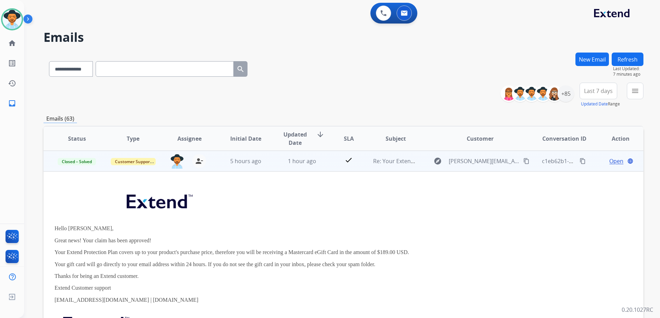
click at [615, 162] on span "Open" at bounding box center [616, 161] width 14 height 8
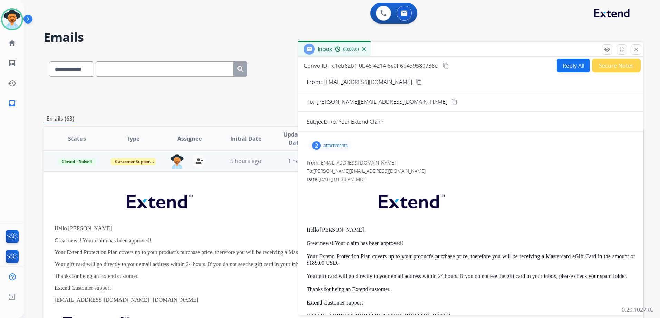
click at [341, 147] on p "attachments" at bounding box center [336, 146] width 24 height 6
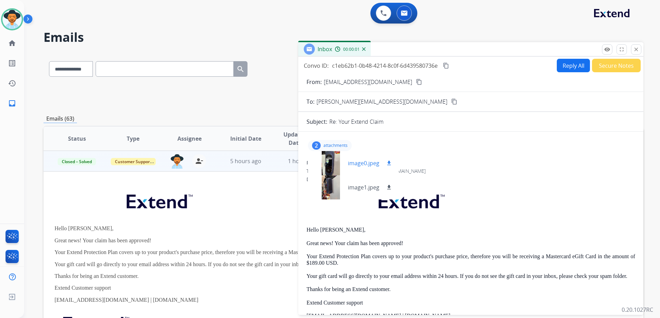
click at [390, 164] on mat-icon "download" at bounding box center [389, 163] width 6 height 6
click at [389, 183] on button "download" at bounding box center [389, 187] width 8 height 8
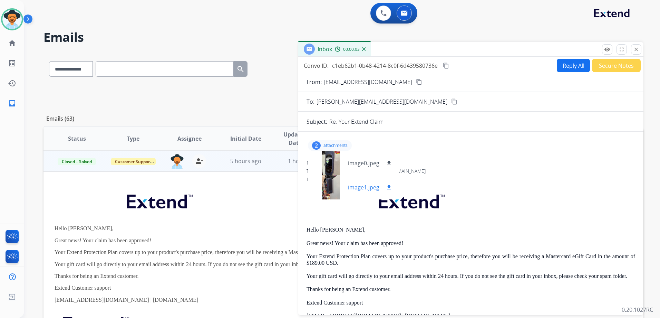
click at [389, 183] on button "download" at bounding box center [389, 187] width 8 height 8
click at [389, 164] on mat-icon "download" at bounding box center [389, 163] width 6 height 6
click at [389, 187] on mat-icon "download" at bounding box center [389, 187] width 6 height 6
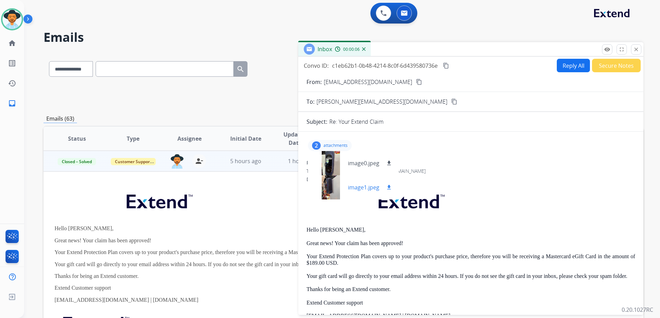
click at [389, 187] on mat-icon "download" at bounding box center [389, 187] width 6 height 6
click at [392, 164] on mat-icon "download" at bounding box center [389, 163] width 6 height 6
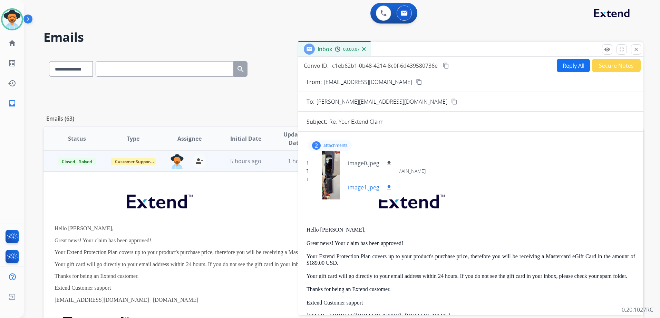
click at [388, 185] on mat-icon "download" at bounding box center [389, 187] width 6 height 6
click at [388, 163] on mat-icon "download" at bounding box center [389, 163] width 6 height 6
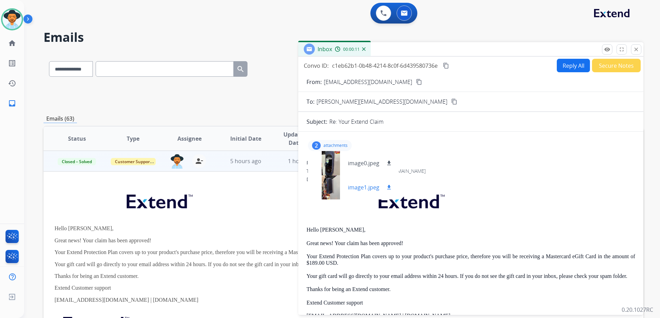
click at [389, 187] on mat-icon "download" at bounding box center [389, 187] width 6 height 6
click at [390, 162] on mat-icon "download" at bounding box center [389, 163] width 6 height 6
click at [388, 186] on mat-icon "download" at bounding box center [389, 187] width 6 height 6
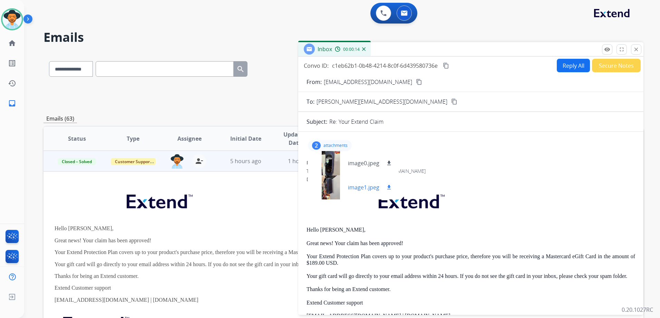
drag, startPoint x: 388, startPoint y: 186, endPoint x: 393, endPoint y: 184, distance: 4.9
click at [388, 186] on mat-icon "download" at bounding box center [389, 187] width 6 height 6
click at [390, 164] on mat-icon "download" at bounding box center [389, 163] width 6 height 6
click at [387, 188] on mat-icon "download" at bounding box center [389, 187] width 6 height 6
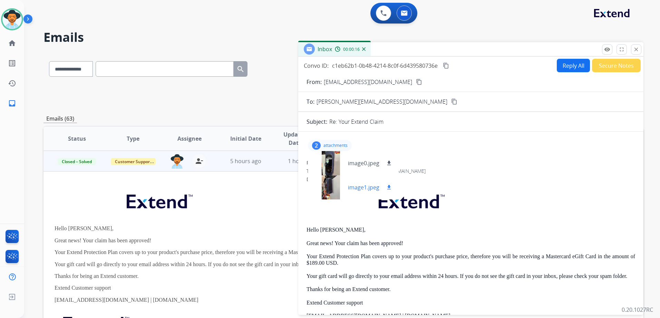
click at [387, 188] on mat-icon "download" at bounding box center [389, 187] width 6 height 6
click at [391, 164] on mat-icon "download" at bounding box center [389, 163] width 6 height 6
drag, startPoint x: 391, startPoint y: 164, endPoint x: 390, endPoint y: 172, distance: 8.4
click at [391, 164] on mat-icon "download" at bounding box center [389, 163] width 6 height 6
click at [389, 188] on mat-icon "download" at bounding box center [389, 187] width 6 height 6
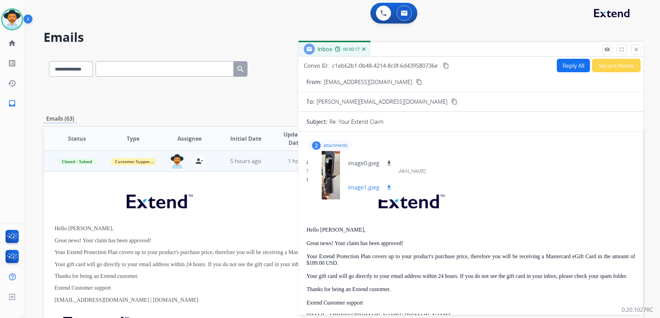
click at [389, 188] on mat-icon "download" at bounding box center [389, 187] width 6 height 6
click at [390, 165] on mat-icon "download" at bounding box center [389, 163] width 6 height 6
click at [389, 187] on mat-icon "download" at bounding box center [389, 187] width 6 height 6
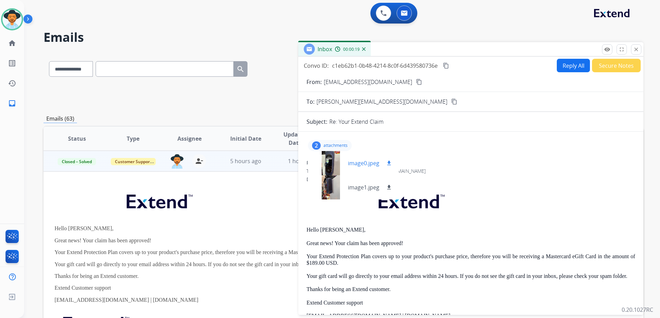
click at [392, 164] on mat-icon "download" at bounding box center [389, 163] width 6 height 6
click at [389, 187] on mat-icon "download" at bounding box center [389, 187] width 6 height 6
click at [391, 166] on mat-icon "download" at bounding box center [389, 163] width 6 height 6
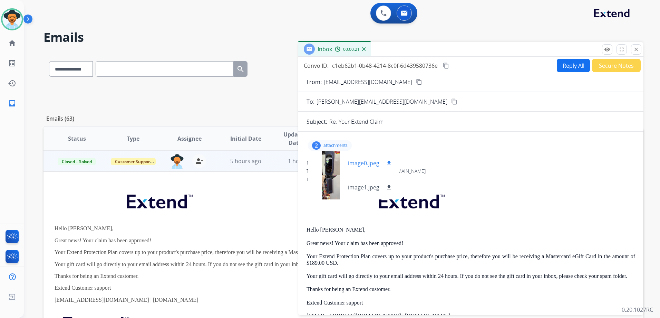
click at [391, 166] on mat-icon "download" at bounding box center [389, 163] width 6 height 6
click at [390, 185] on mat-icon "download" at bounding box center [389, 187] width 6 height 6
click at [391, 163] on mat-icon "download" at bounding box center [389, 163] width 6 height 6
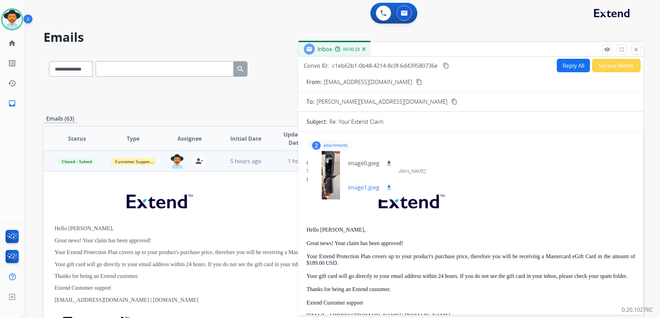
click at [388, 189] on mat-icon "download" at bounding box center [389, 187] width 6 height 6
click at [391, 163] on mat-icon "download" at bounding box center [389, 163] width 6 height 6
click at [388, 186] on mat-icon "download" at bounding box center [389, 187] width 6 height 6
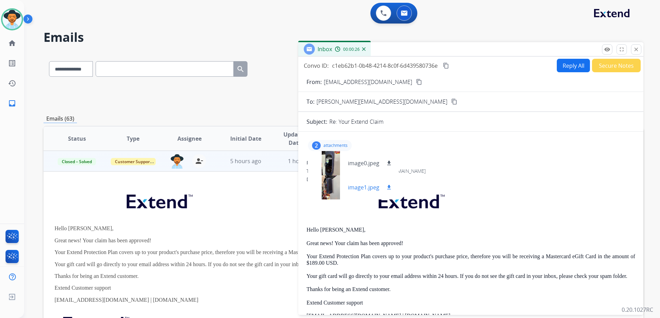
click at [388, 186] on mat-icon "download" at bounding box center [389, 187] width 6 height 6
click at [391, 163] on mat-icon "download" at bounding box center [389, 163] width 6 height 6
click at [389, 163] on mat-icon "download" at bounding box center [389, 163] width 6 height 6
click at [389, 186] on mat-icon "download" at bounding box center [389, 187] width 6 height 6
click at [389, 165] on mat-icon "download" at bounding box center [389, 163] width 6 height 6
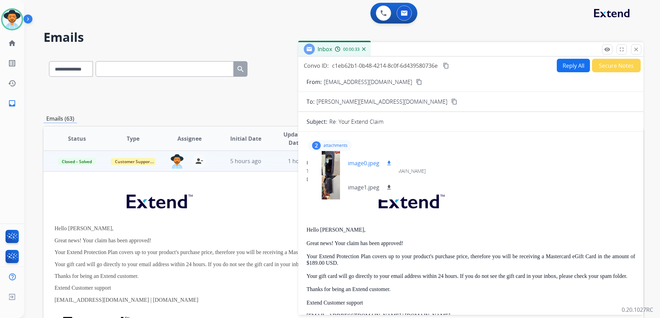
click at [389, 165] on mat-icon "download" at bounding box center [389, 163] width 6 height 6
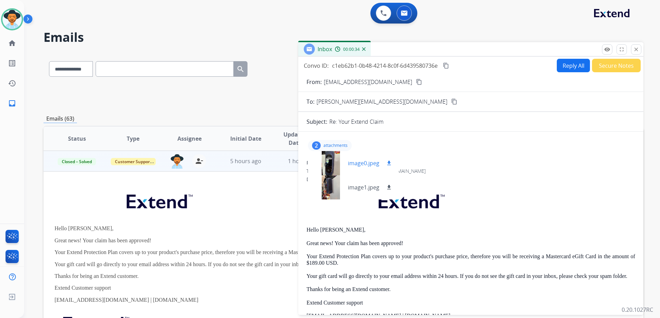
click at [389, 165] on mat-icon "download" at bounding box center [389, 163] width 6 height 6
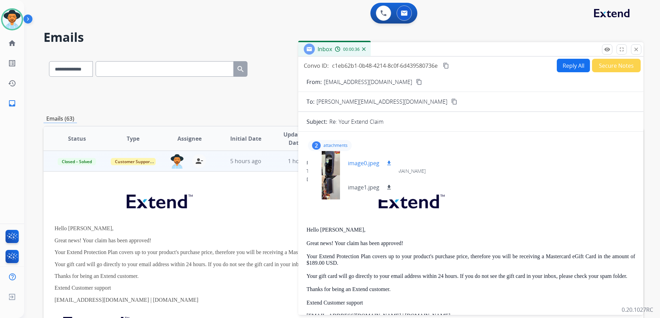
click at [389, 165] on mat-icon "download" at bounding box center [389, 163] width 6 height 6
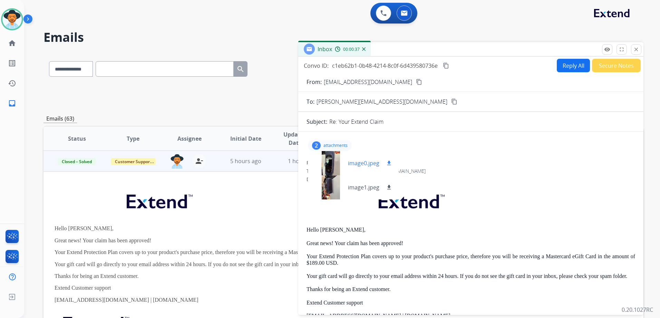
click at [389, 165] on mat-icon "download" at bounding box center [389, 163] width 6 height 6
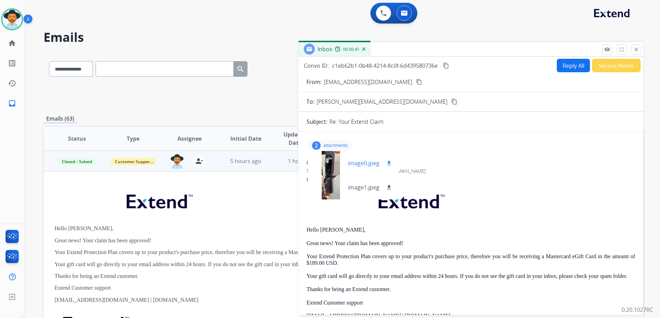
click at [389, 165] on mat-icon "download" at bounding box center [389, 163] width 6 height 6
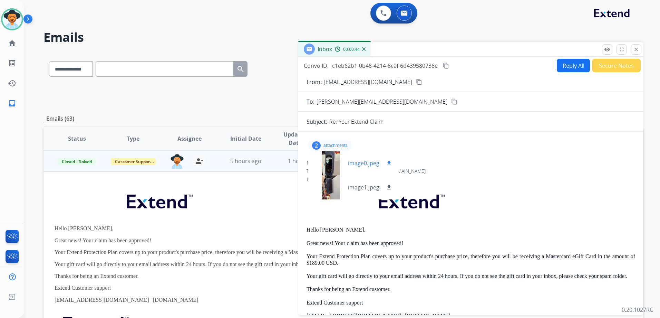
click at [389, 165] on mat-icon "download" at bounding box center [389, 163] width 6 height 6
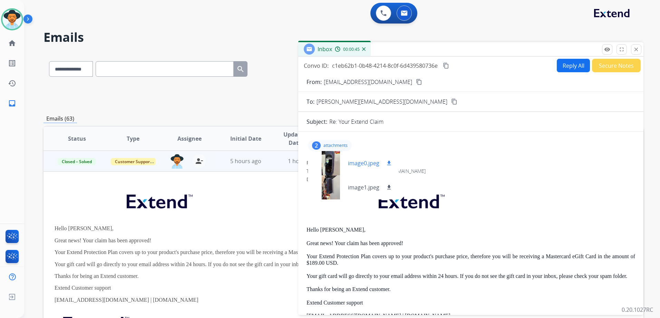
click at [389, 165] on mat-icon "download" at bounding box center [389, 163] width 6 height 6
click at [388, 191] on button "download" at bounding box center [389, 187] width 8 height 8
click at [389, 191] on button "download" at bounding box center [389, 187] width 8 height 8
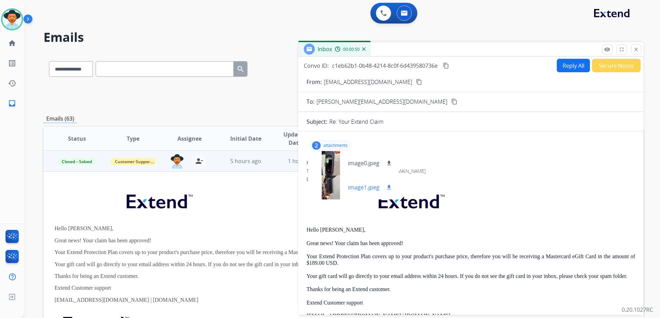
click at [389, 191] on button "download" at bounding box center [389, 187] width 8 height 8
click at [389, 190] on button "download" at bounding box center [389, 187] width 8 height 8
click at [389, 190] on mat-icon "download" at bounding box center [389, 187] width 6 height 6
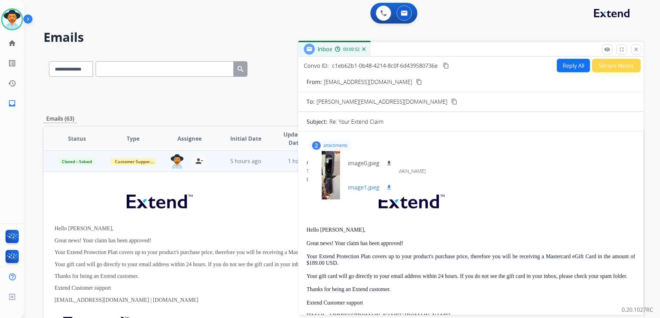
click at [389, 190] on mat-icon "download" at bounding box center [389, 187] width 6 height 6
click at [237, 102] on div "**********" at bounding box center [344, 95] width 600 height 25
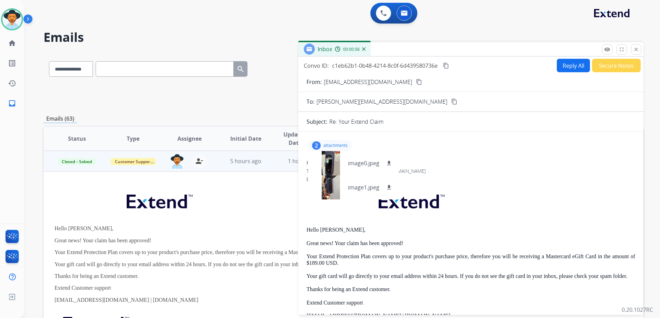
drag, startPoint x: 224, startPoint y: 100, endPoint x: 266, endPoint y: 100, distance: 41.8
click at [225, 100] on div "**********" at bounding box center [344, 95] width 600 height 25
click at [638, 53] on button "close Close" at bounding box center [636, 49] width 10 height 10
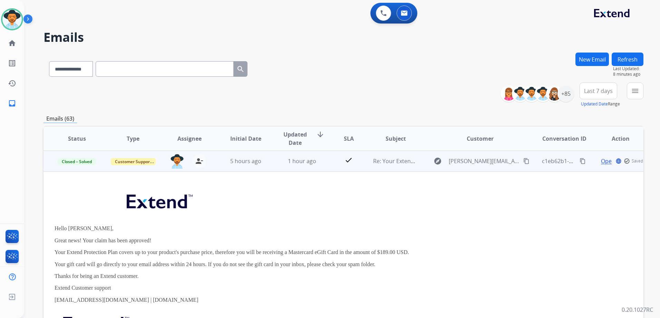
click at [588, 165] on td "Open language check_circle_outline Saved" at bounding box center [615, 161] width 56 height 21
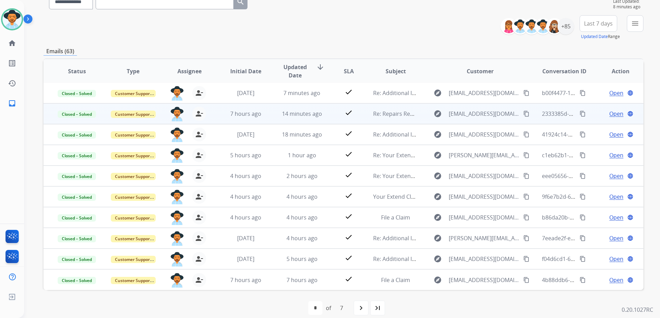
scroll to position [69, 0]
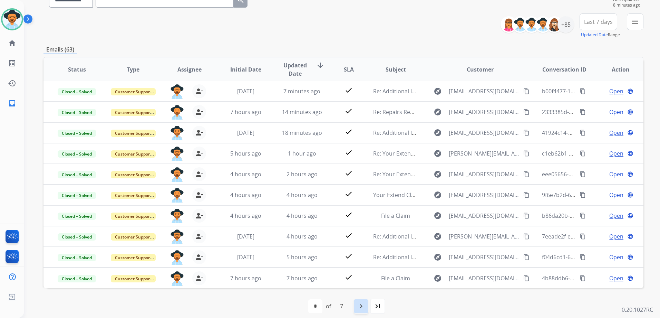
click at [366, 305] on div "navigate_next" at bounding box center [361, 305] width 15 height 15
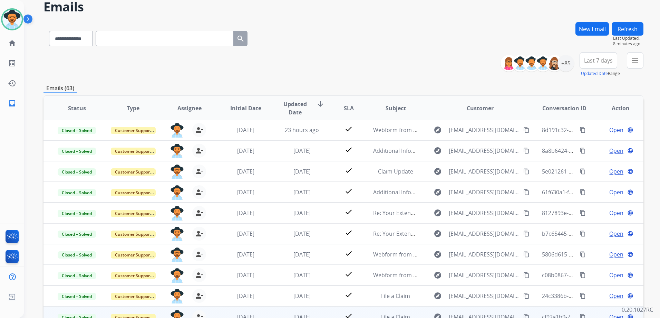
scroll to position [75, 0]
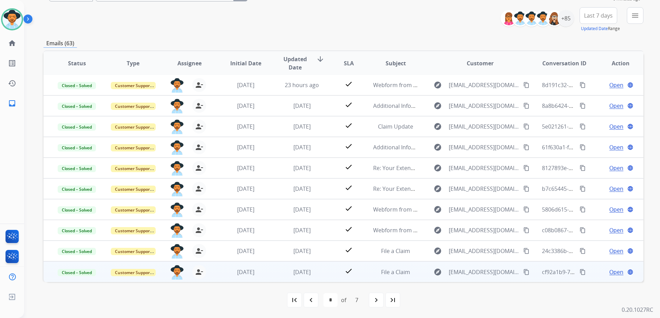
click at [372, 297] on div "navigate_next" at bounding box center [376, 299] width 15 height 15
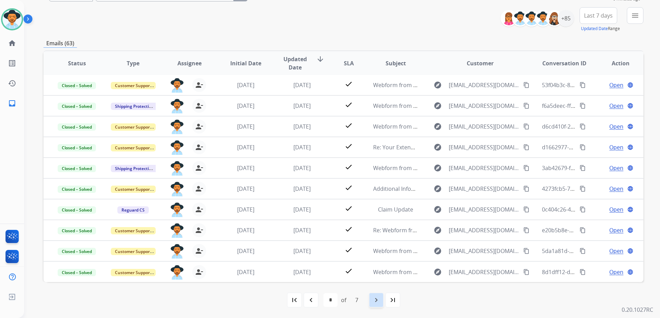
click at [375, 294] on div "navigate_next" at bounding box center [376, 299] width 15 height 15
click at [381, 297] on div "navigate_next" at bounding box center [376, 299] width 15 height 15
click at [381, 296] on div "navigate_next" at bounding box center [376, 299] width 15 height 15
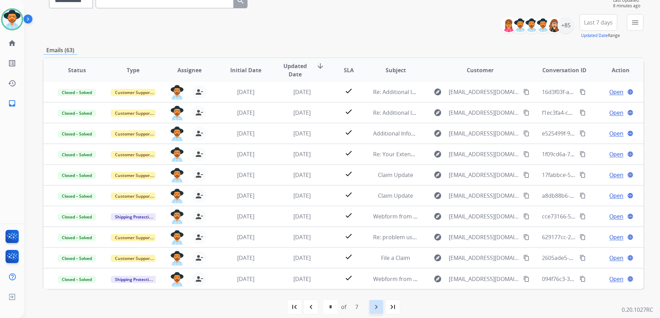
scroll to position [69, 0]
click at [298, 303] on mat-icon "first_page" at bounding box center [294, 306] width 8 height 8
select select "*"
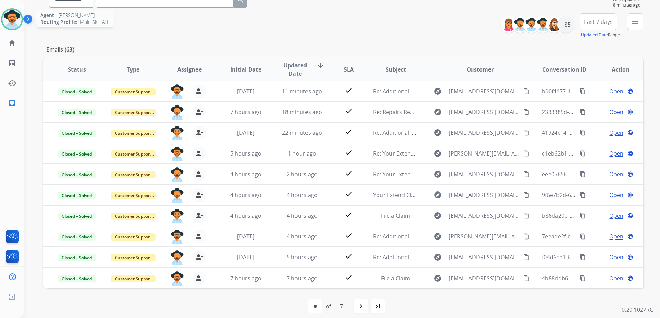
click at [16, 18] on img at bounding box center [11, 19] width 19 height 19
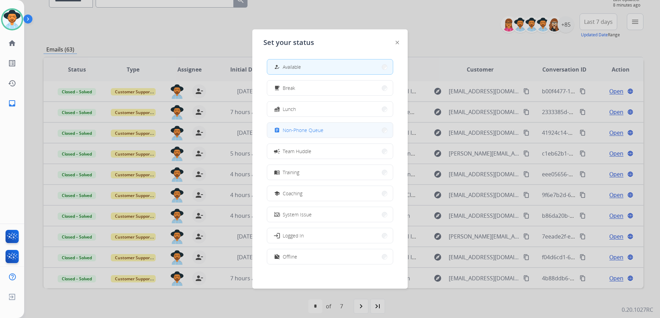
click at [314, 126] on span "Non-Phone Queue" at bounding box center [303, 129] width 41 height 7
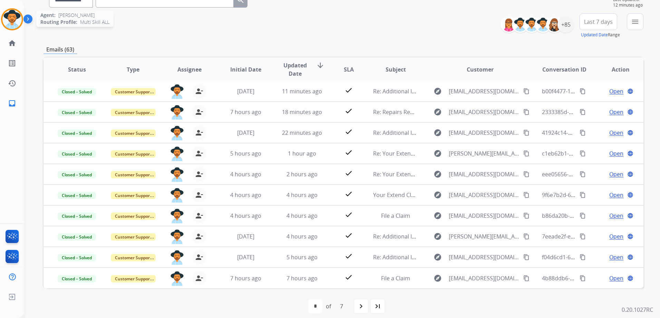
click at [9, 24] on img at bounding box center [11, 19] width 19 height 19
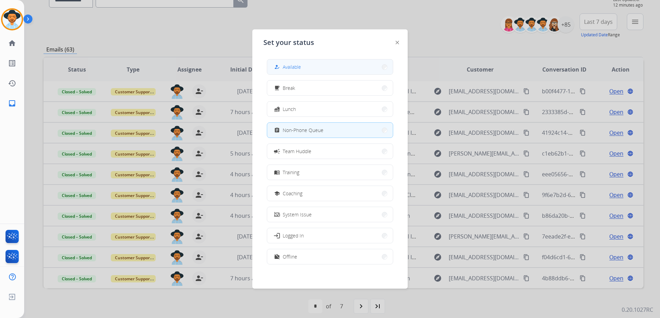
click at [305, 67] on button "how_to_reg Available" at bounding box center [330, 66] width 126 height 15
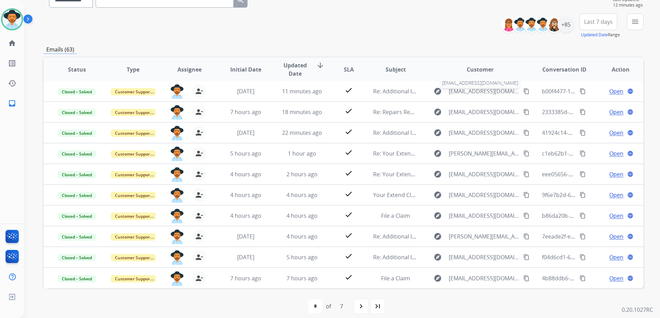
scroll to position [0, 0]
click at [568, 29] on div "+85" at bounding box center [566, 24] width 17 height 17
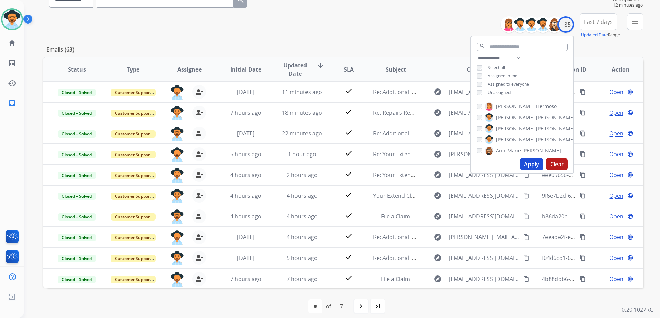
click at [503, 92] on span "Unassigned" at bounding box center [499, 92] width 23 height 6
drag, startPoint x: 502, startPoint y: 75, endPoint x: 517, endPoint y: 81, distance: 15.8
click at [502, 75] on span "Assigned to me" at bounding box center [503, 76] width 30 height 6
click at [529, 160] on button "Apply" at bounding box center [531, 164] width 23 height 12
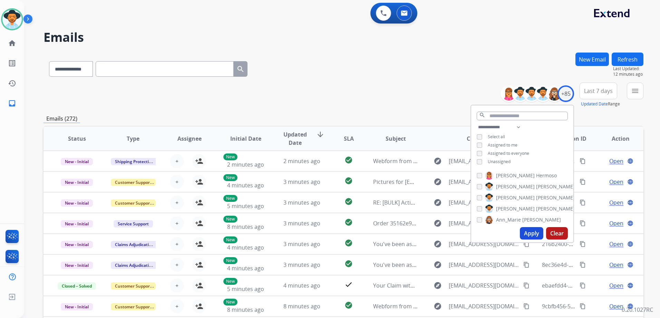
click at [377, 26] on div "**********" at bounding box center [333, 184] width 619 height 318
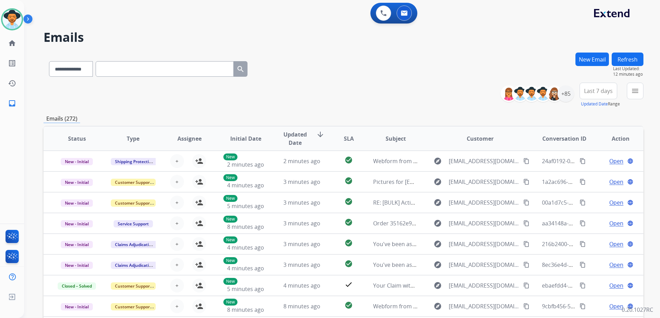
scroll to position [1, 0]
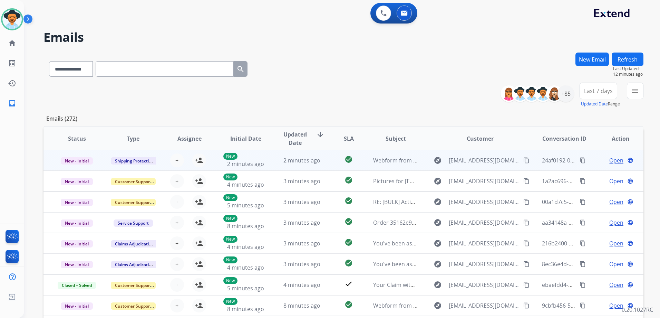
click at [592, 162] on td "Open language" at bounding box center [615, 160] width 56 height 21
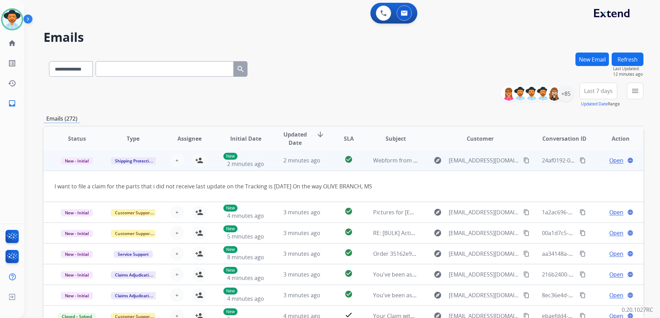
scroll to position [0, 0]
click at [523, 160] on mat-icon "content_copy" at bounding box center [526, 161] width 6 height 6
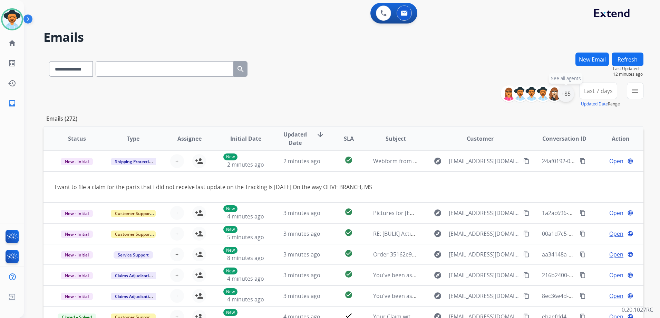
click at [567, 97] on div "+85" at bounding box center [566, 93] width 17 height 17
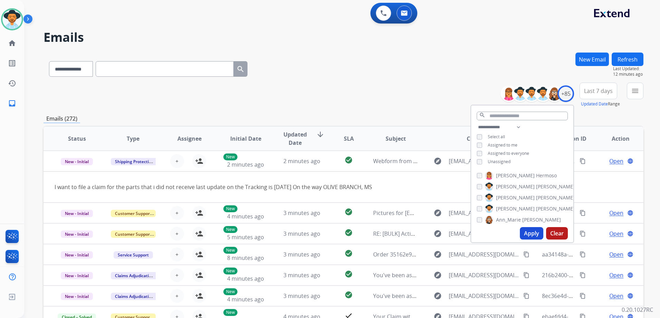
click at [500, 161] on span "Unassigned" at bounding box center [499, 161] width 23 height 6
click at [509, 143] on span "Assigned to me" at bounding box center [503, 145] width 30 height 6
click at [532, 231] on button "Apply" at bounding box center [531, 233] width 23 height 12
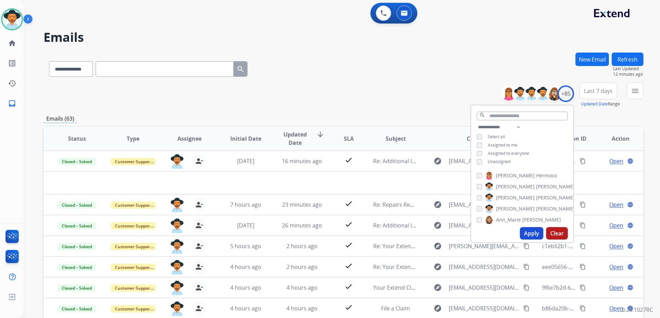
click at [407, 66] on div "**********" at bounding box center [344, 67] width 600 height 30
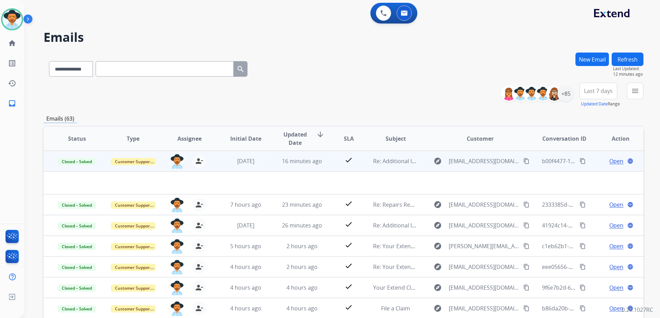
click at [591, 165] on td "Open language" at bounding box center [615, 161] width 56 height 21
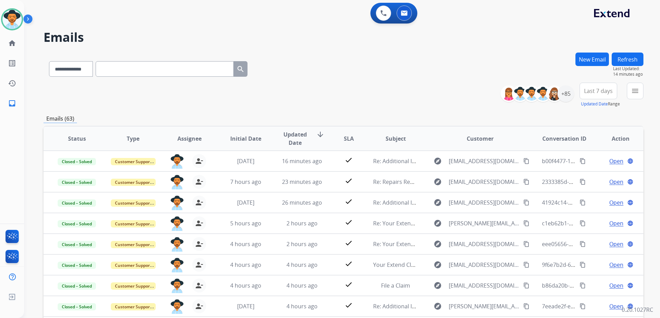
scroll to position [1, 0]
click at [565, 96] on div "+85" at bounding box center [566, 93] width 17 height 17
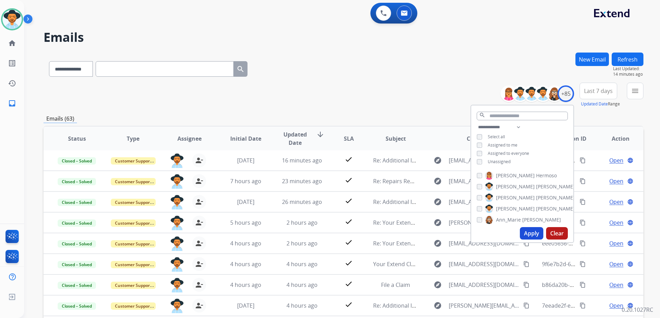
click at [505, 161] on span "Unassigned" at bounding box center [499, 161] width 23 height 6
click at [506, 143] on span "Assigned to me" at bounding box center [503, 145] width 30 height 6
click at [535, 232] on button "Apply" at bounding box center [531, 233] width 23 height 12
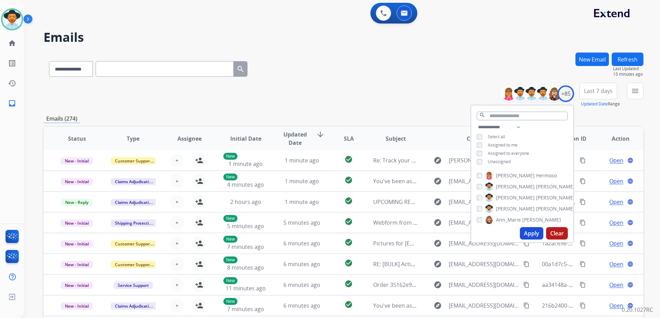
click at [446, 104] on div "**********" at bounding box center [344, 95] width 600 height 25
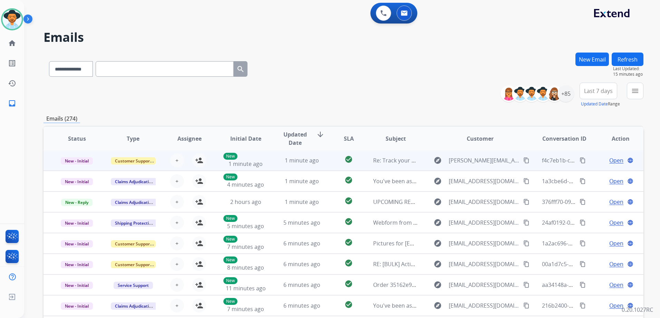
click at [592, 161] on td "Open language" at bounding box center [615, 160] width 56 height 21
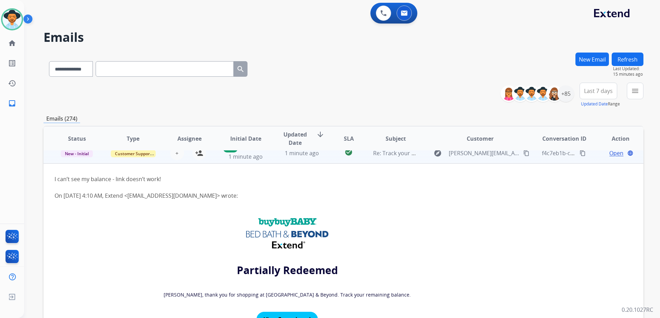
scroll to position [0, 0]
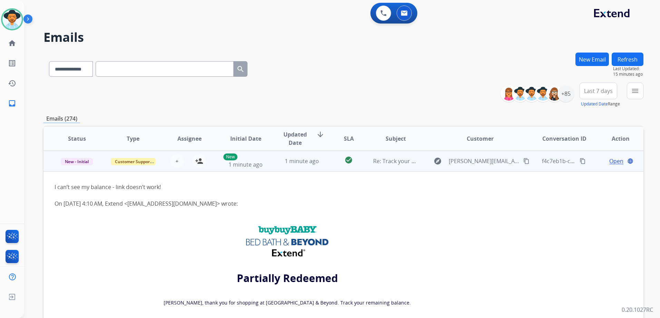
click at [592, 166] on td "Open language" at bounding box center [615, 161] width 56 height 21
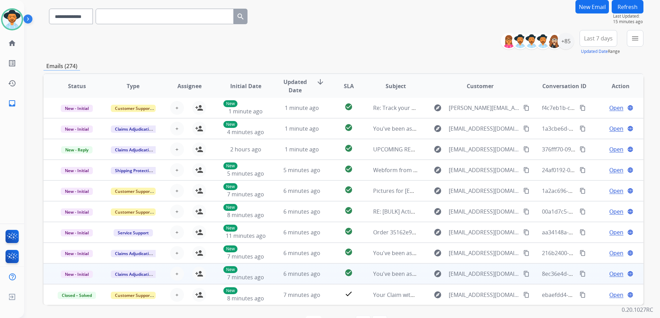
scroll to position [75, 0]
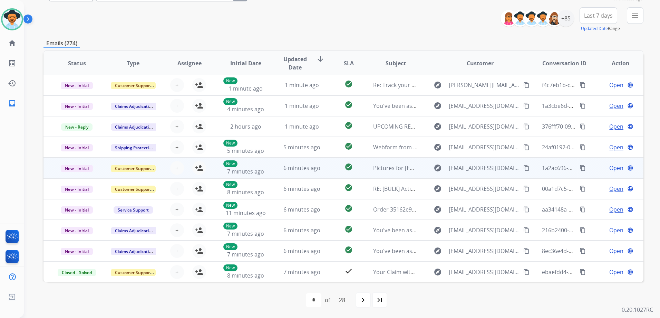
click at [588, 168] on td "Open language" at bounding box center [615, 167] width 56 height 21
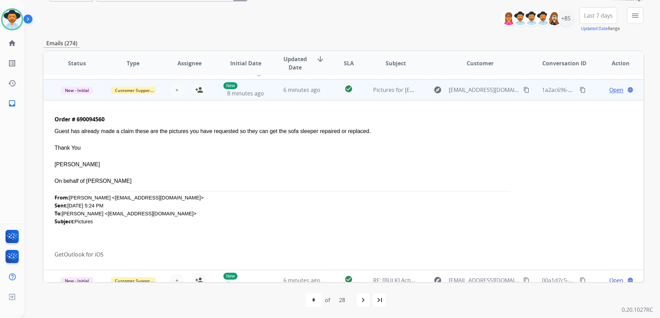
scroll to position [83, 0]
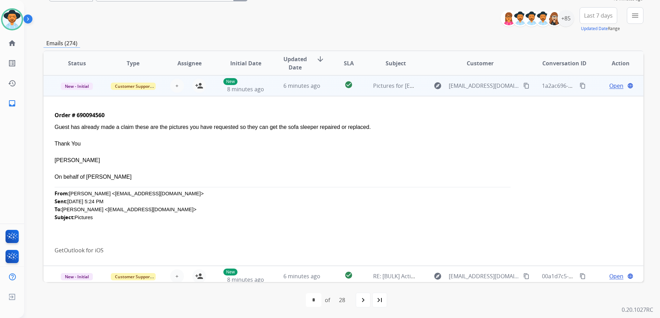
click at [591, 89] on td "Open language" at bounding box center [615, 85] width 56 height 21
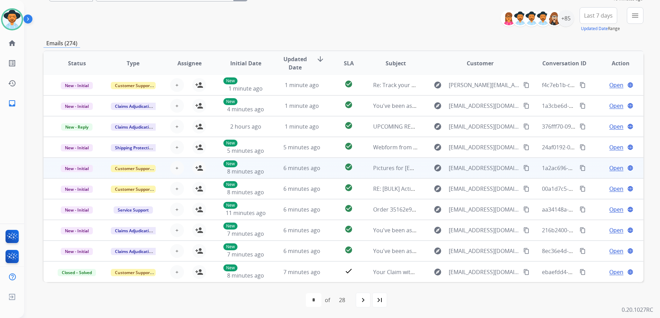
scroll to position [1, 0]
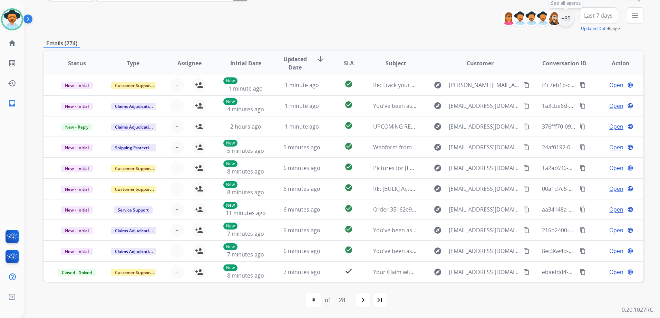
click at [568, 25] on div "+85" at bounding box center [566, 18] width 17 height 17
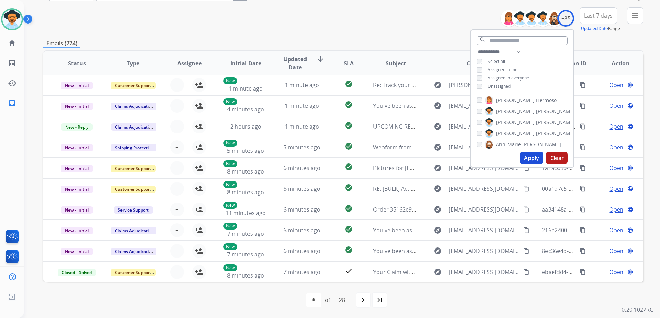
click at [499, 71] on span "Assigned to me" at bounding box center [503, 70] width 30 height 6
click at [502, 86] on span "Unassigned" at bounding box center [499, 86] width 23 height 6
click at [529, 156] on button "Apply" at bounding box center [531, 158] width 23 height 12
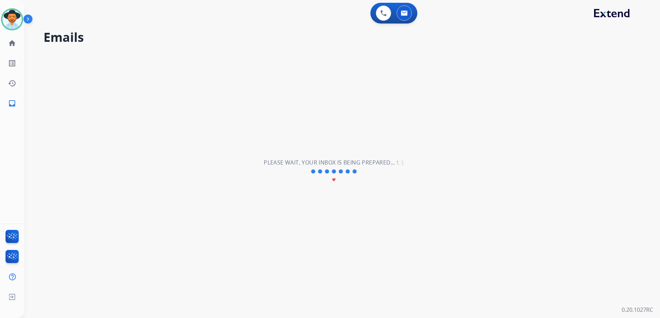
scroll to position [0, 0]
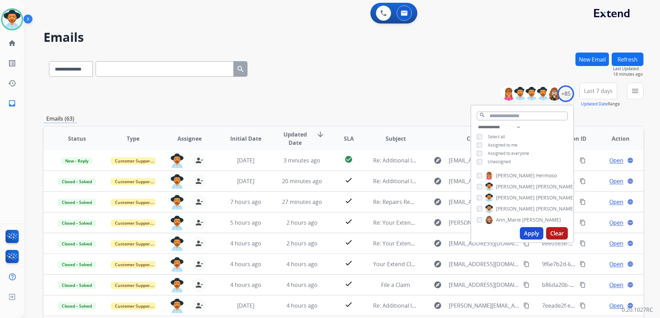
click at [456, 87] on div "**********" at bounding box center [344, 95] width 600 height 25
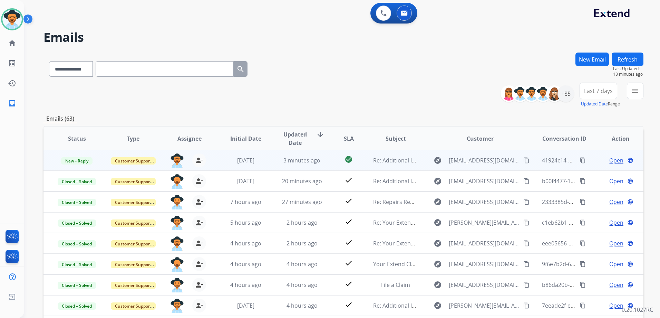
click at [587, 160] on td "Open language" at bounding box center [615, 160] width 56 height 21
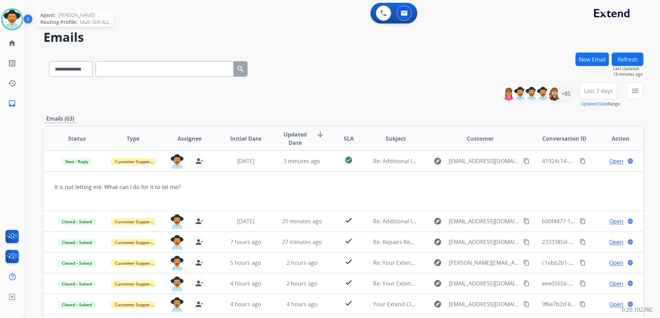
click at [19, 25] on img at bounding box center [11, 19] width 19 height 19
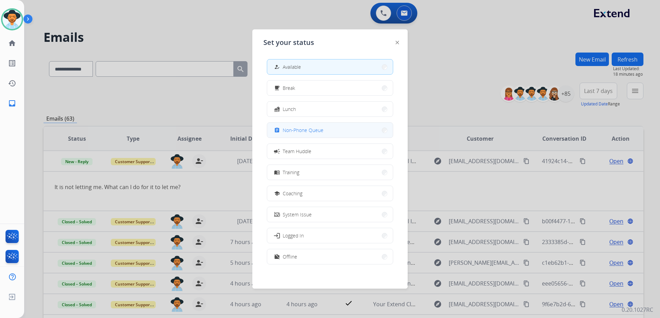
click at [303, 133] on span "Non-Phone Queue" at bounding box center [303, 129] width 41 height 7
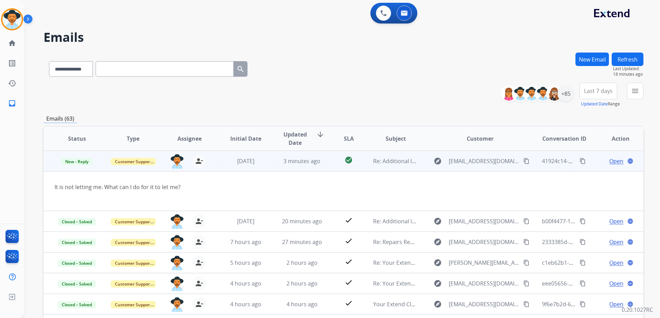
click at [609, 162] on span "Open" at bounding box center [616, 161] width 14 height 8
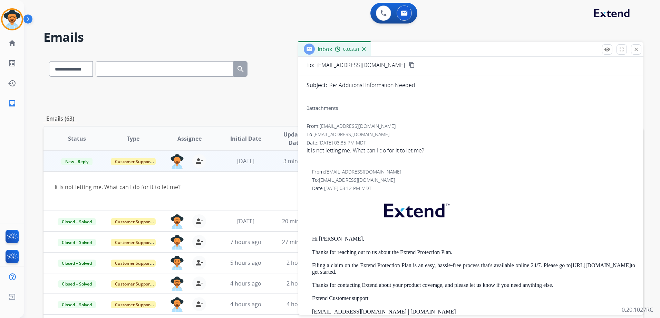
scroll to position [35, 0]
click at [637, 52] on mat-icon "close" at bounding box center [636, 49] width 6 height 6
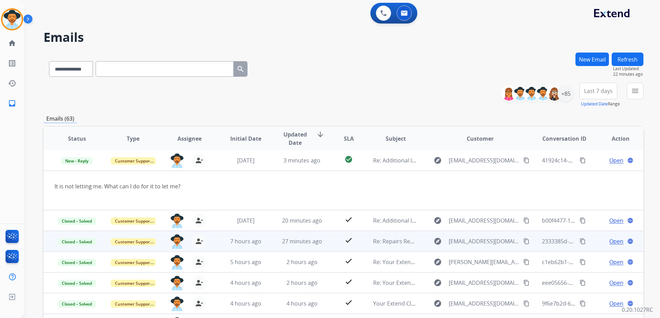
scroll to position [0, 0]
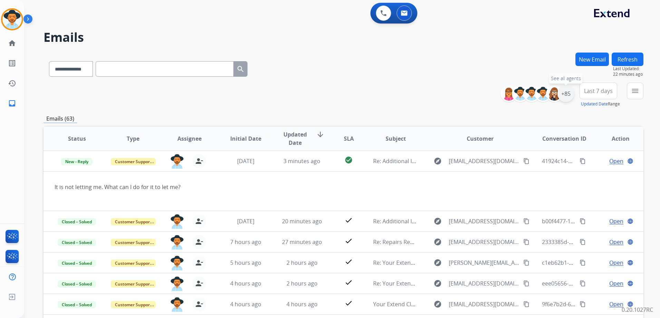
click at [569, 96] on div "+85" at bounding box center [566, 93] width 17 height 17
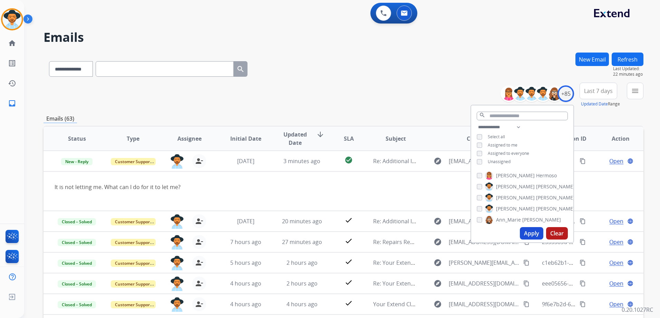
click at [501, 160] on span "Unassigned" at bounding box center [499, 161] width 23 height 6
click at [500, 146] on span "Assigned to me" at bounding box center [503, 145] width 30 height 6
click at [532, 236] on button "Apply" at bounding box center [531, 233] width 23 height 12
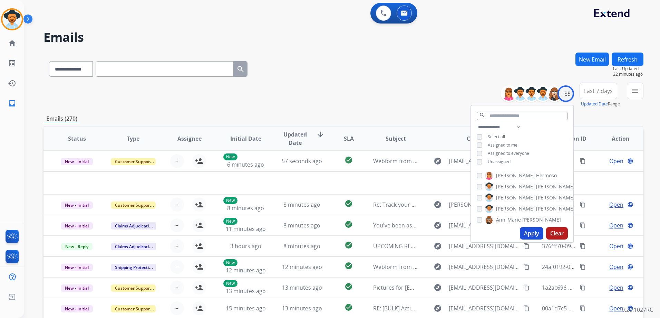
click at [397, 113] on div "**********" at bounding box center [344, 222] width 600 height 340
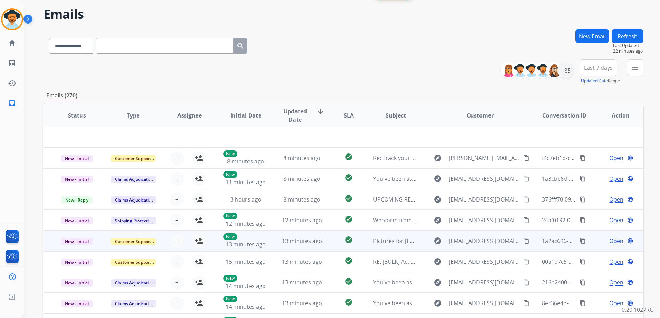
scroll to position [69, 0]
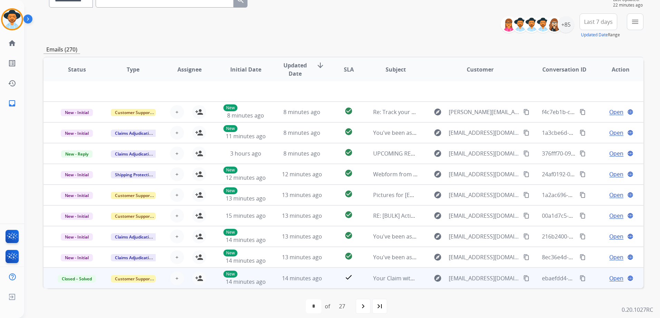
click at [591, 277] on td "Open language" at bounding box center [615, 277] width 56 height 21
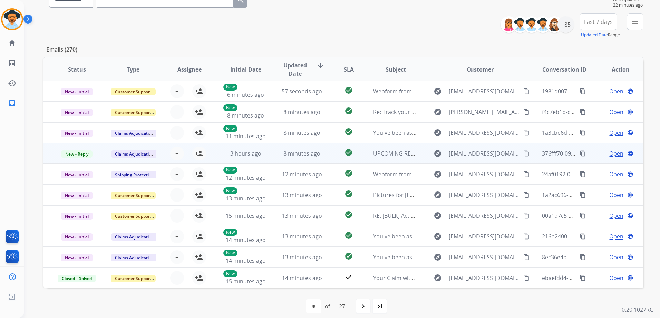
scroll to position [0, 0]
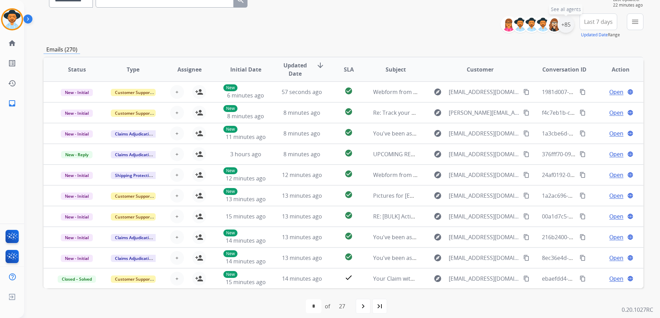
click at [570, 27] on div "+85" at bounding box center [566, 24] width 17 height 17
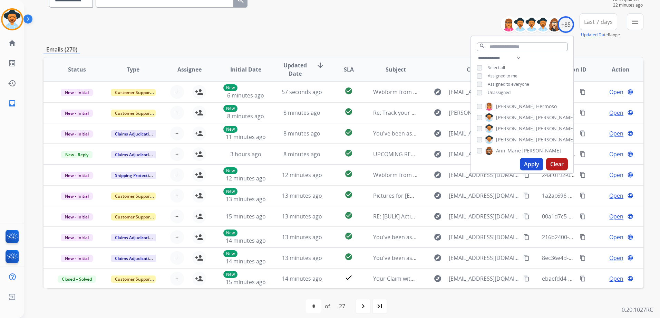
click at [495, 94] on span "Unassigned" at bounding box center [499, 92] width 23 height 6
click at [503, 76] on span "Assigned to me" at bounding box center [503, 76] width 30 height 6
click at [529, 162] on button "Apply" at bounding box center [531, 164] width 23 height 12
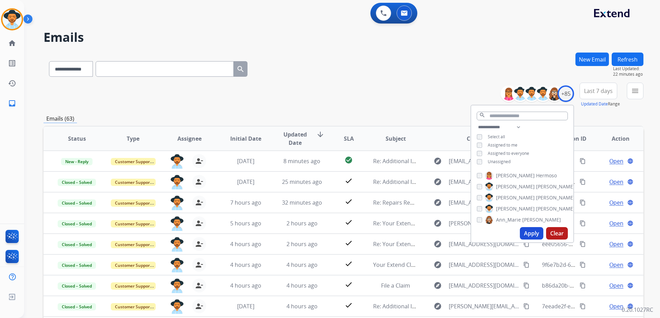
click at [439, 96] on div "**********" at bounding box center [344, 95] width 600 height 25
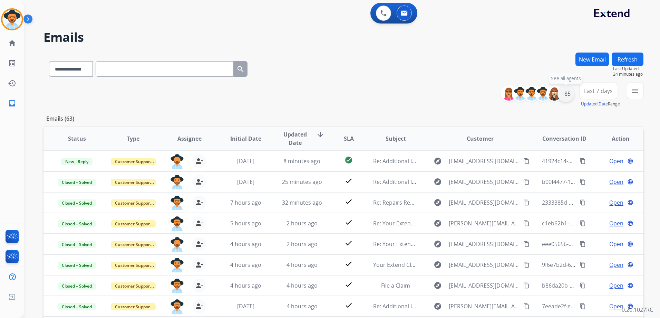
click at [563, 92] on div "+85" at bounding box center [566, 93] width 17 height 17
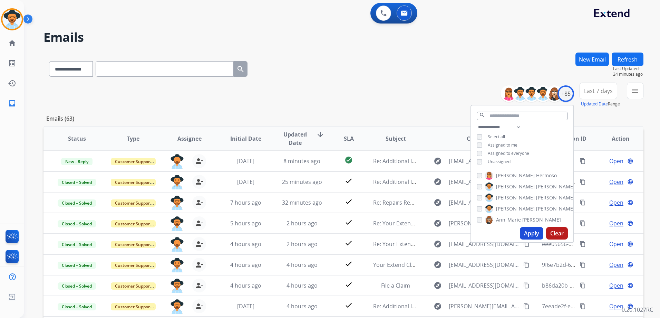
click at [506, 160] on span "Unassigned" at bounding box center [499, 161] width 23 height 6
click at [532, 232] on button "Apply" at bounding box center [531, 233] width 23 height 12
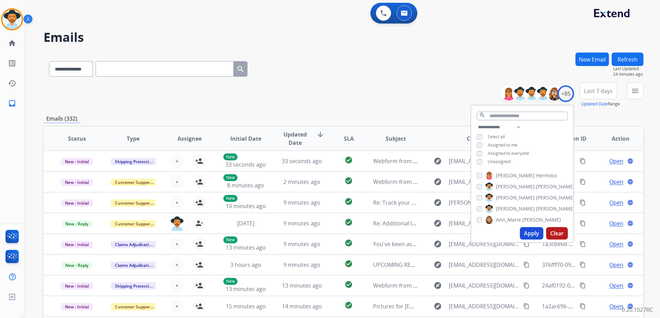
click at [416, 55] on div "**********" at bounding box center [344, 67] width 600 height 30
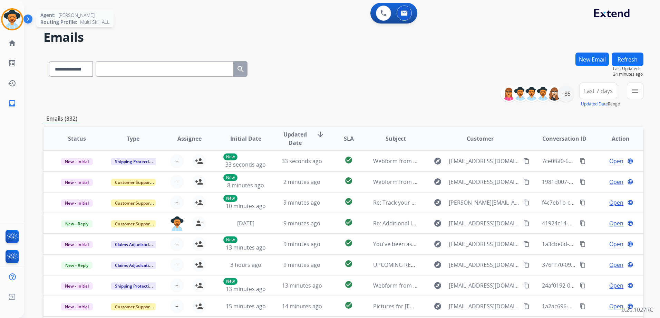
drag, startPoint x: 7, startPoint y: 21, endPoint x: 37, endPoint y: 20, distance: 30.4
click at [7, 21] on img at bounding box center [11, 19] width 19 height 19
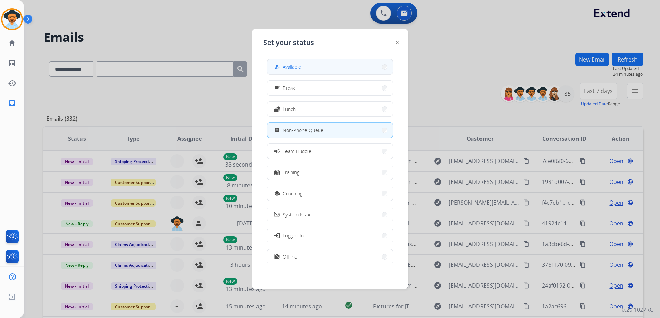
click at [338, 65] on button "how_to_reg Available" at bounding box center [330, 66] width 126 height 15
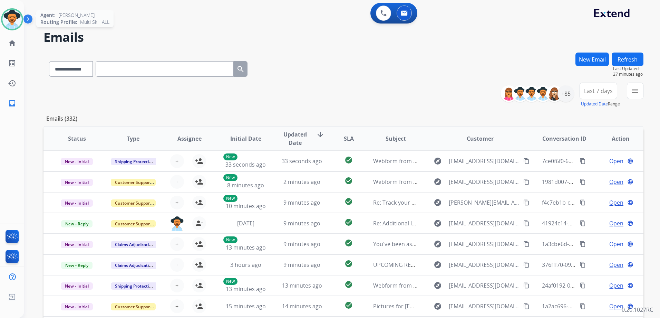
click at [15, 21] on img at bounding box center [11, 19] width 19 height 19
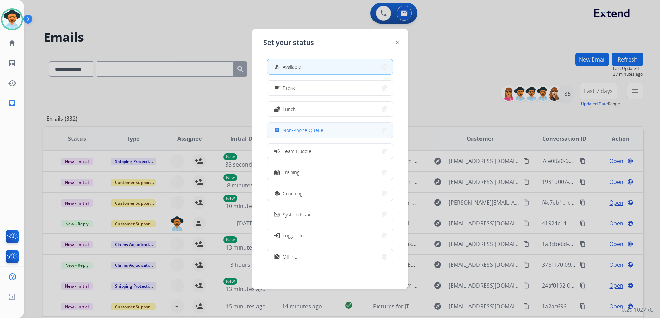
click at [318, 131] on span "Non-Phone Queue" at bounding box center [303, 129] width 41 height 7
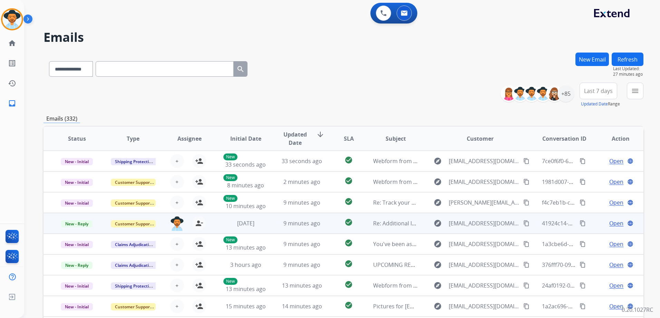
click at [588, 224] on td "Open language" at bounding box center [615, 223] width 56 height 21
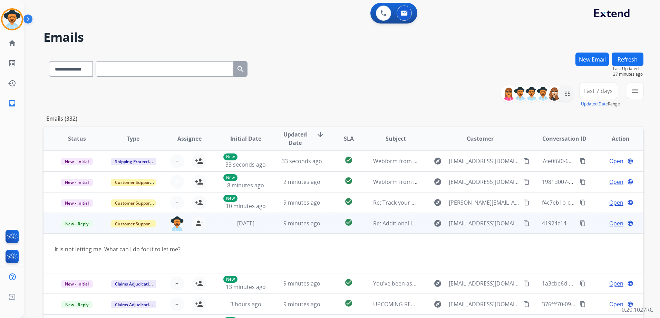
scroll to position [40, 0]
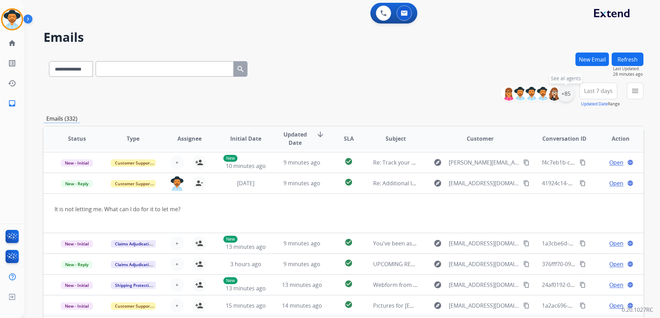
click at [565, 94] on div "+85" at bounding box center [566, 93] width 17 height 17
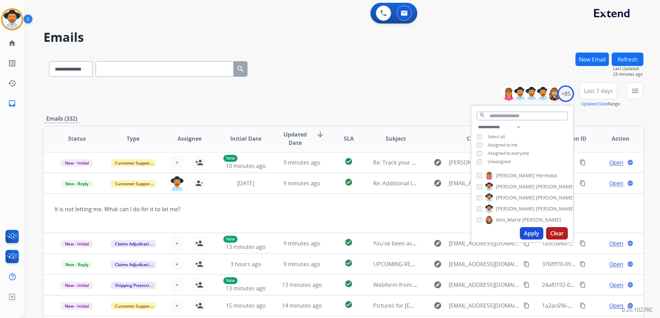
click at [499, 161] on span "Unassigned" at bounding box center [499, 161] width 23 height 6
click at [529, 237] on button "Apply" at bounding box center [531, 233] width 23 height 12
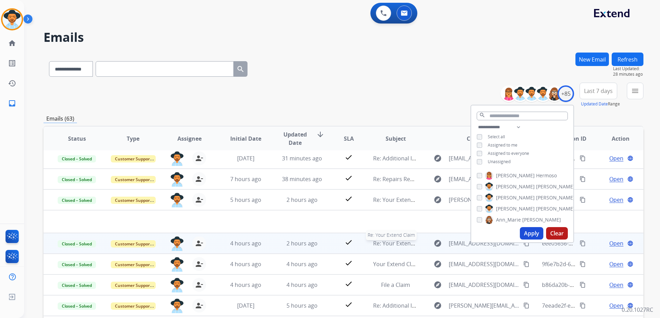
scroll to position [0, 0]
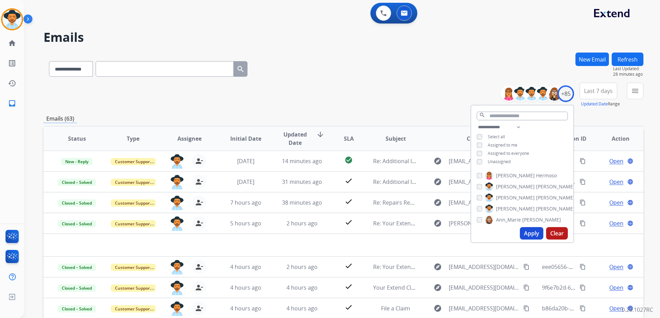
click at [393, 109] on div "**********" at bounding box center [344, 222] width 600 height 340
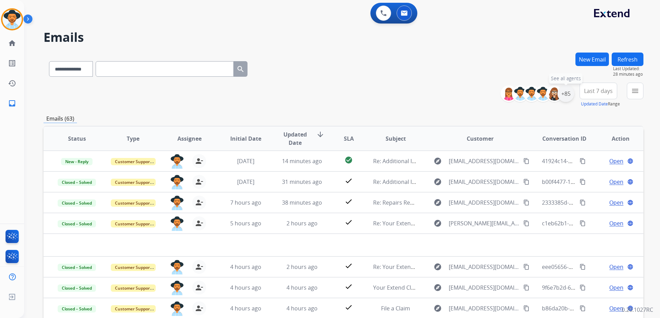
click at [565, 99] on div "+85" at bounding box center [566, 93] width 17 height 17
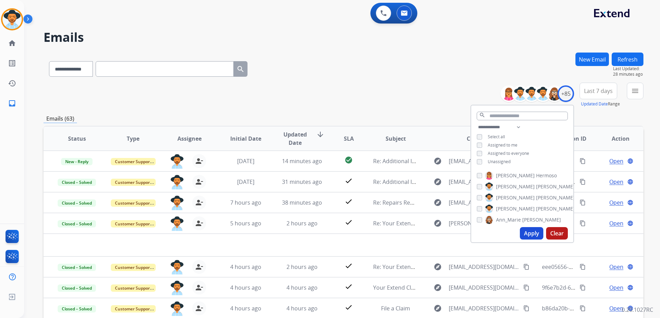
click at [493, 158] on span "Unassigned" at bounding box center [499, 161] width 23 height 6
click at [495, 145] on span "Assigned to me" at bounding box center [503, 145] width 30 height 6
click at [533, 236] on button "Apply" at bounding box center [531, 233] width 23 height 12
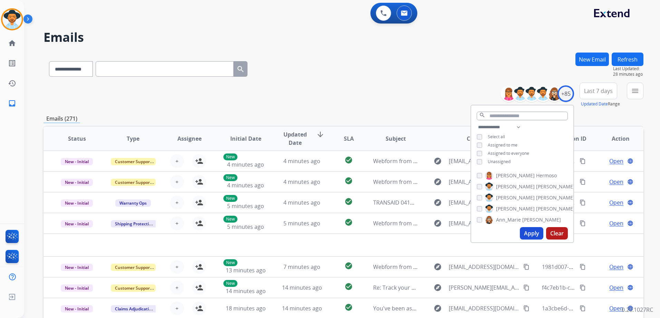
click at [428, 110] on div "**********" at bounding box center [344, 222] width 600 height 340
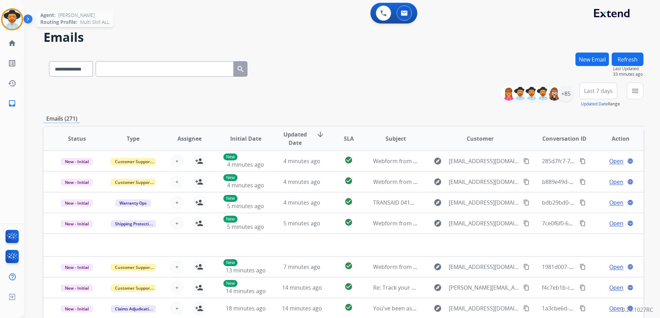
click at [16, 18] on img at bounding box center [11, 19] width 19 height 19
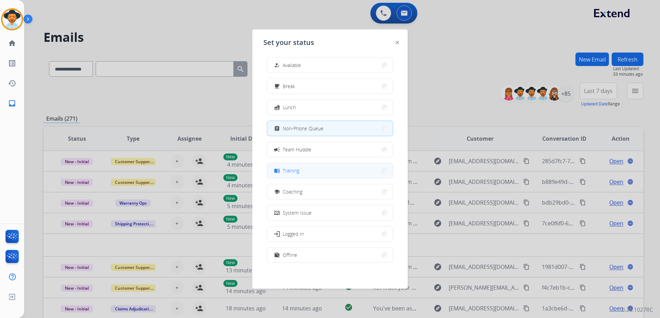
scroll to position [2, 0]
click at [303, 257] on button "work_off Offline" at bounding box center [330, 254] width 126 height 15
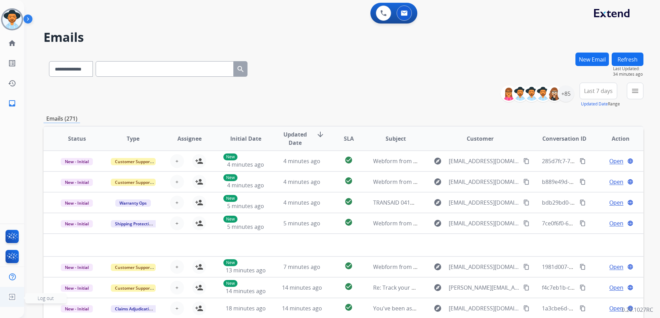
click at [13, 297] on img at bounding box center [12, 296] width 12 height 13
